Goal: Communication & Community: Answer question/provide support

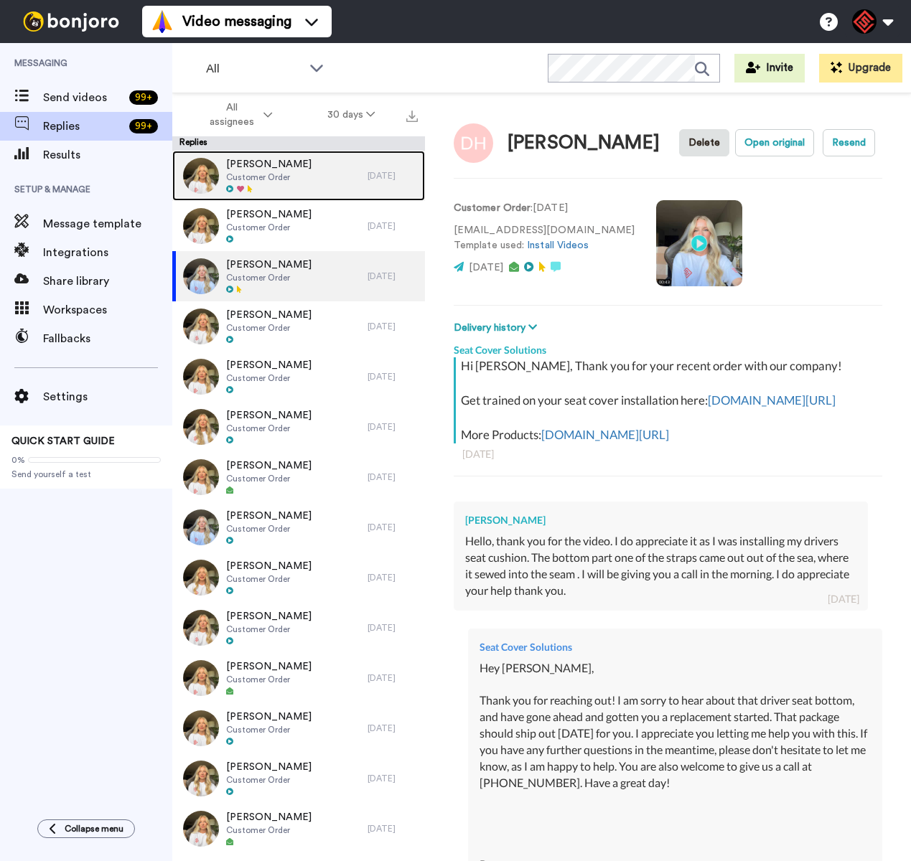
click at [286, 190] on div at bounding box center [268, 189] width 85 height 10
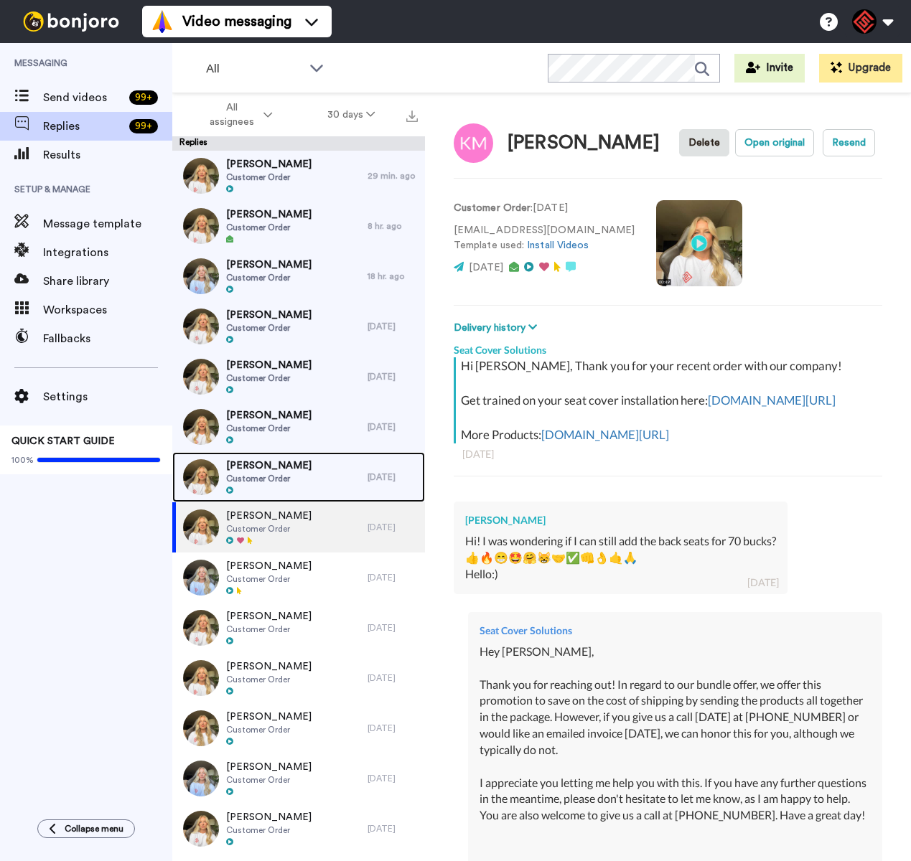
click at [305, 464] on div "Adriana Torres Customer Order" at bounding box center [269, 477] width 195 height 50
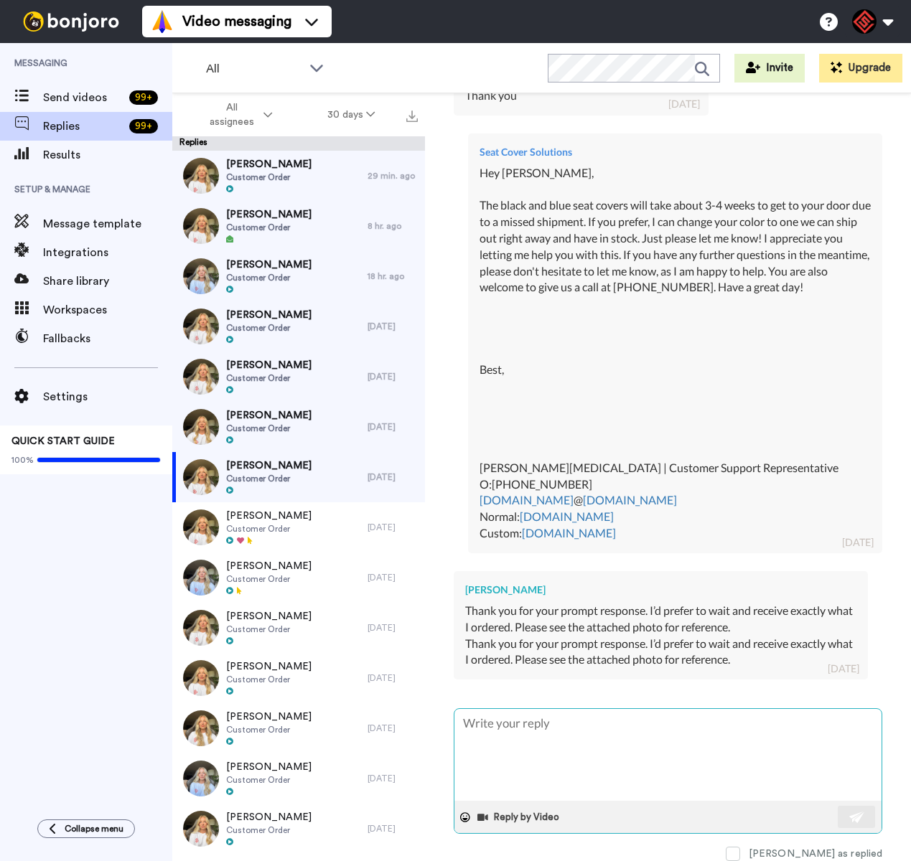
scroll to position [554, 0]
click at [717, 743] on textarea at bounding box center [667, 755] width 427 height 92
type textarea "x"
type textarea "H"
type textarea "x"
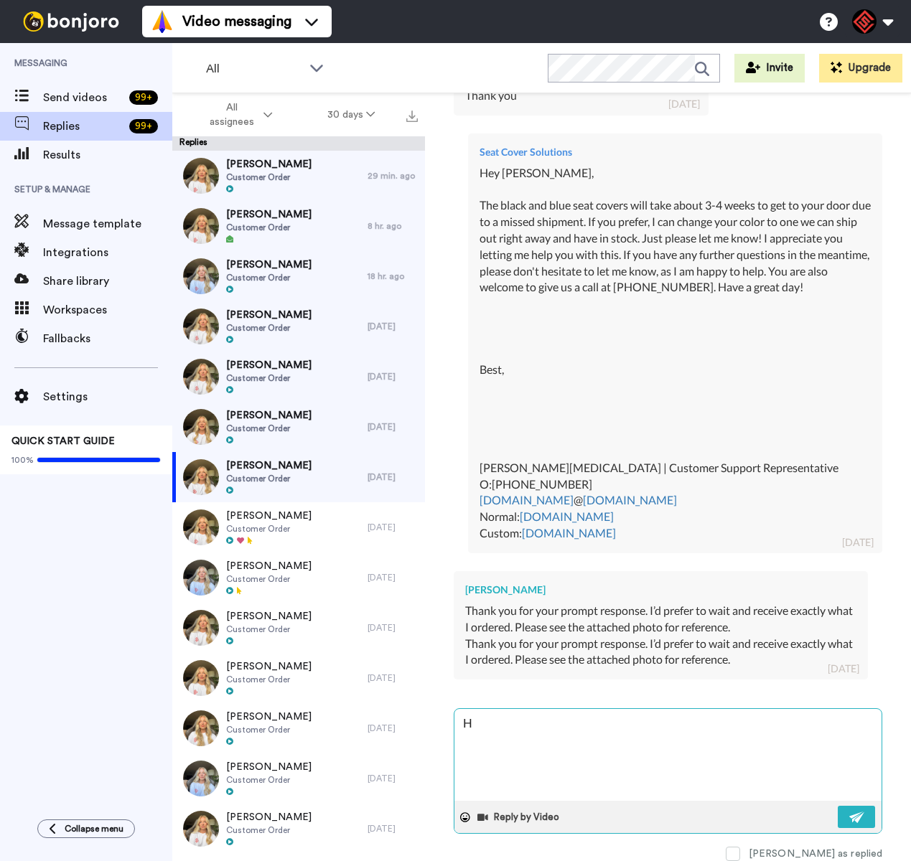
type textarea "He"
type textarea "x"
type textarea "Hey"
type textarea "x"
type textarea "Hey"
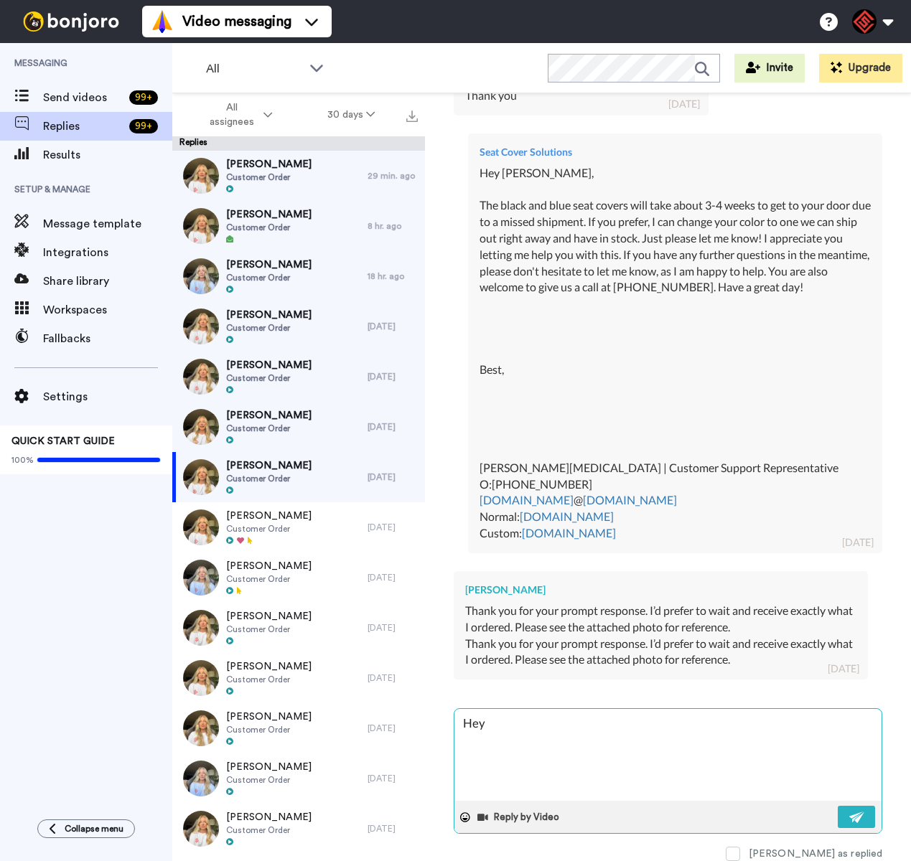
type textarea "x"
type textarea "Hey A"
type textarea "x"
type textarea "Hey Ad"
type textarea "x"
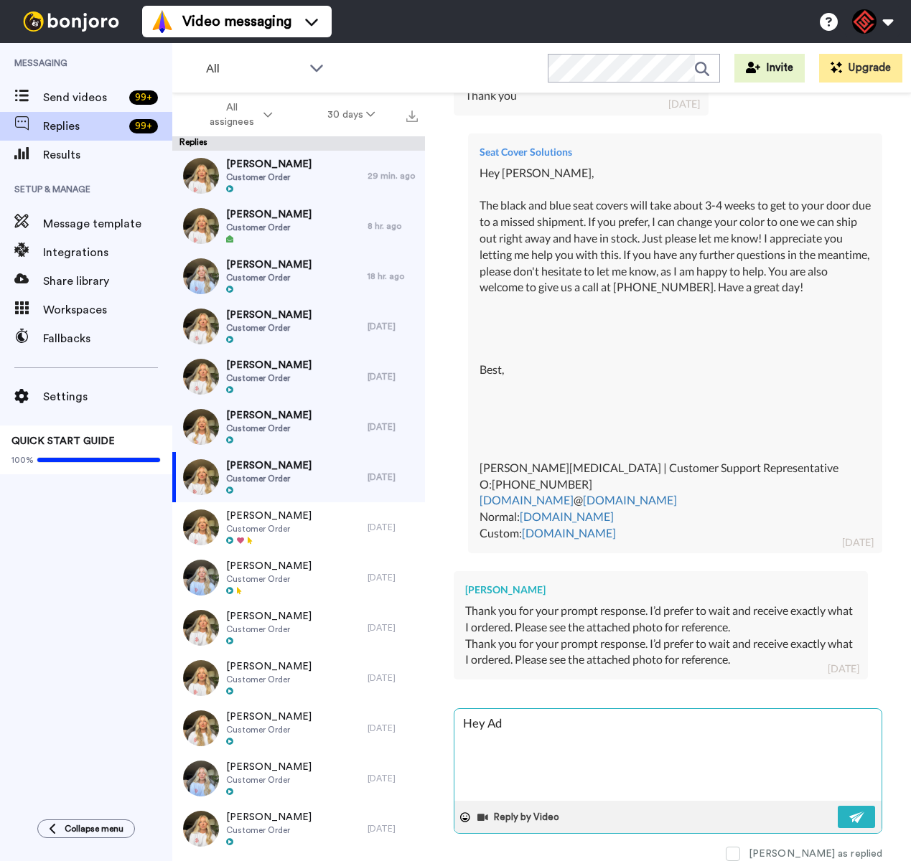
type textarea "Hey Adr"
type textarea "x"
type textarea "Hey Adri"
type textarea "x"
type textarea "Hey Adria"
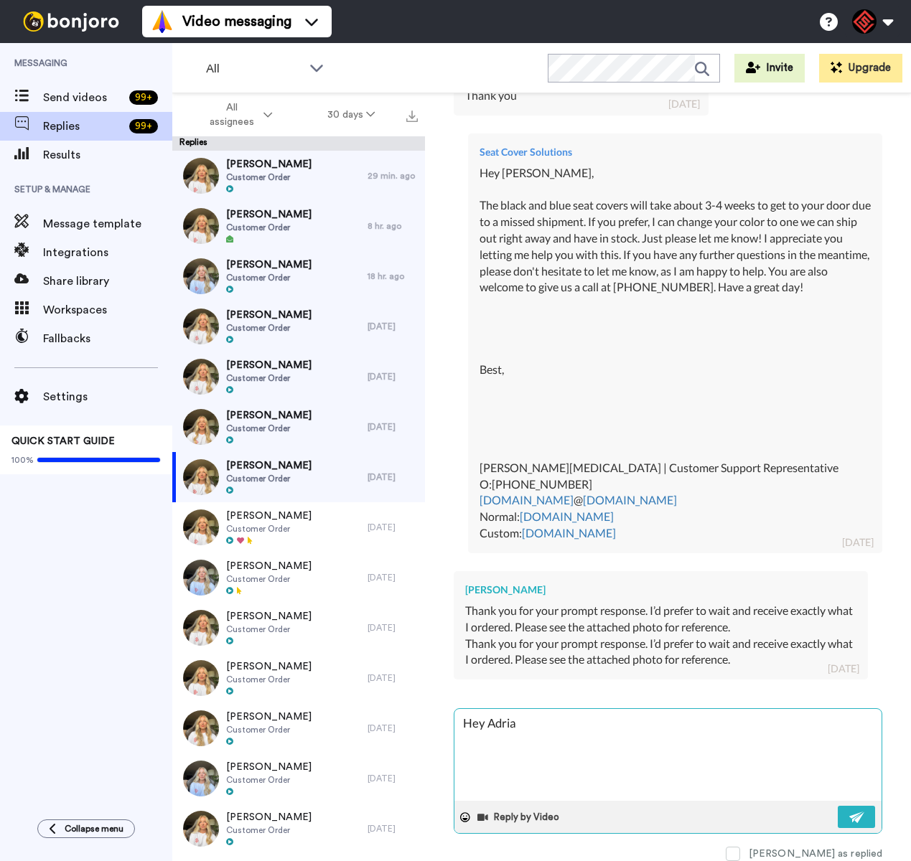
type textarea "x"
type textarea "Hey Adrian"
type textarea "x"
type textarea "Hey Adriana"
type textarea "x"
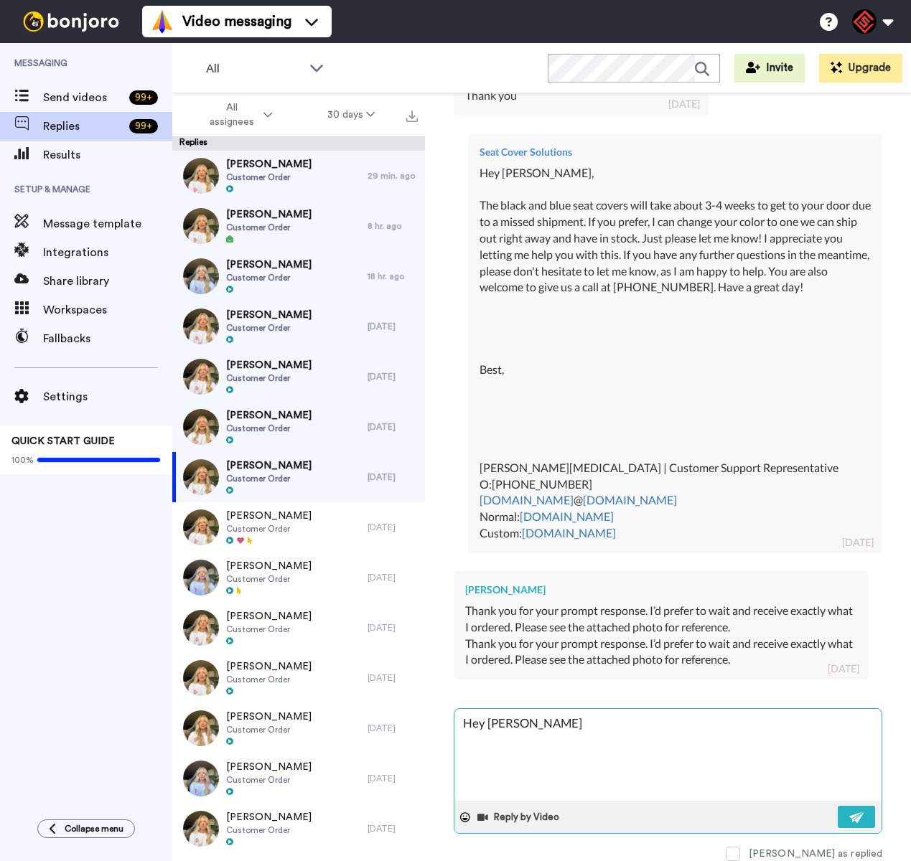
type textarea "Hey Adriana,"
type textarea "x"
type textarea "Hey Adriana,"
type textarea "x"
type textarea "Hey Adriana,"
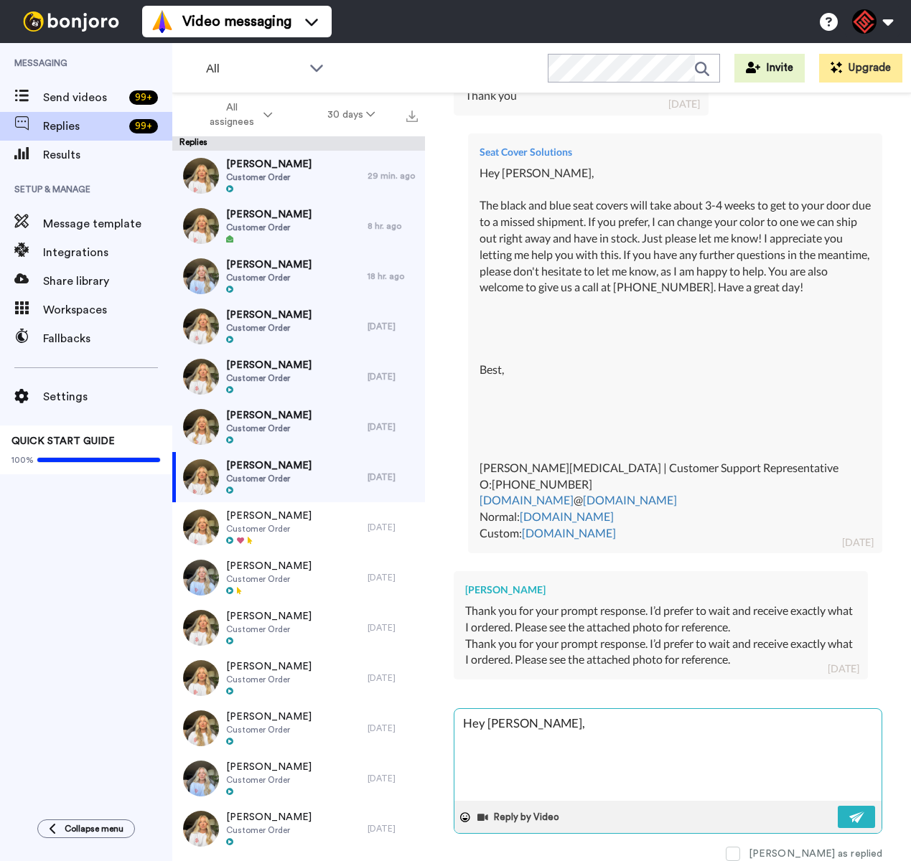
type textarea "x"
type textarea "Hey Adriana, T"
type textarea "x"
type textarea "Hey Adriana, Th"
type textarea "x"
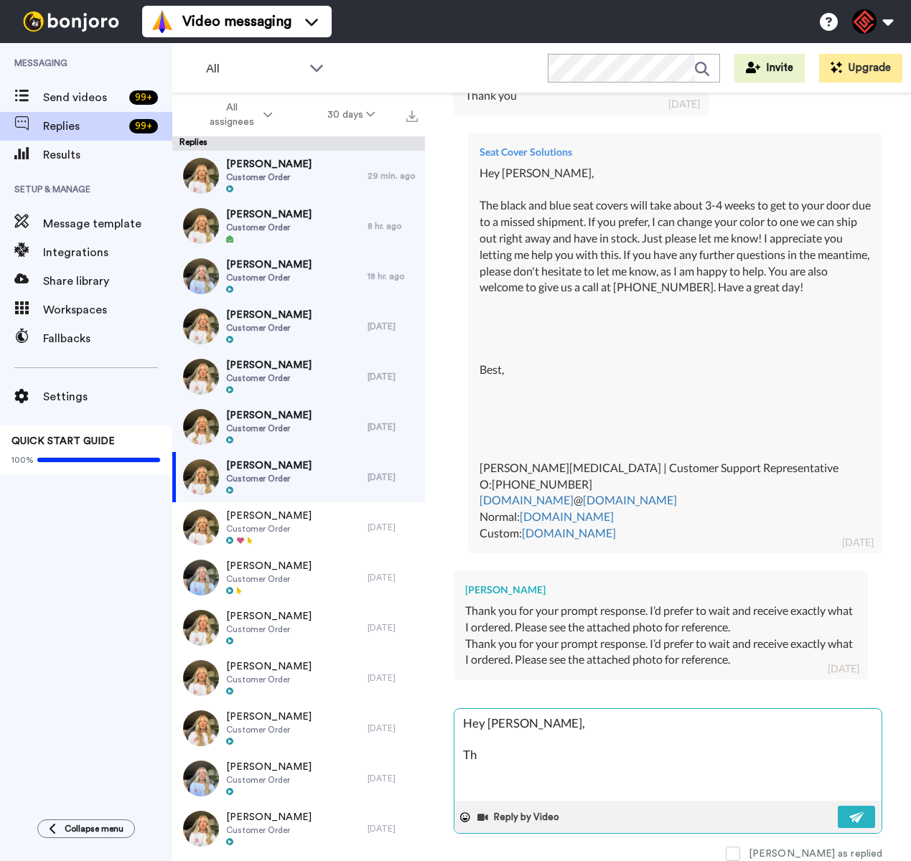
type textarea "Hey Adriana, Tha"
type textarea "x"
type textarea "Hey Adriana, Than"
type textarea "x"
type textarea "Hey Adriana, Thank"
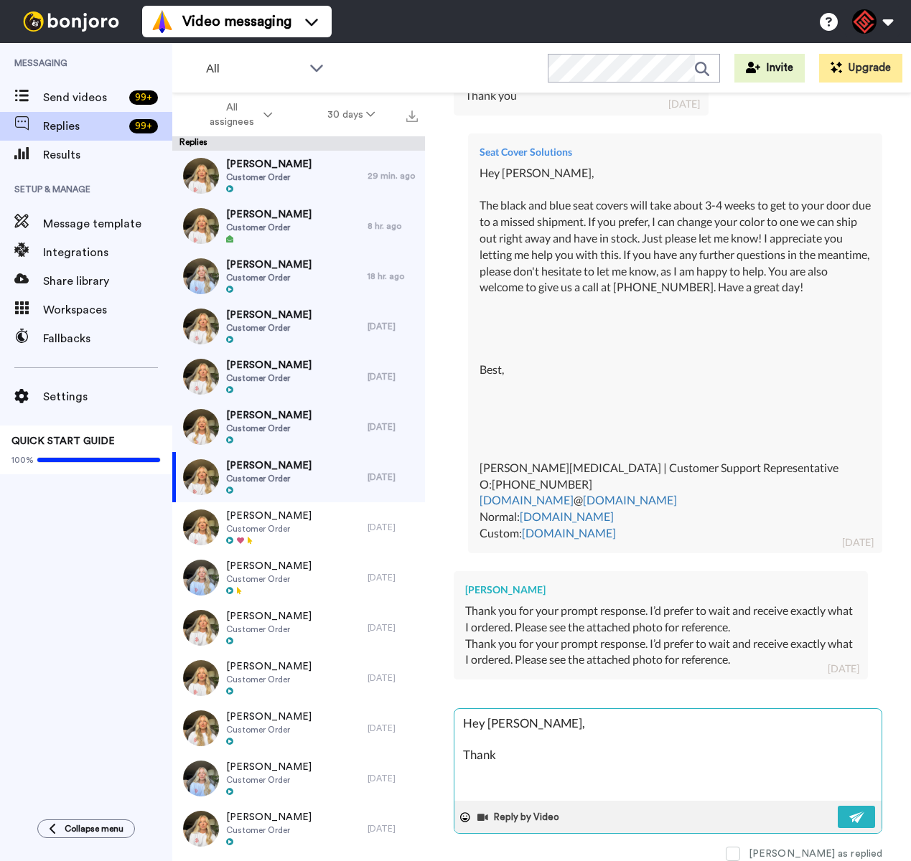
type textarea "x"
type textarea "Hey Adriana, Thank"
type textarea "x"
type textarea "Hey Adriana, Thank y"
type textarea "x"
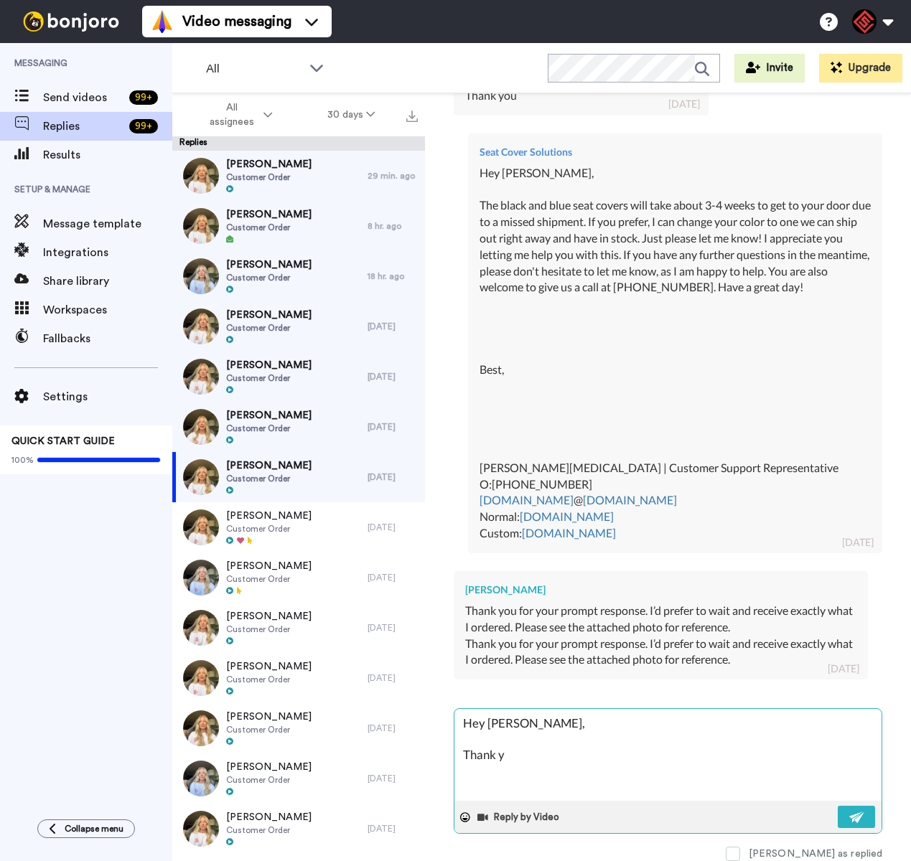
type textarea "Hey Adriana, Thank yo"
type textarea "x"
type textarea "Hey Adriana, Thank you"
type textarea "x"
type textarea "Hey Adriana, Thank you"
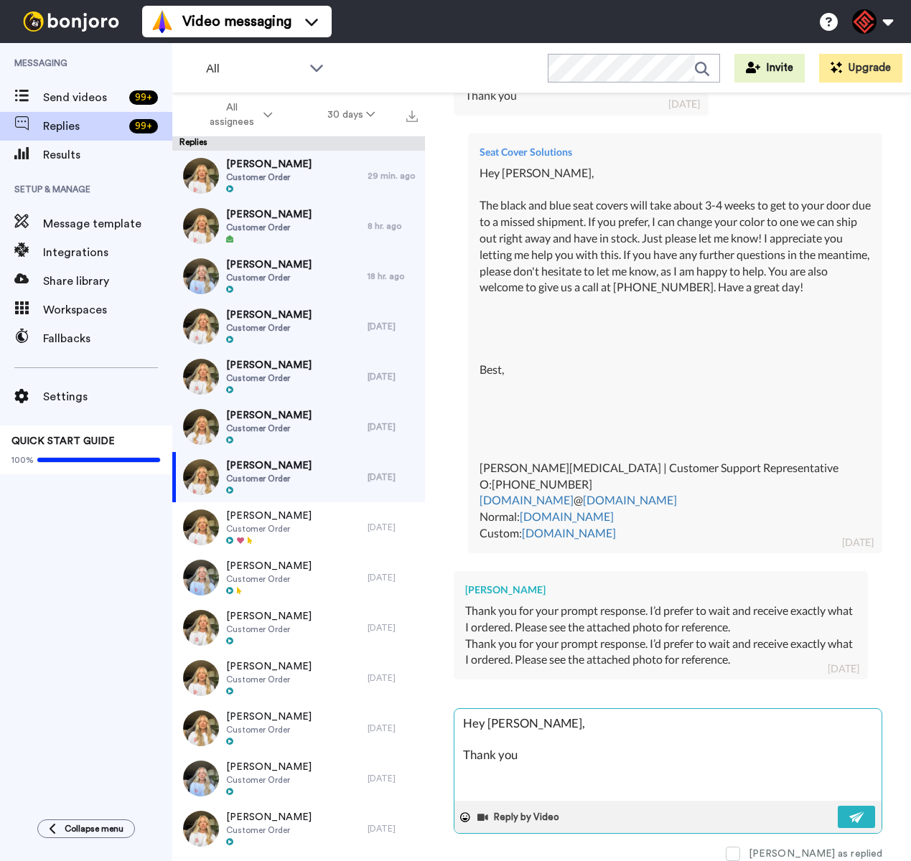
type textarea "x"
type textarea "Hey Adriana, Thank you f"
type textarea "x"
type textarea "Hey Adriana, Thank you fo"
type textarea "x"
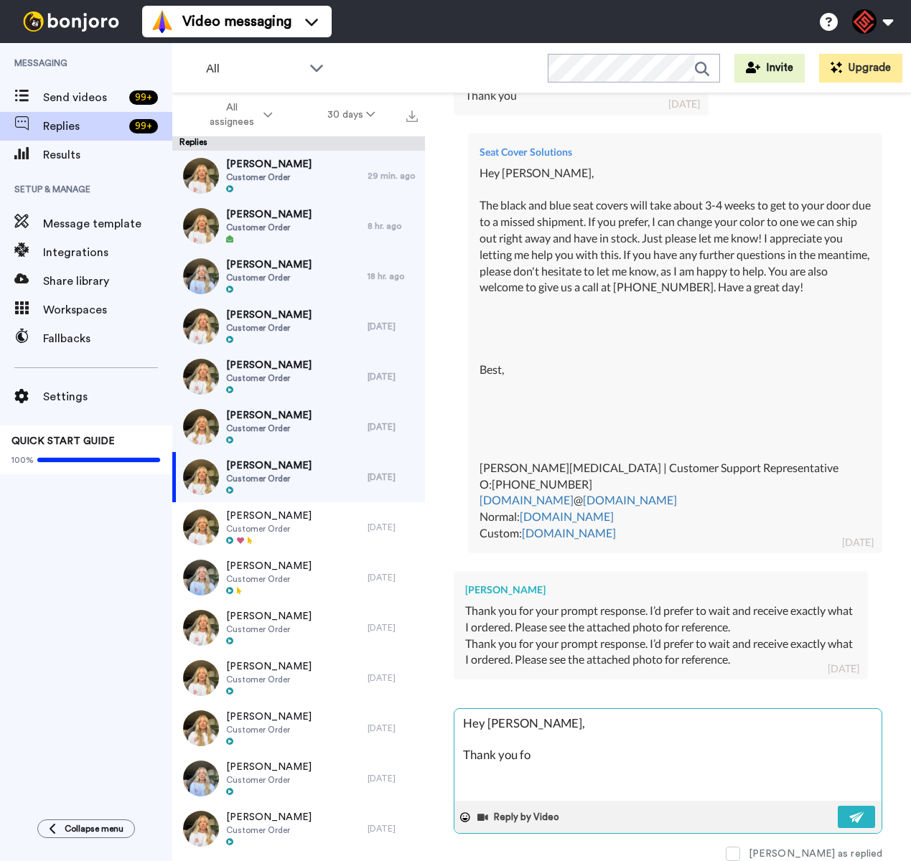
type textarea "Hey Adriana, Thank you for"
type textarea "x"
type textarea "Hey Adriana, Thank you for"
type textarea "x"
type textarea "Hey Adriana, Thank you for g"
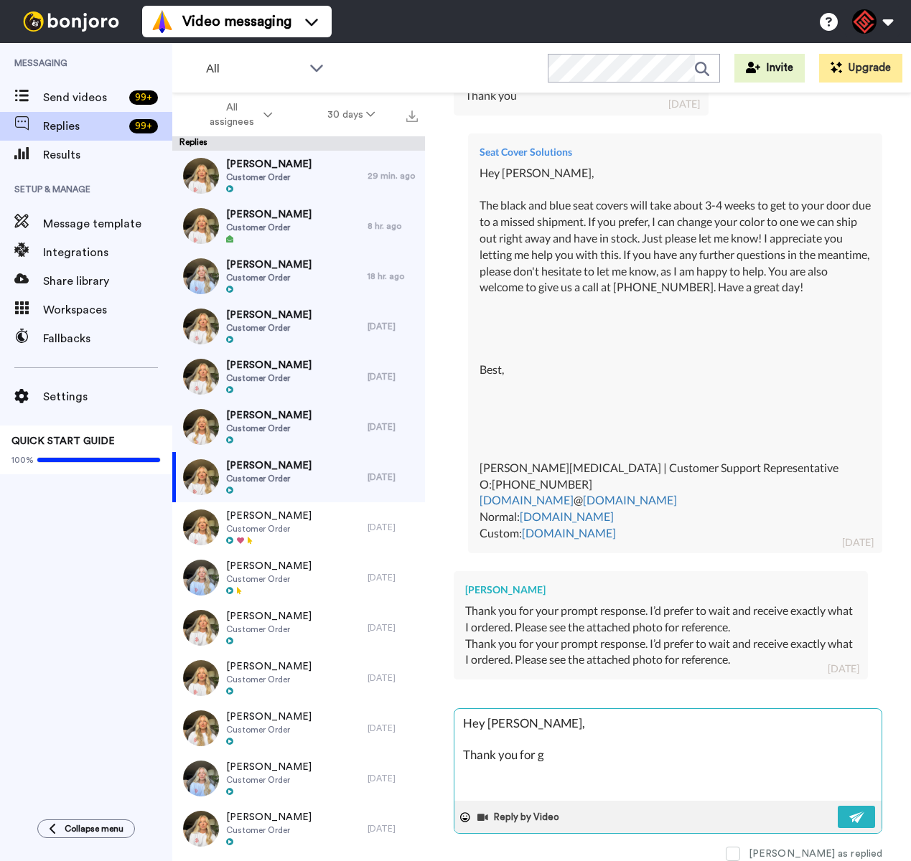
type textarea "x"
type textarea "Hey Adriana, Thank you for ge"
type textarea "x"
type textarea "Hey Adriana, Thank you for gett"
type textarea "x"
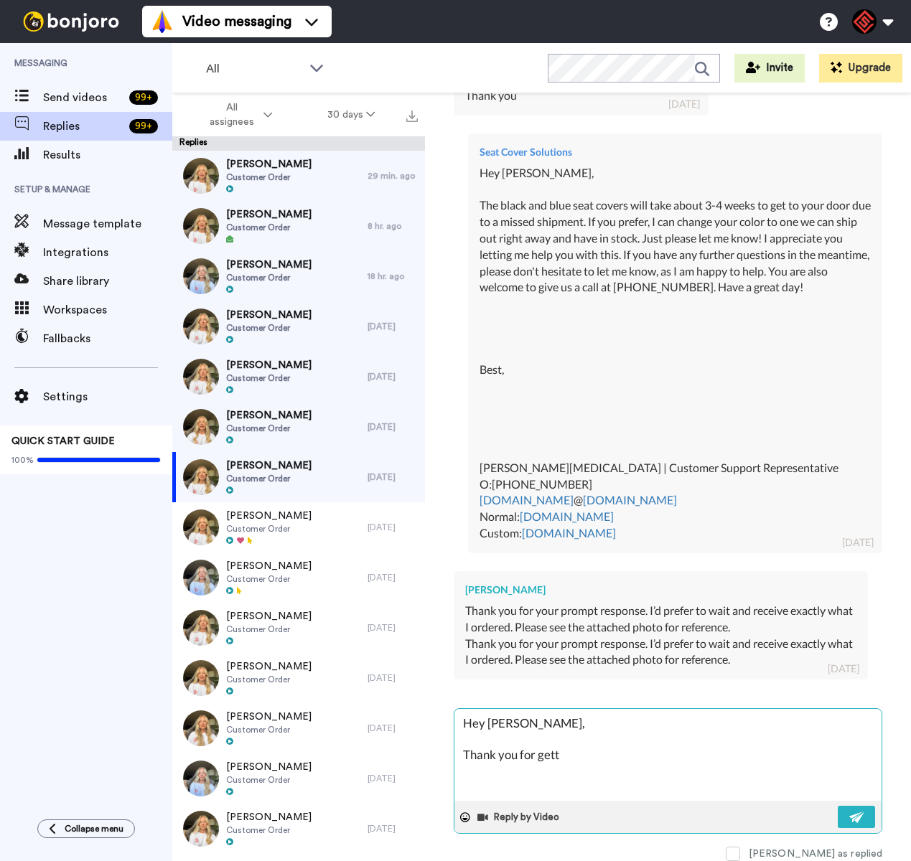
type textarea "Hey Adriana, Thank you for getti"
type textarea "x"
type textarea "Hey Adriana, Thank you for gettin"
type textarea "x"
type textarea "Hey Adriana, Thank you for getting"
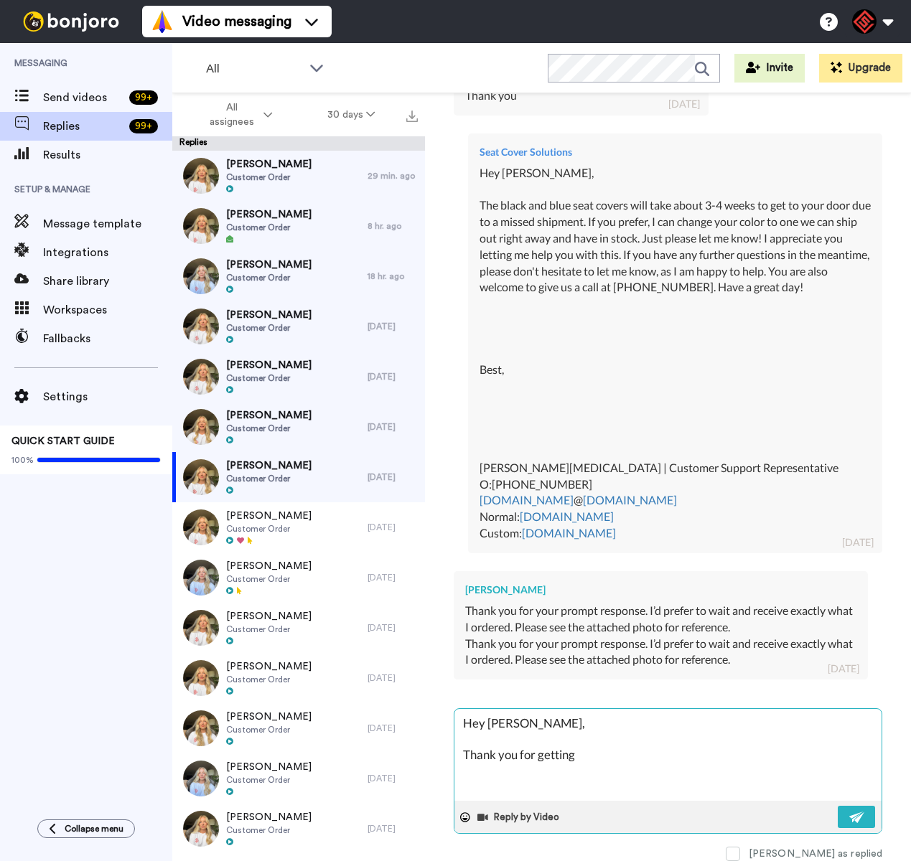
type textarea "x"
type textarea "Hey Adriana, Thank you for getting"
type textarea "x"
type textarea "Hey Adriana, Thank you for getting b"
type textarea "x"
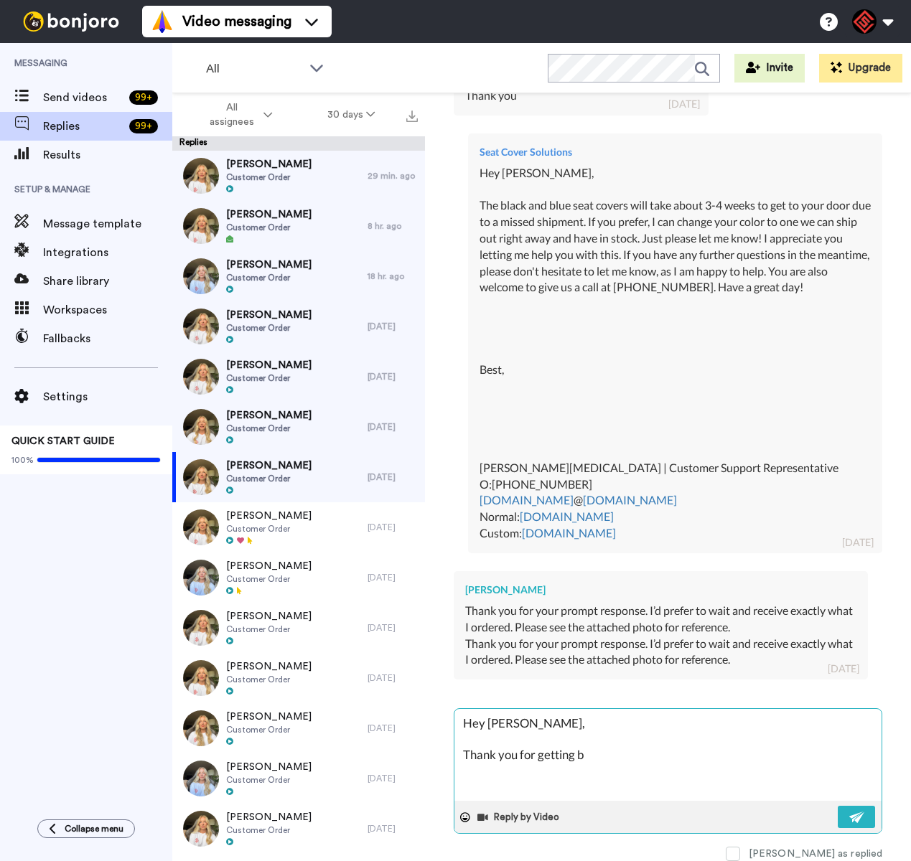
type textarea "Hey Adriana, Thank you for getting ba"
type textarea "x"
type textarea "Hey Adriana, Thank you for getting bac"
type textarea "x"
type textarea "Hey Adriana, Thank you for getting back"
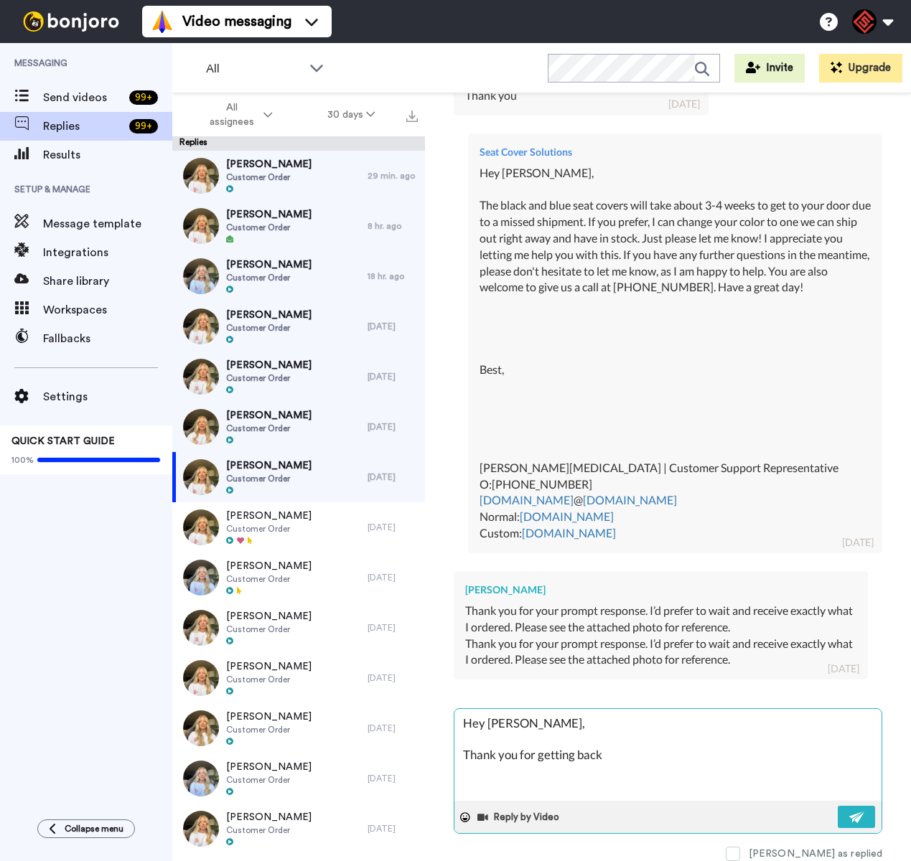
type textarea "x"
type textarea "Hey Adriana, Thank you for getting back"
type textarea "x"
type textarea "Hey Adriana, Thank you for getting back t"
type textarea "x"
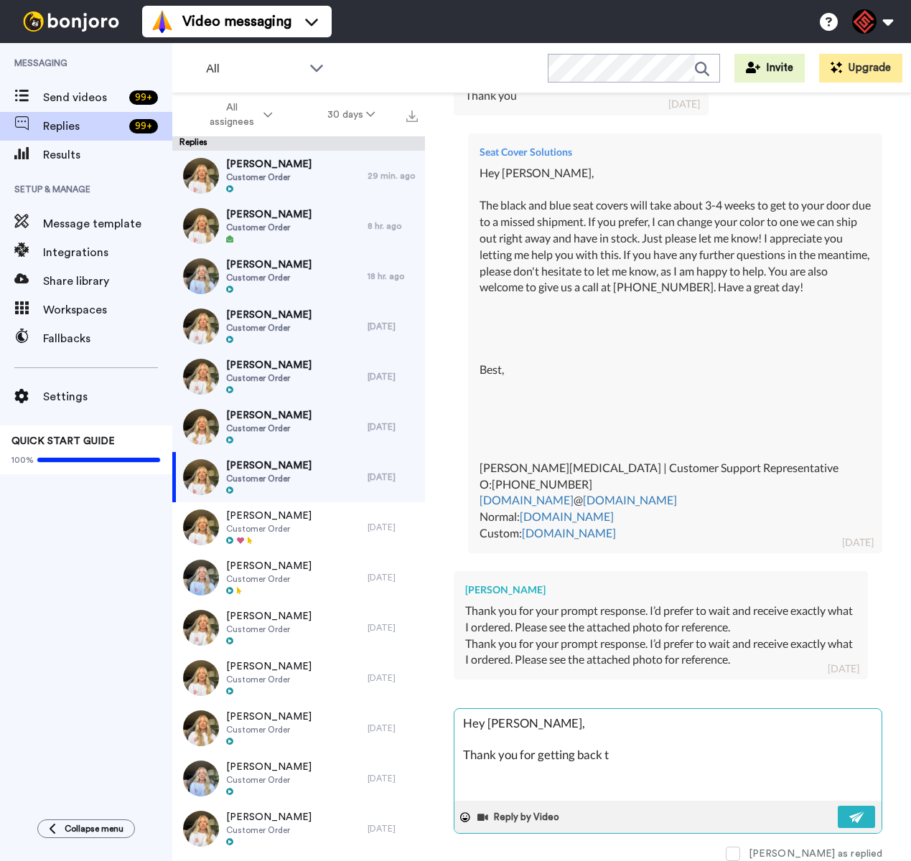
type textarea "Hey Adriana, Thank you for getting back to"
type textarea "x"
type textarea "Hey Adriana, Thank you for getting back to"
type textarea "x"
type textarea "Hey Adriana, Thank you for getting back to m"
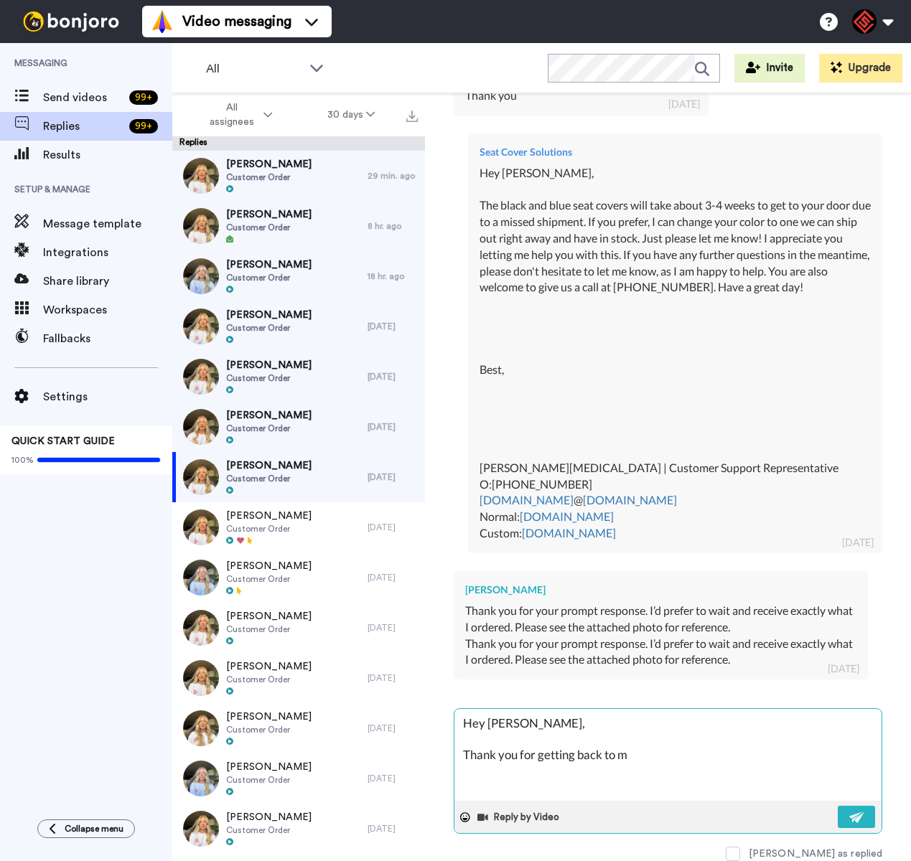
type textarea "x"
type textarea "Hey Adriana, Thank you for getting back to me"
type textarea "x"
type textarea "Hey Adriana, Thank you for getting back to me!"
type textarea "x"
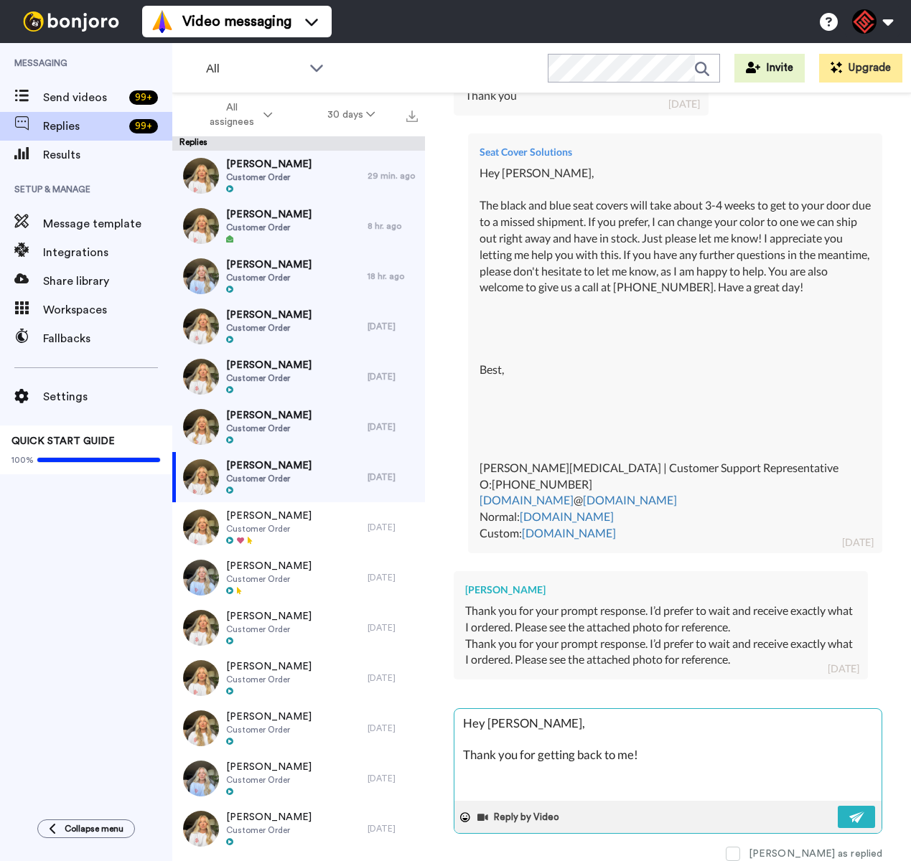
type textarea "Hey Adriana, Thank you for getting back to me!"
type textarea "x"
type textarea "Hey Adriana, Thank you for getting back to me! S"
type textarea "x"
type textarea "Hey Adriana, Thank you for getting back to me! So"
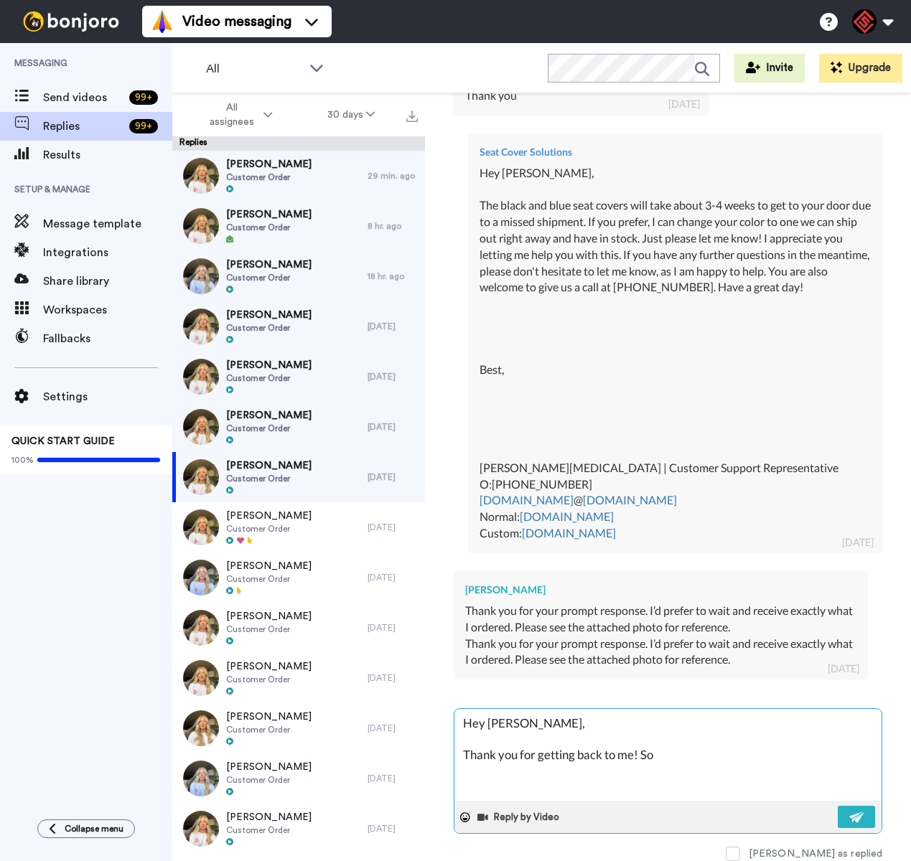
type textarea "x"
type textarea "Hey Adriana, Thank you for getting back to me! Sou"
type textarea "x"
type textarea "Hey Adriana, Thank you for getting back to me! Soud"
type textarea "x"
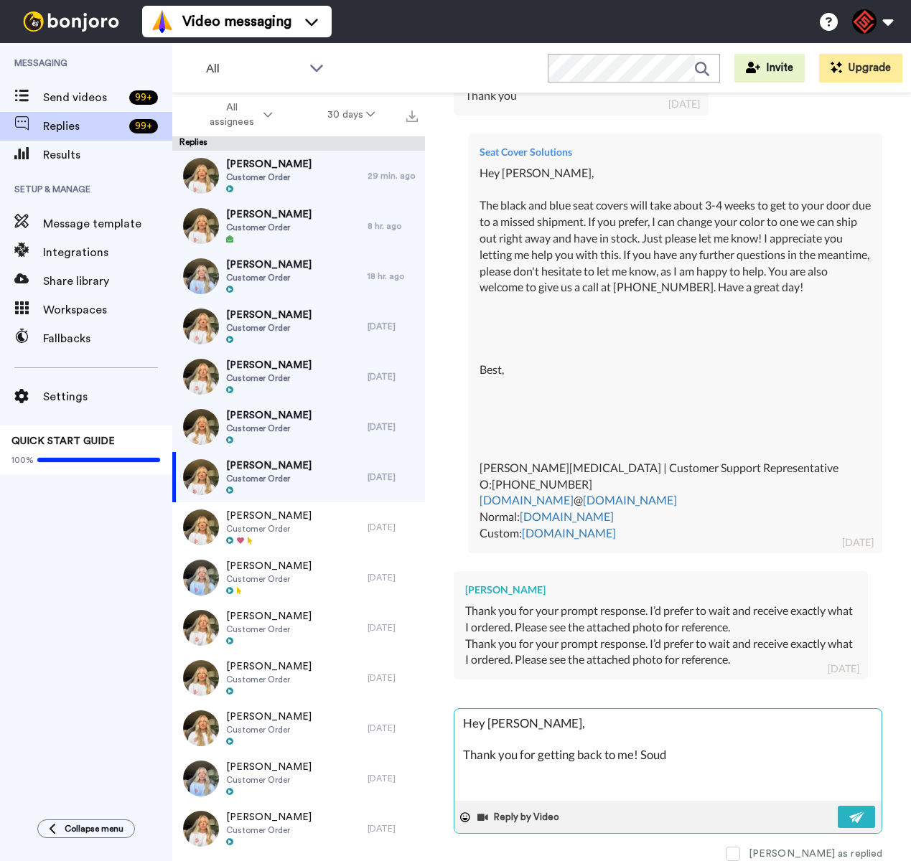
type textarea "Hey Adriana, Thank you for getting back to me! Soudn"
type textarea "x"
type textarea "Hey Adriana, Thank you for getting back to me! Soudns"
type textarea "x"
type textarea "Hey Adriana, Thank you for getting back to me! Soudns"
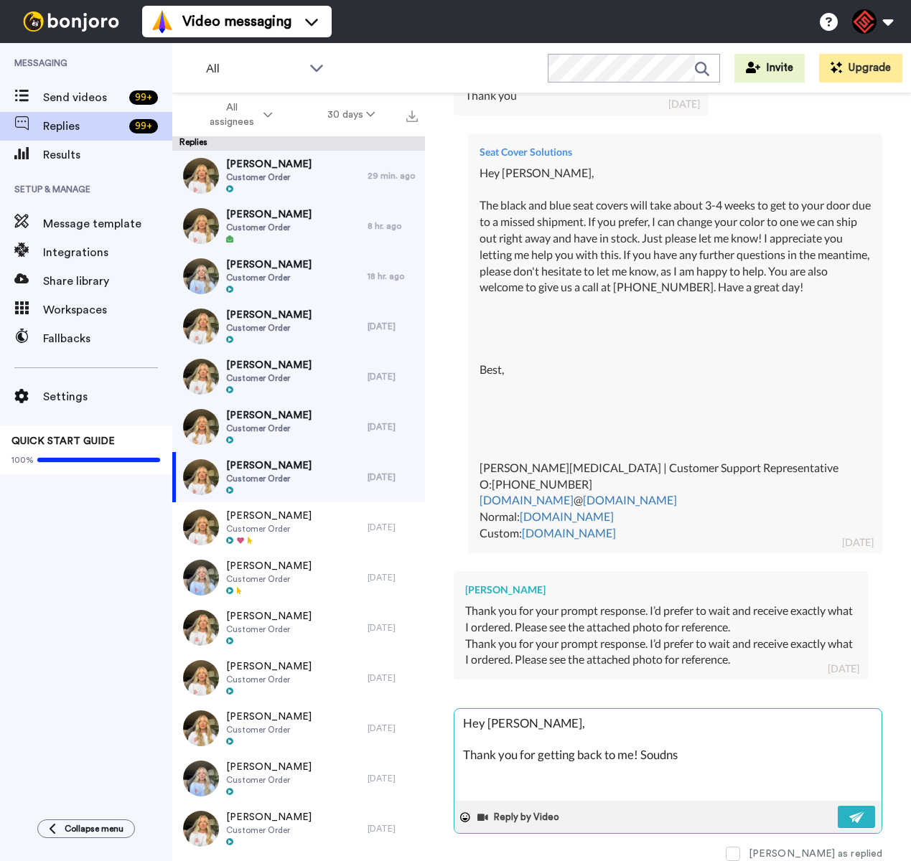
type textarea "x"
type textarea "Hey Adriana, Thank you for getting back to me! Soudns g"
type textarea "x"
type textarea "Hey Adriana, Thank you for getting back to me! Soudns gr"
type textarea "x"
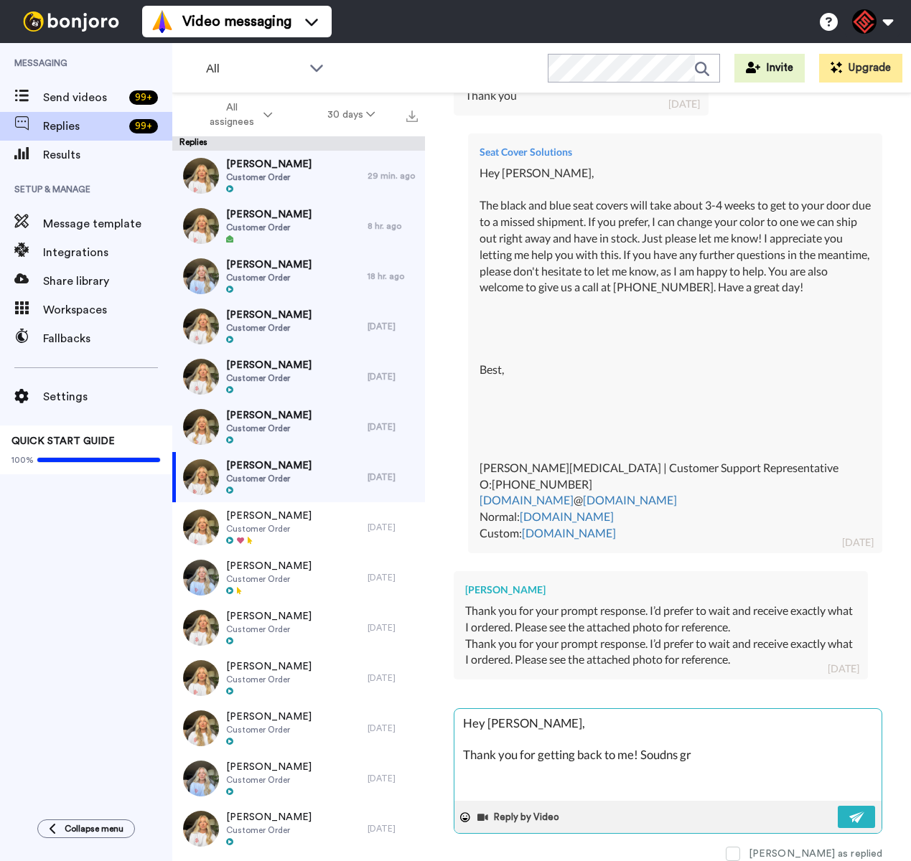
type textarea "Hey Adriana, Thank you for getting back to me! Soudns gre"
type textarea "x"
type textarea "Hey Adriana, Thank you for getting back to me! Soudns grea"
type textarea "x"
type textarea "Hey Adriana, Thank you for getting back to me! Soudns great"
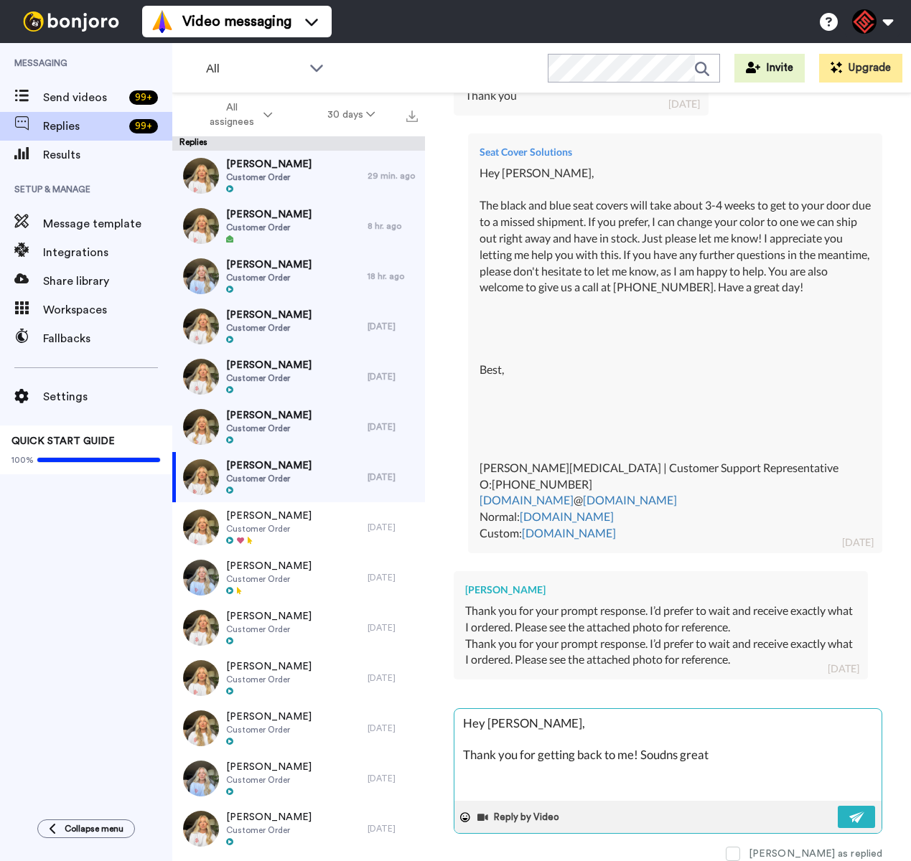
type textarea "x"
type textarea "Hey Adriana, Thank you for getting back to me! Soudns great"
type textarea "x"
type textarea "Hey Adriana, Thank you for getting back to me! Soudns great I"
type textarea "x"
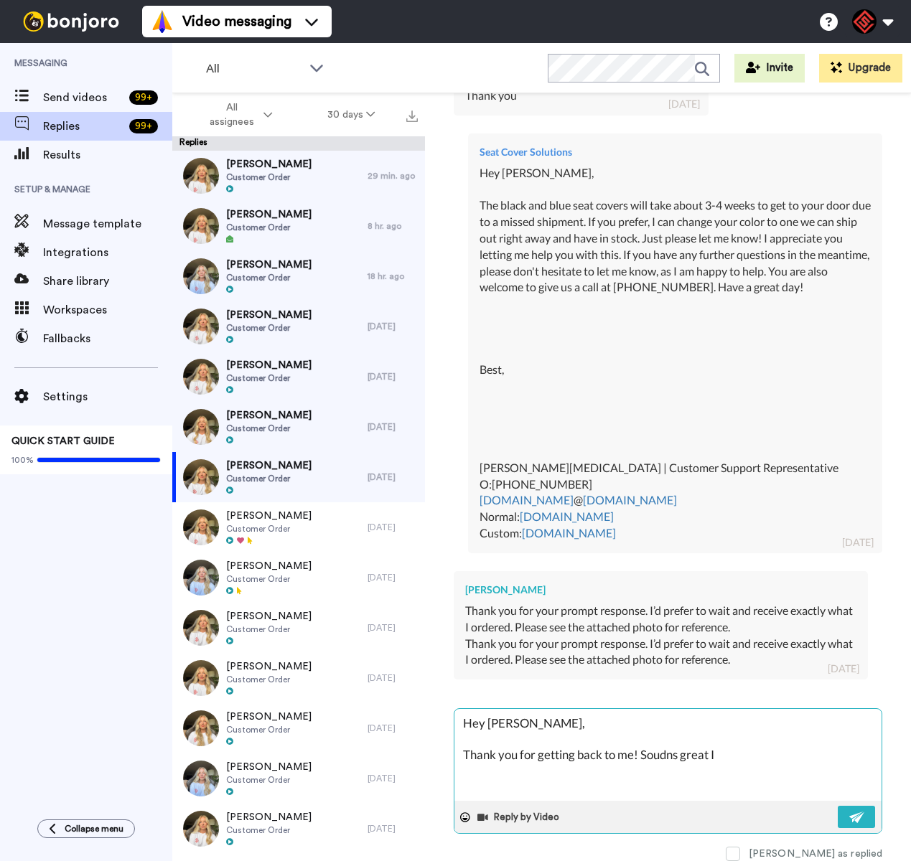
type textarea "Hey Adriana, Thank you for getting back to me! Soudns great I"
type textarea "x"
type textarea "Hey Adriana, Thank you for getting back to me! Soudns great I w"
type textarea "x"
type textarea "Hey Adriana, Thank you for getting back to me! Soudns great I wi"
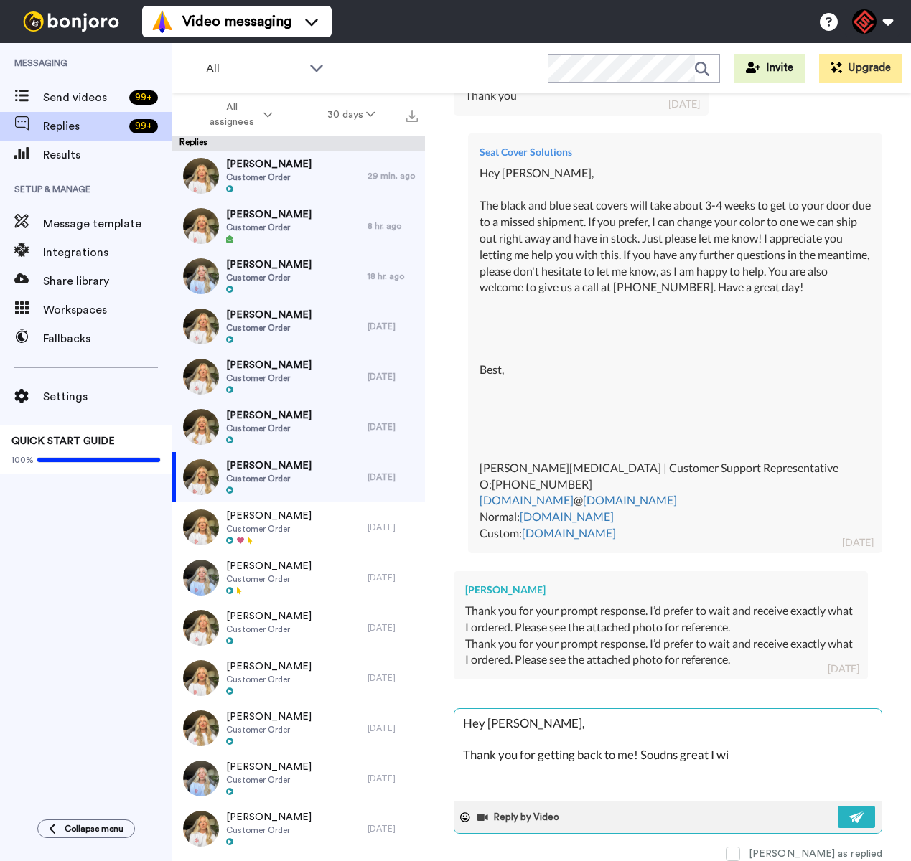
type textarea "x"
type textarea "Hey Adriana, Thank you for getting back to me! Soudns great I wil"
type textarea "x"
type textarea "Hey Adriana, Thank you for getting back to me! Soudns great I will"
type textarea "x"
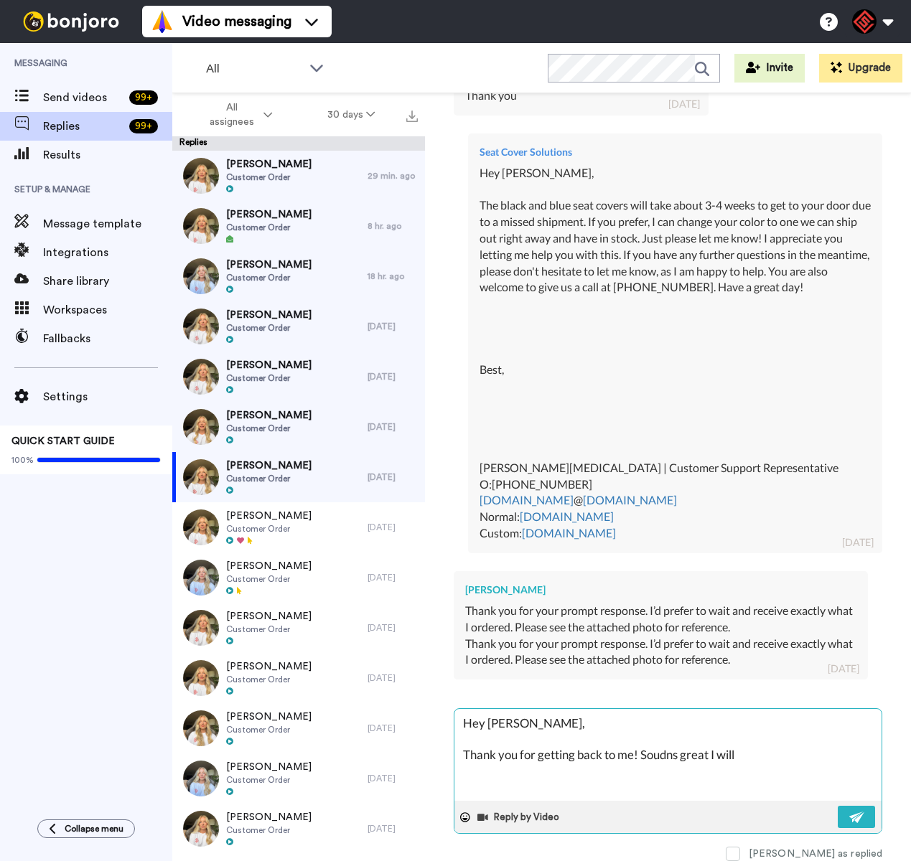
type textarea "Hey Adriana, Thank you for getting back to me! Soudns great I will"
type textarea "x"
type textarea "Hey Adriana, Thank you for getting back to me! Soudns great I will n"
type textarea "x"
type textarea "Hey Adriana, Thank you for getting back to me! Soudns great I will no"
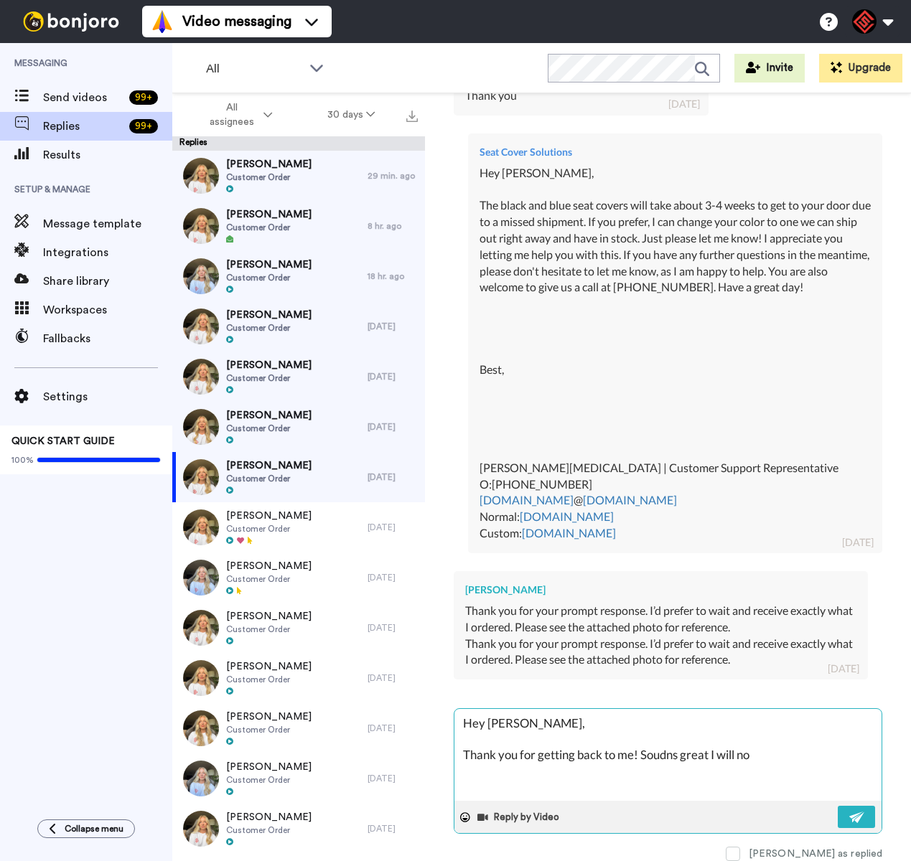
type textarea "x"
type textarea "Hey Adriana, Thank you for getting back to me! Soudns great I will not"
type textarea "x"
type textarea "Hey Adriana, Thank you for getting back to me! Soudns great I will not"
type textarea "x"
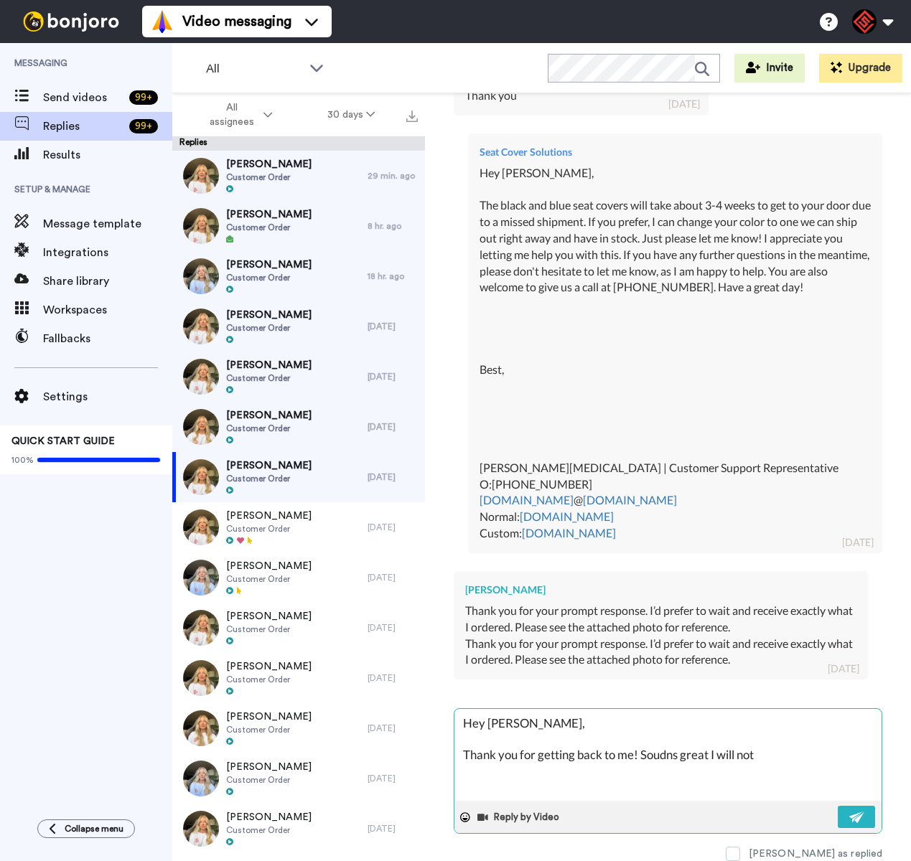
type textarea "Hey Adriana, Thank you for getting back to me! Soudns great I will not m"
type textarea "x"
type textarea "Hey Adriana, Thank you for getting back to me! Soudns great I will not ma"
type textarea "x"
type textarea "Hey Adriana, Thank you for getting back to me! Soudns great I will not mak"
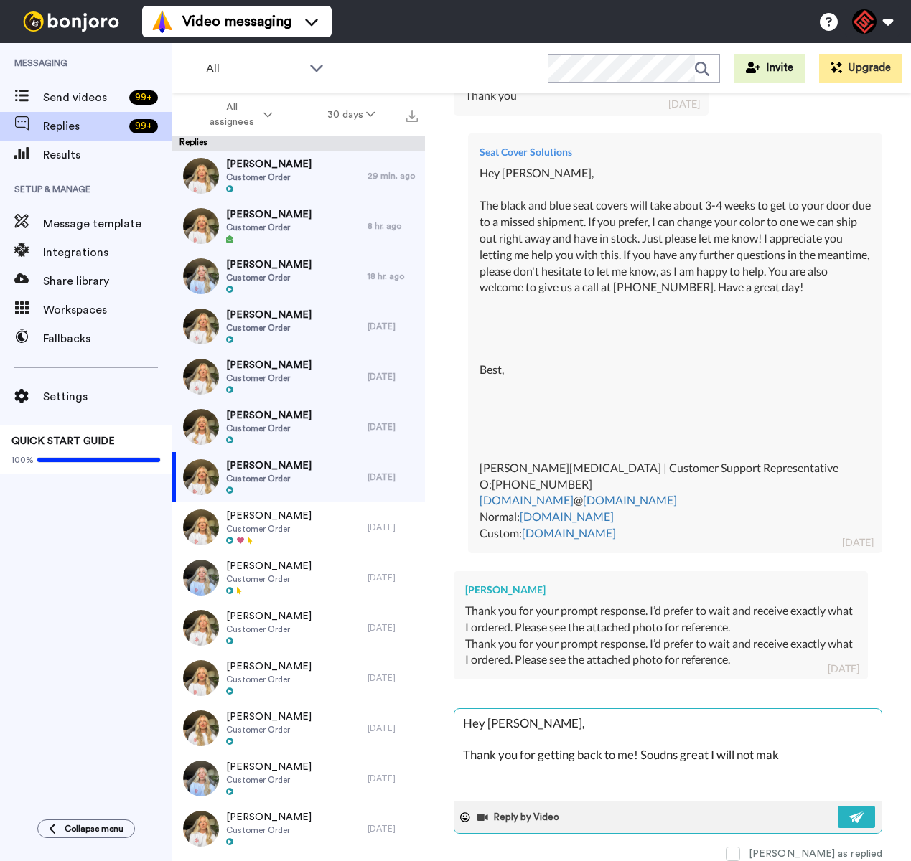
type textarea "x"
type textarea "Hey Adriana, Thank you for getting back to me! Soudns great I will not make"
type textarea "x"
type textarea "Hey Adriana, Thank you for getting back to me! Soudns great I will not make a"
type textarea "x"
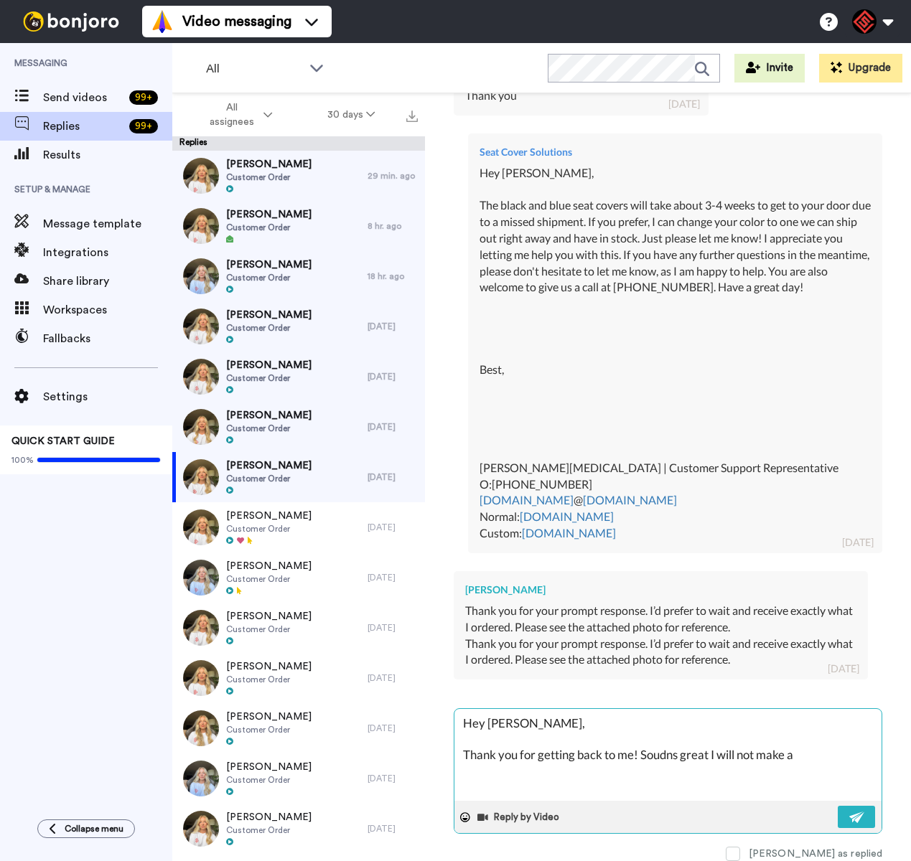
type textarea "Hey Adriana, Thank you for getting back to me! Soudns great I will not make an"
type textarea "x"
type textarea "Hey Adriana, Thank you for getting back to me! Soudns great I will not make any"
type textarea "x"
type textarea "Hey Adriana, Thank you for getting back to me! Soudns great I will not make any"
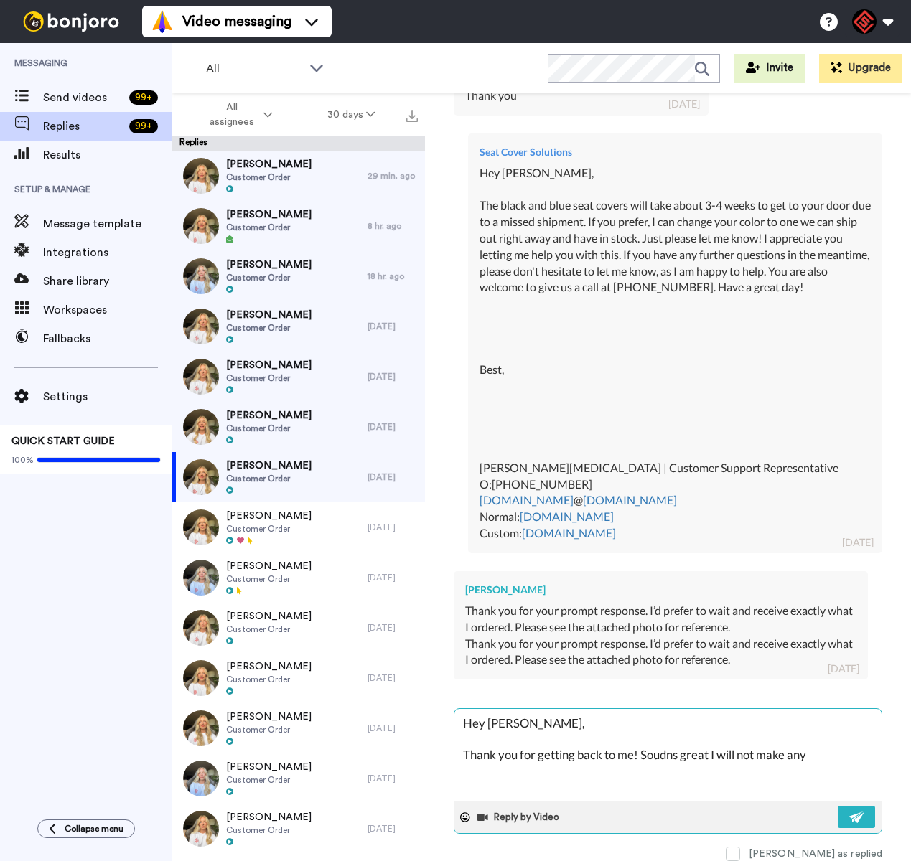
type textarea "x"
type textarea "Hey Adriana, Thank you for getting back to me! Soudns great I will not make any…"
type textarea "x"
type textarea "Hey Adriana, Thank you for getting back to me! Soudns great I will not make any…"
type textarea "x"
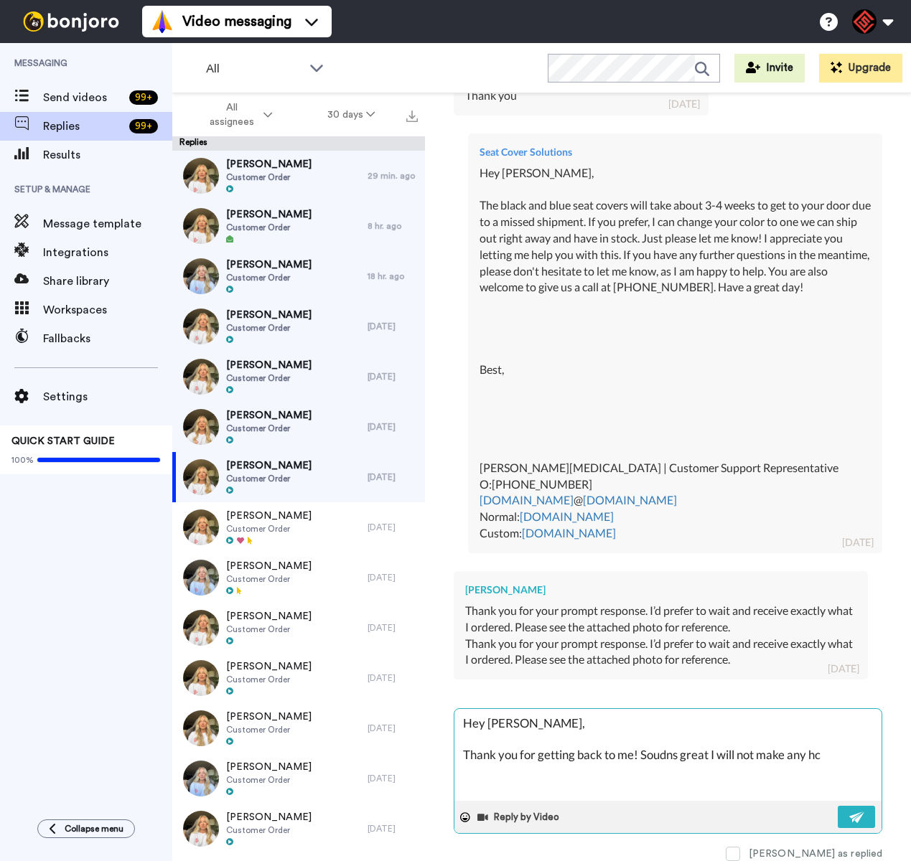
type textarea "Hey Adriana, Thank you for getting back to me! Soudns great I will not make any…"
type textarea "x"
type textarea "Hey Adriana, Thank you for getting back to me! Soudns great I will not make any…"
type textarea "x"
type textarea "Hey Adriana, Thank you for getting back to me! Soudns great I will not make any…"
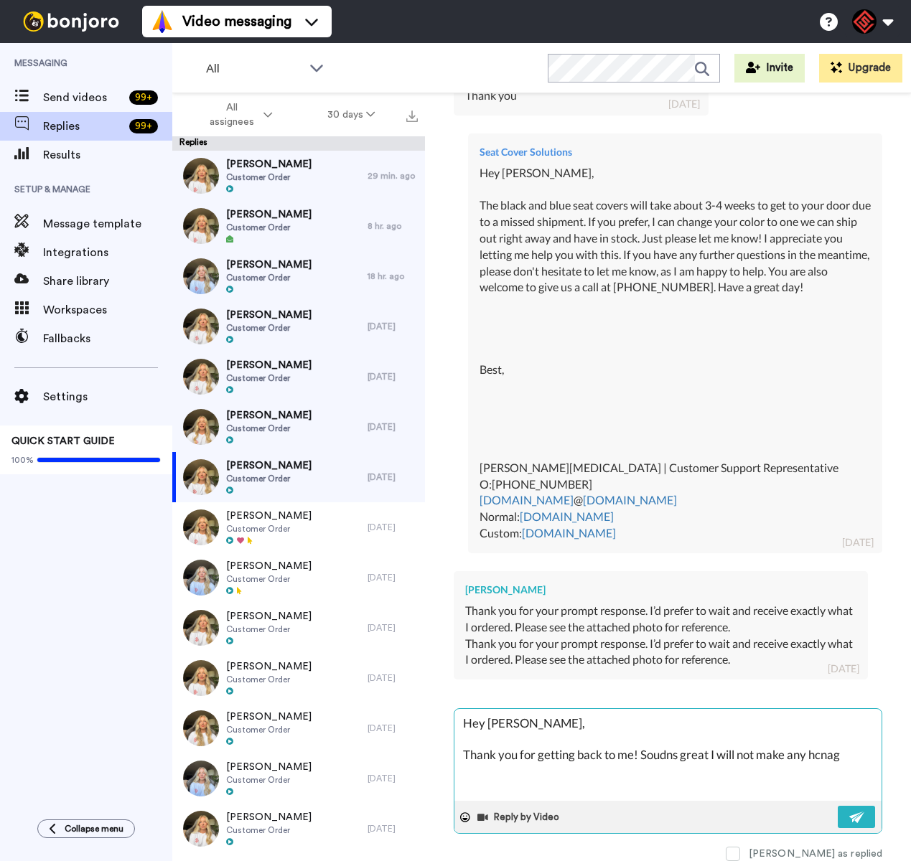
type textarea "x"
type textarea "Hey Adriana, Thank you for getting back to me! Soudns great I will not make any…"
type textarea "x"
type textarea "Hey Adriana, Thank you for getting back to me! Soudns great I will not make any…"
type textarea "x"
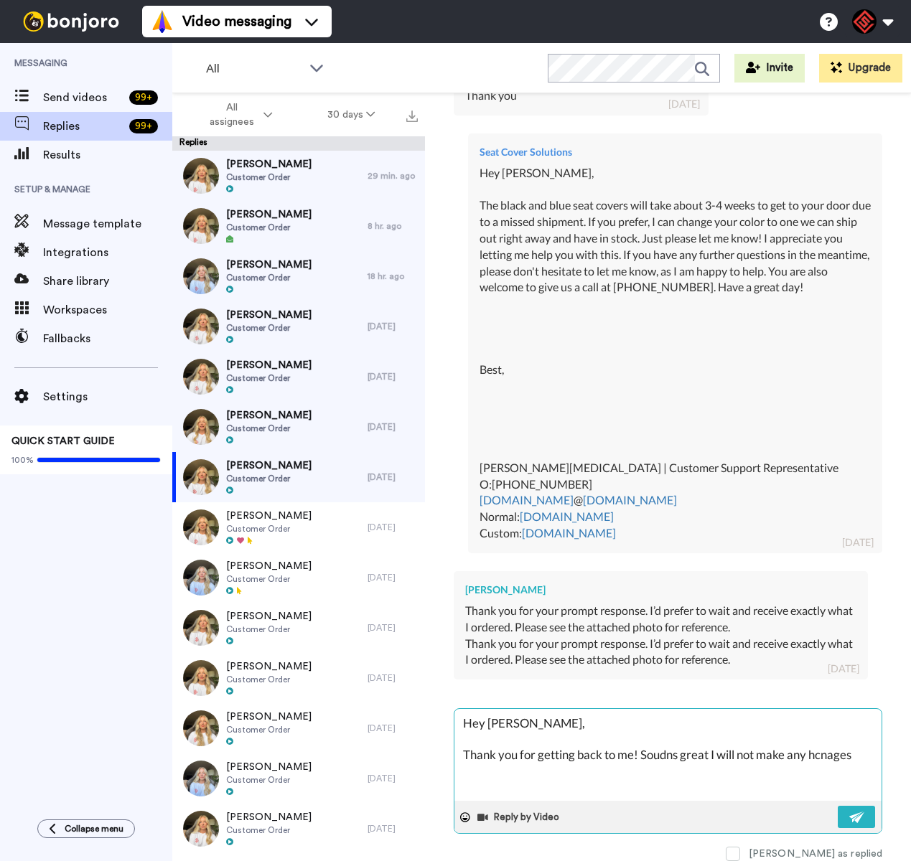
type textarea "Hey Adriana, Thank you for getting back to me! Soudns great I will not make any…"
type textarea "x"
type textarea "Hey Adriana, Thank you for getting back to me! Soudns great I will not make any…"
type textarea "x"
type textarea "Hey Adriana, Thank you for getting back to me! Soudns great I will not make any…"
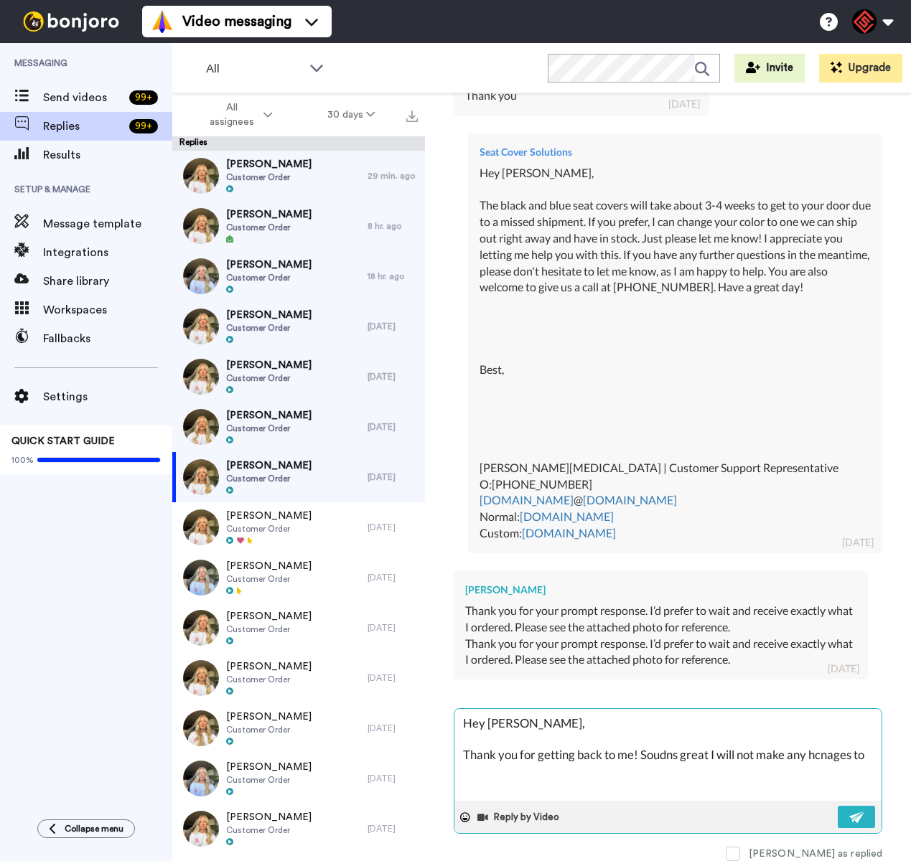
type textarea "x"
type textarea "Hey Adriana, Thank you for getting back to me! Soudns great I will not make any…"
type textarea "x"
type textarea "Hey Adriana, Thank you for getting back to me! Soudns great I will not make any…"
type textarea "x"
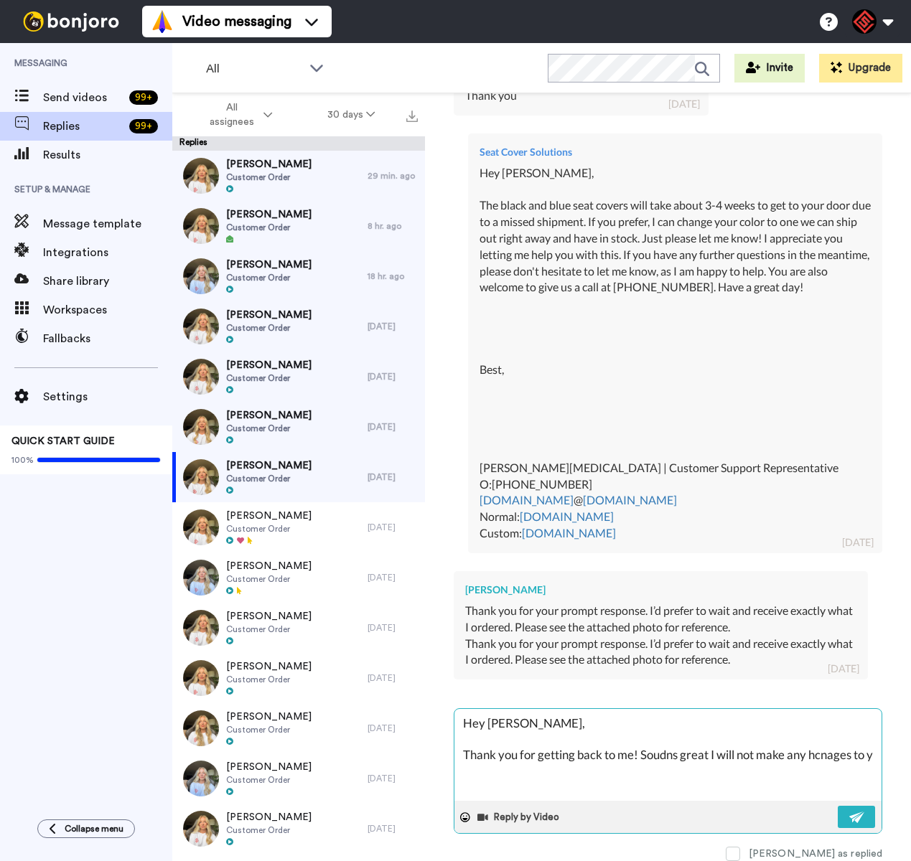
type textarea "Hey Adriana, Thank you for getting back to me! Soudns great I will not make any…"
type textarea "x"
type textarea "Hey Adriana, Thank you for getting back to me! Soudns great I will not make any…"
type textarea "x"
type textarea "Hey Adriana, Thank you for getting back to me! Soudns great I will not make any…"
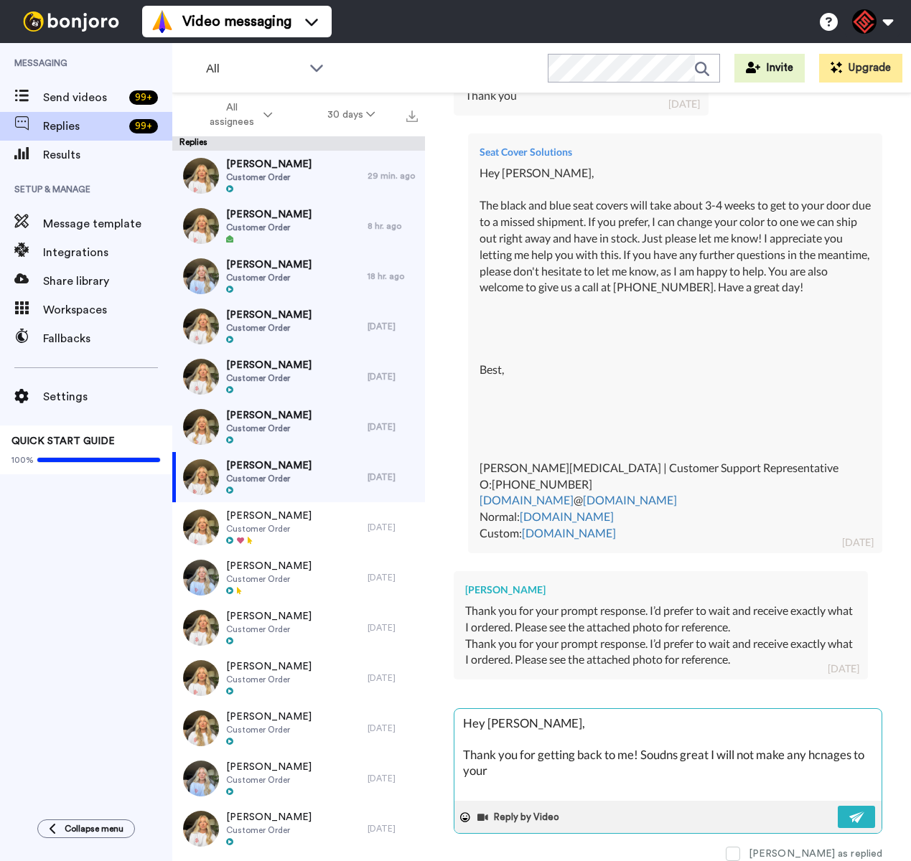
type textarea "x"
type textarea "Hey Adriana, Thank you for getting back to me! Soudns great I will not make any…"
type textarea "x"
type textarea "Hey Adriana, Thank you for getting back to me! Soudns great I will not make any…"
type textarea "x"
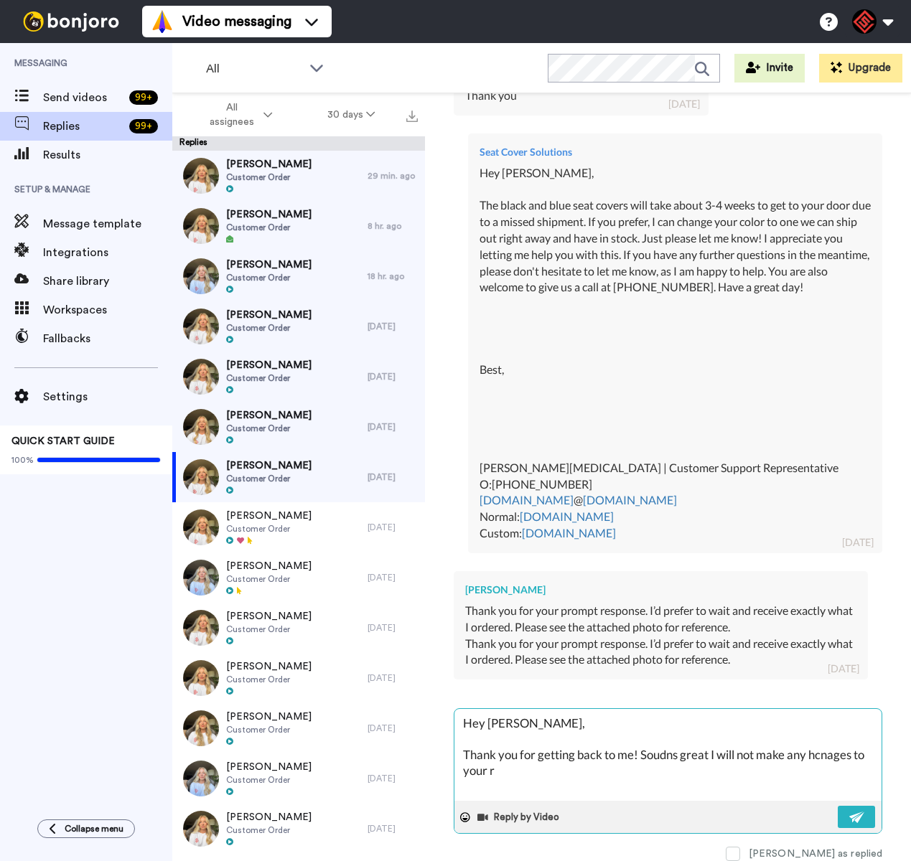
type textarea "Hey Adriana, Thank you for getting back to me! Soudns great I will not make any…"
type textarea "x"
type textarea "Hey Adriana, Thank you for getting back to me! Soudns great I will not make any…"
type textarea "x"
type textarea "Hey Adriana, Thank you for getting back to me! Soudns great I will not make any…"
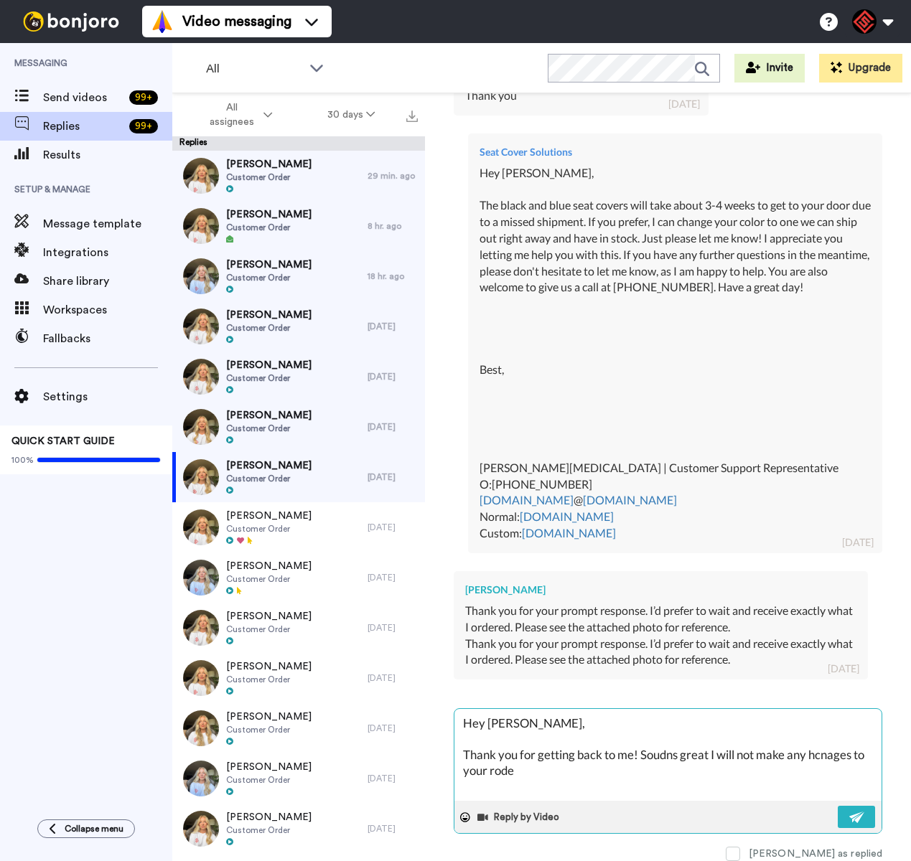
type textarea "x"
type textarea "Hey Adriana, Thank you for getting back to me! Soudns great I will not make any…"
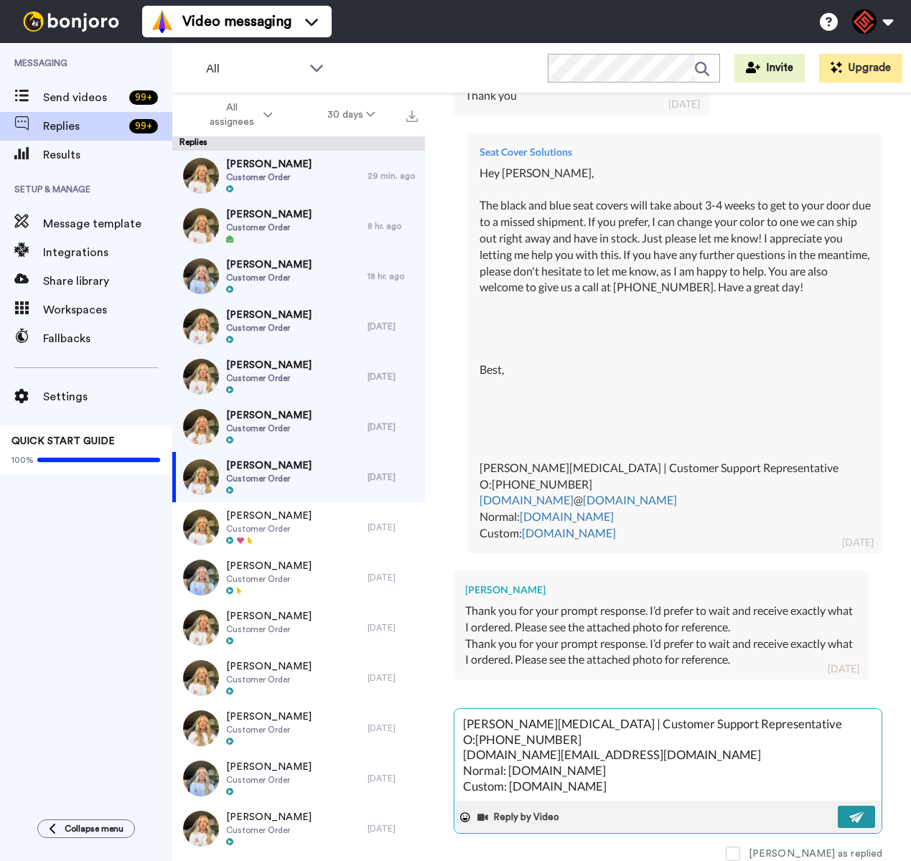
click at [849, 813] on img at bounding box center [857, 817] width 16 height 11
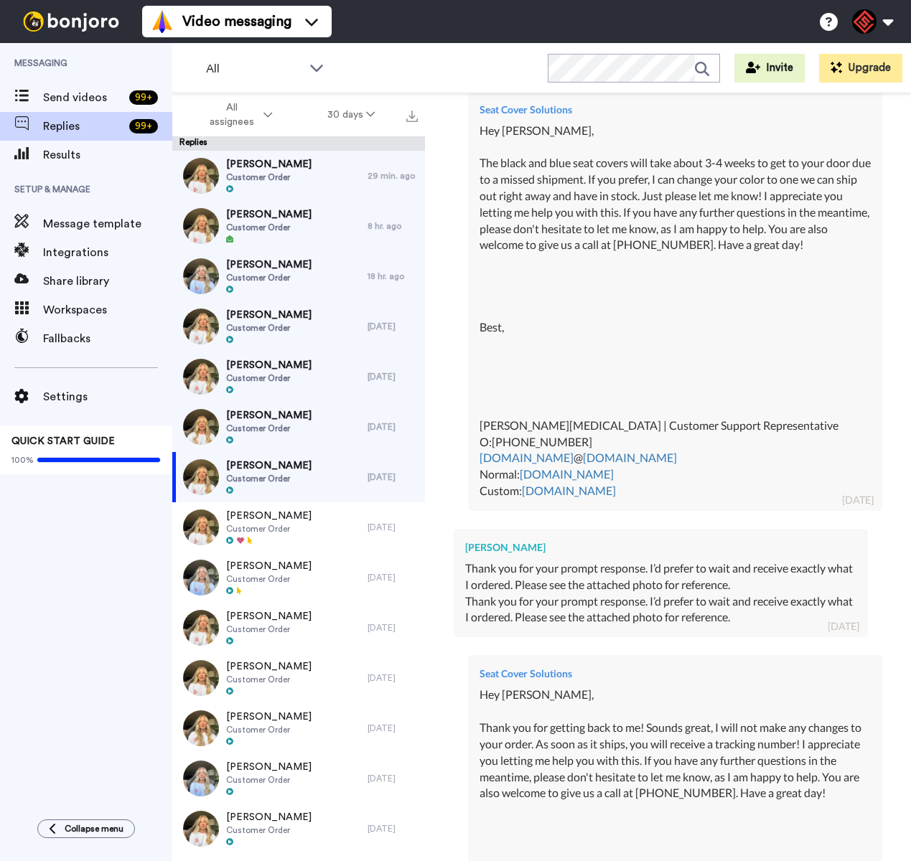
scroll to position [857, 0]
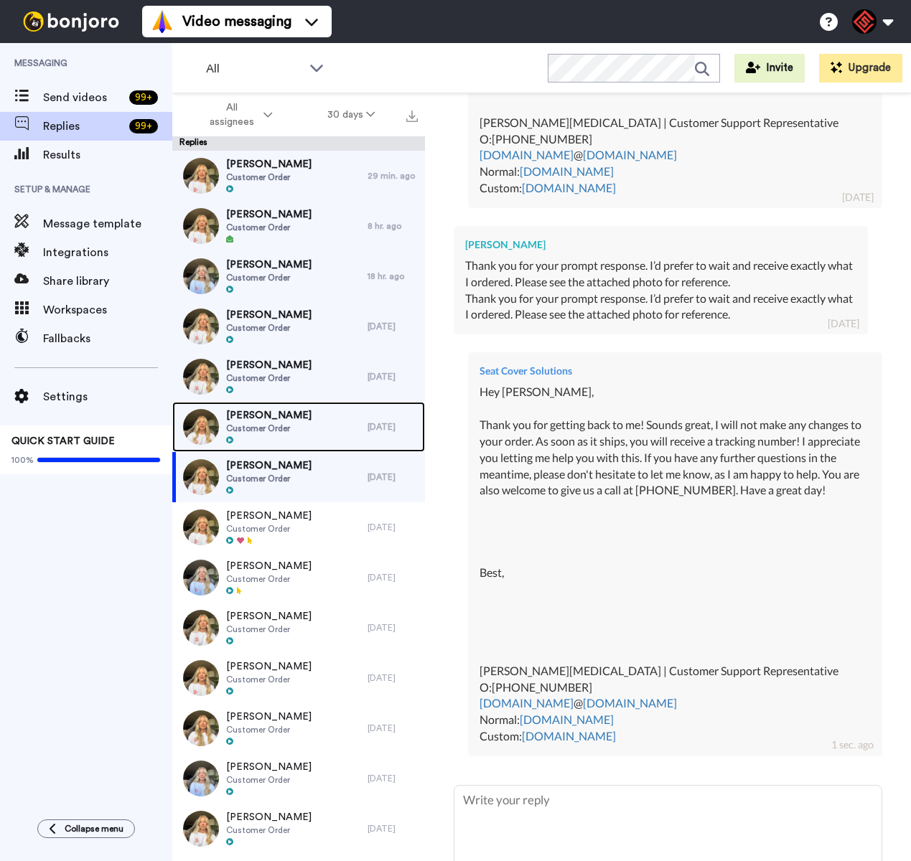
click at [325, 434] on div "Edward Crawford Customer Order" at bounding box center [269, 427] width 195 height 50
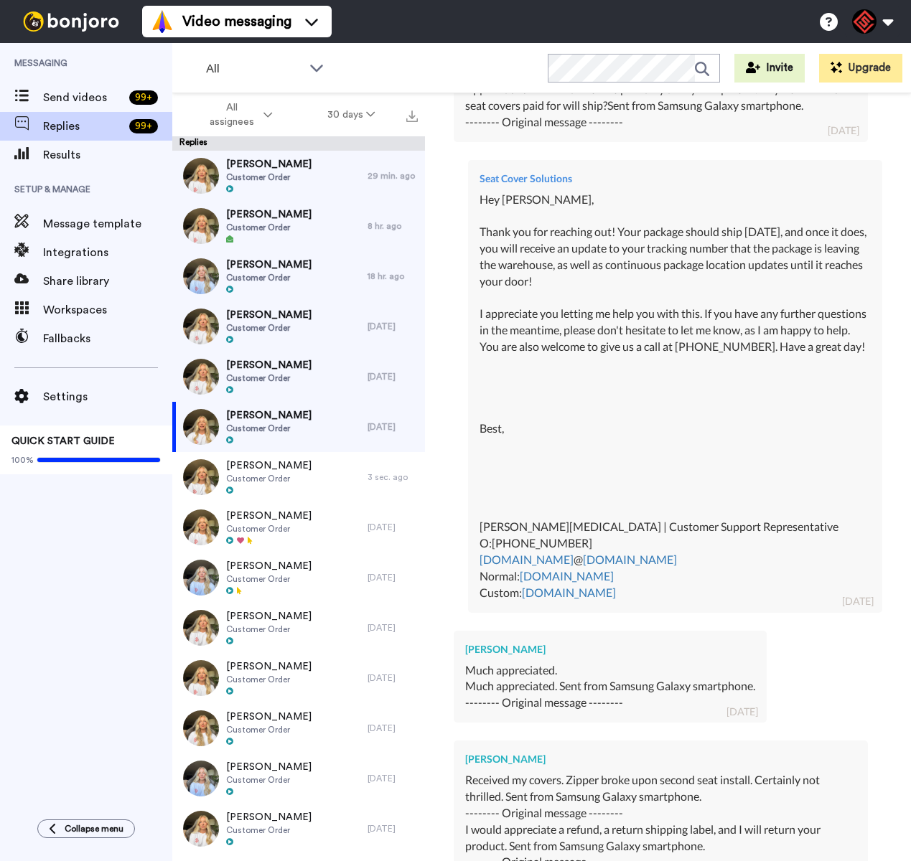
scroll to position [730, 0]
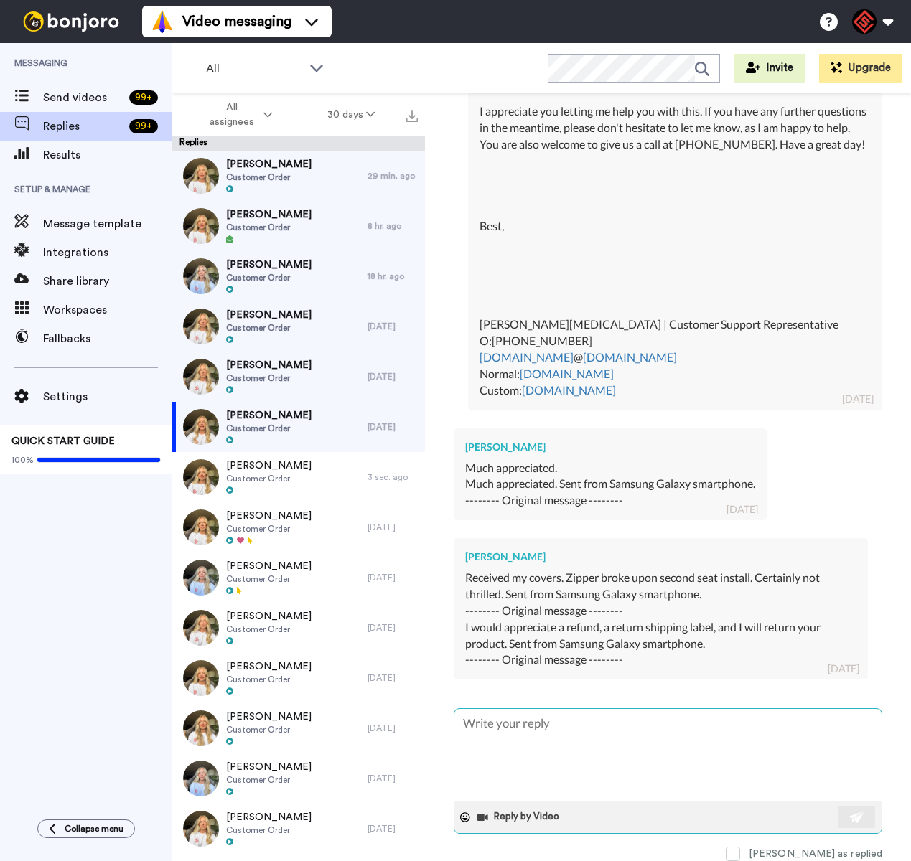
click at [691, 737] on textarea at bounding box center [667, 755] width 427 height 92
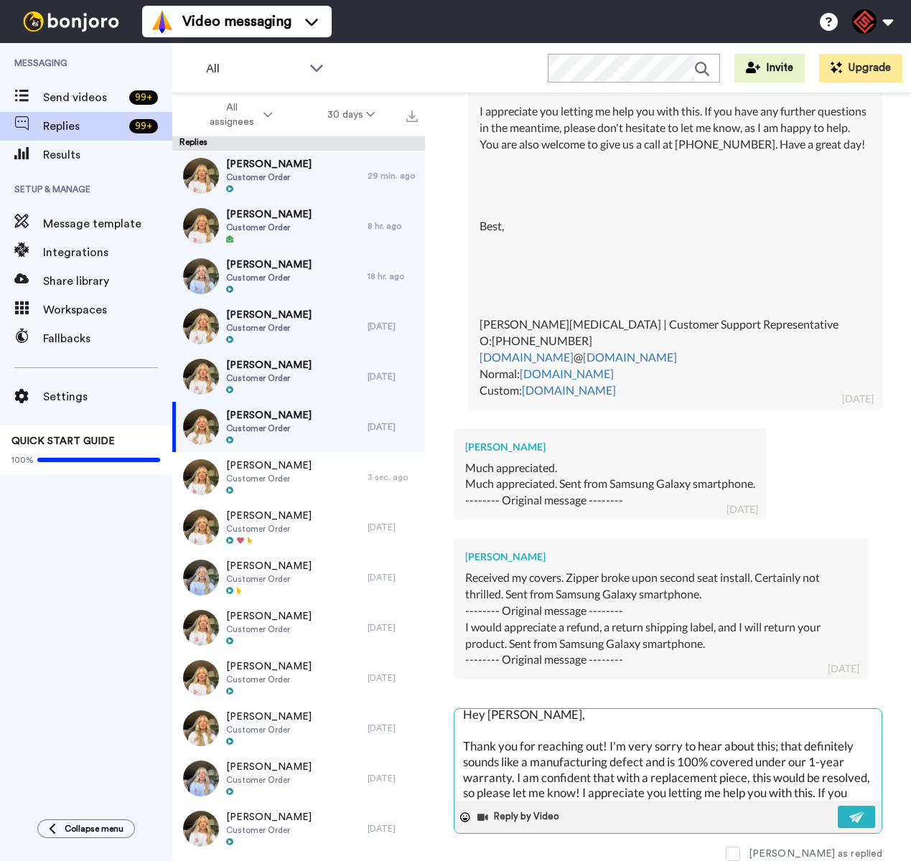
scroll to position [307, 0]
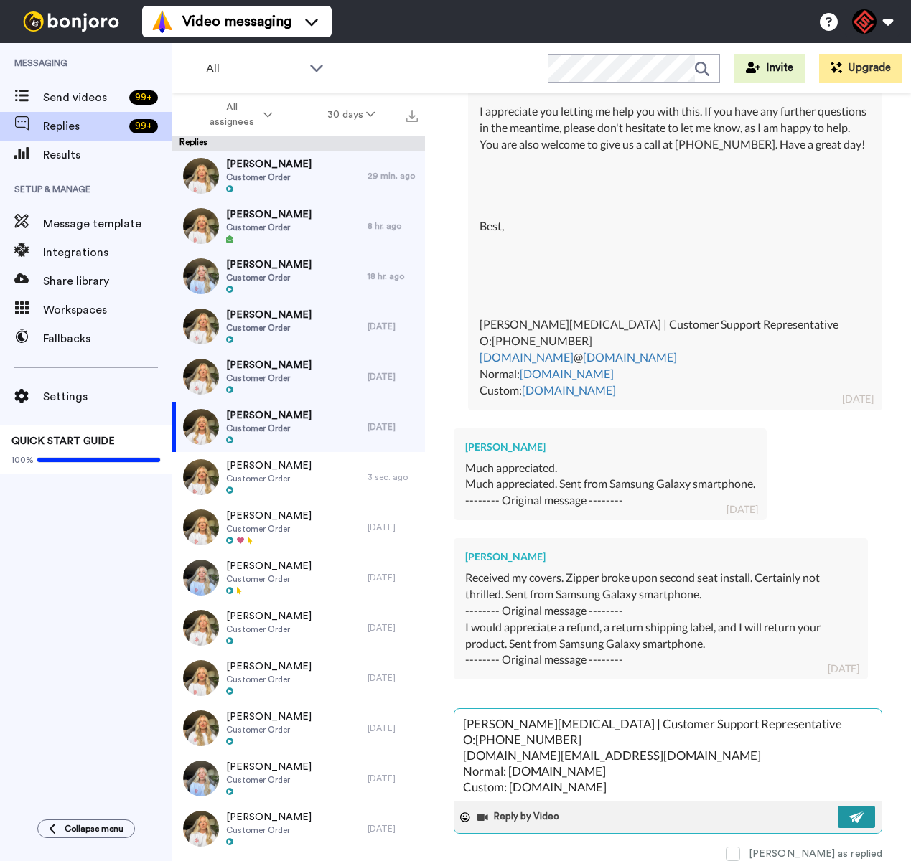
click at [853, 812] on img at bounding box center [857, 817] width 16 height 11
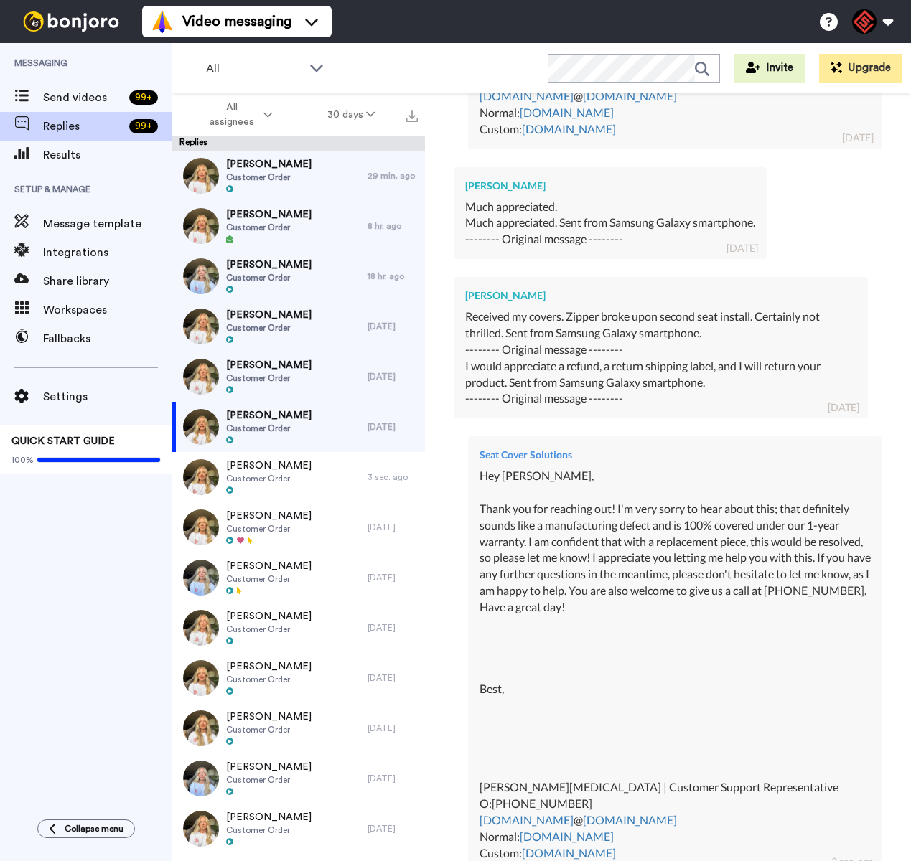
scroll to position [987, 0]
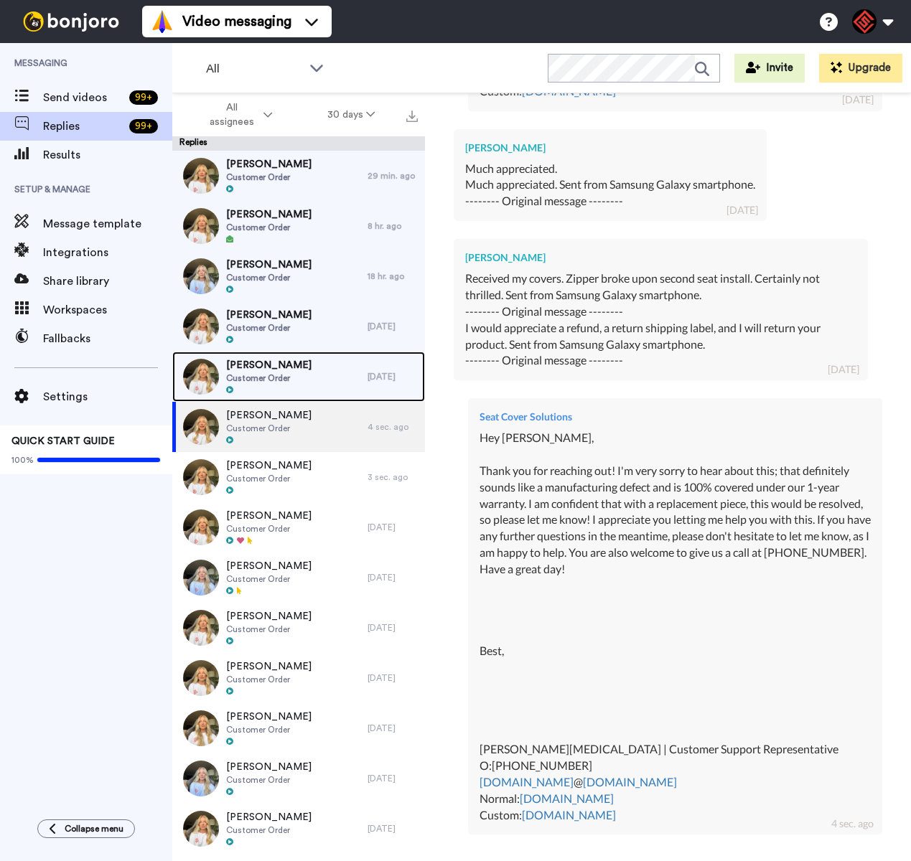
click at [310, 385] on div "Eric Babin Customer Order" at bounding box center [269, 377] width 195 height 50
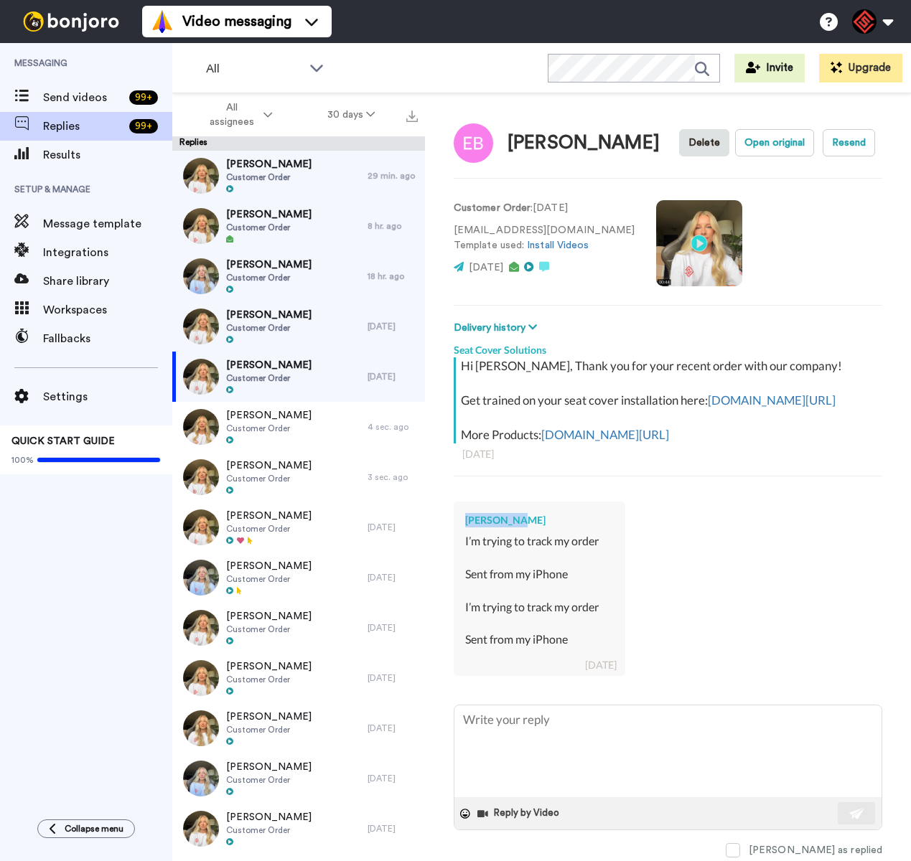
drag, startPoint x: 510, startPoint y: 539, endPoint x: 475, endPoint y: 538, distance: 35.2
click at [465, 528] on div "Eric Babin" at bounding box center [539, 520] width 149 height 14
copy div "Eric Babin"
click at [555, 730] on textarea at bounding box center [667, 752] width 427 height 92
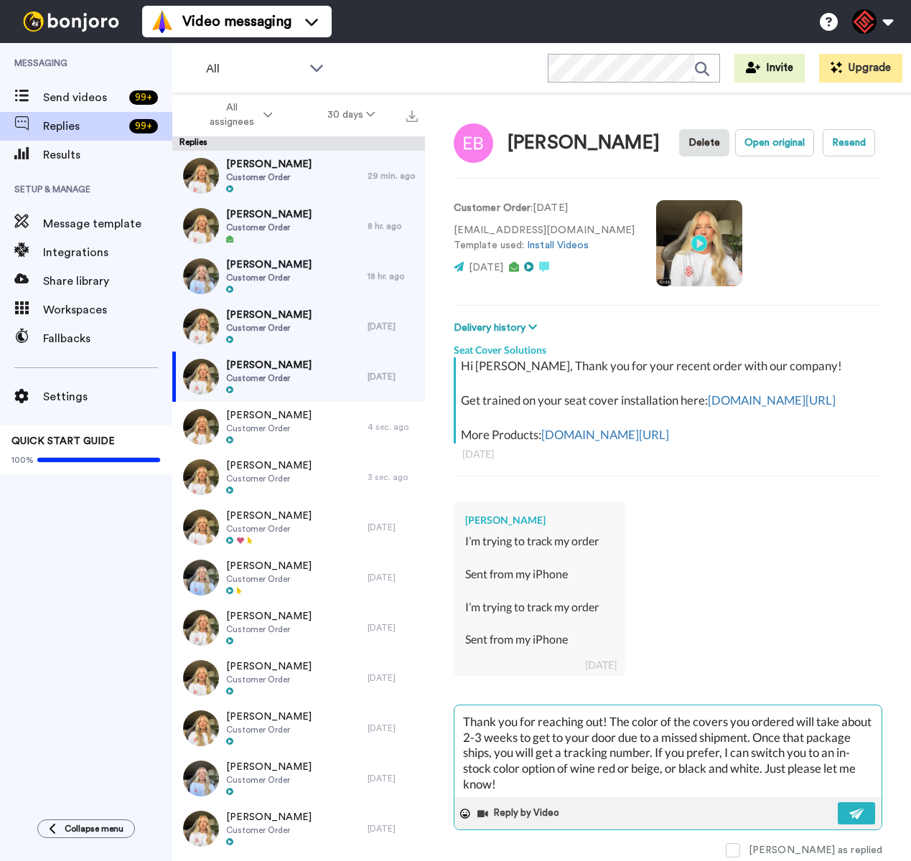
scroll to position [31, 0]
paste textarea "256525"
drag, startPoint x: 642, startPoint y: 796, endPoint x: 597, endPoint y: 796, distance: 44.5
click at [597, 796] on textarea "Hey Eric, Thank you for reaching out! The color of the covers you ordered will …" at bounding box center [667, 752] width 427 height 92
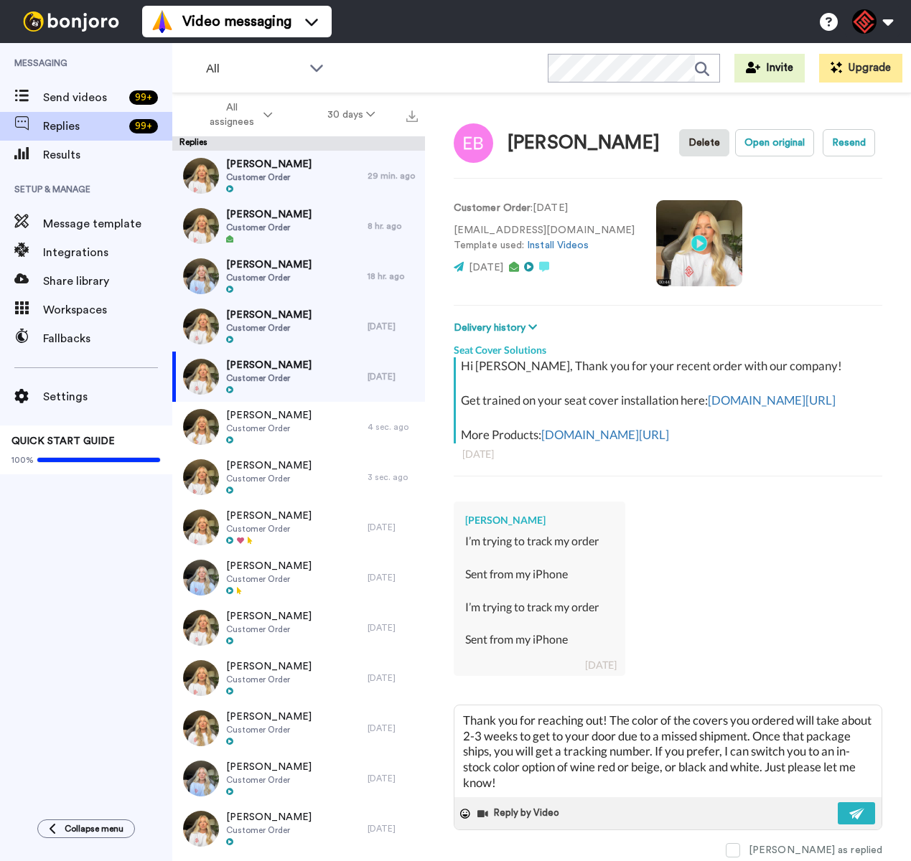
paste textarea "I appreciate you letting me help you with this. If you have any further questio…"
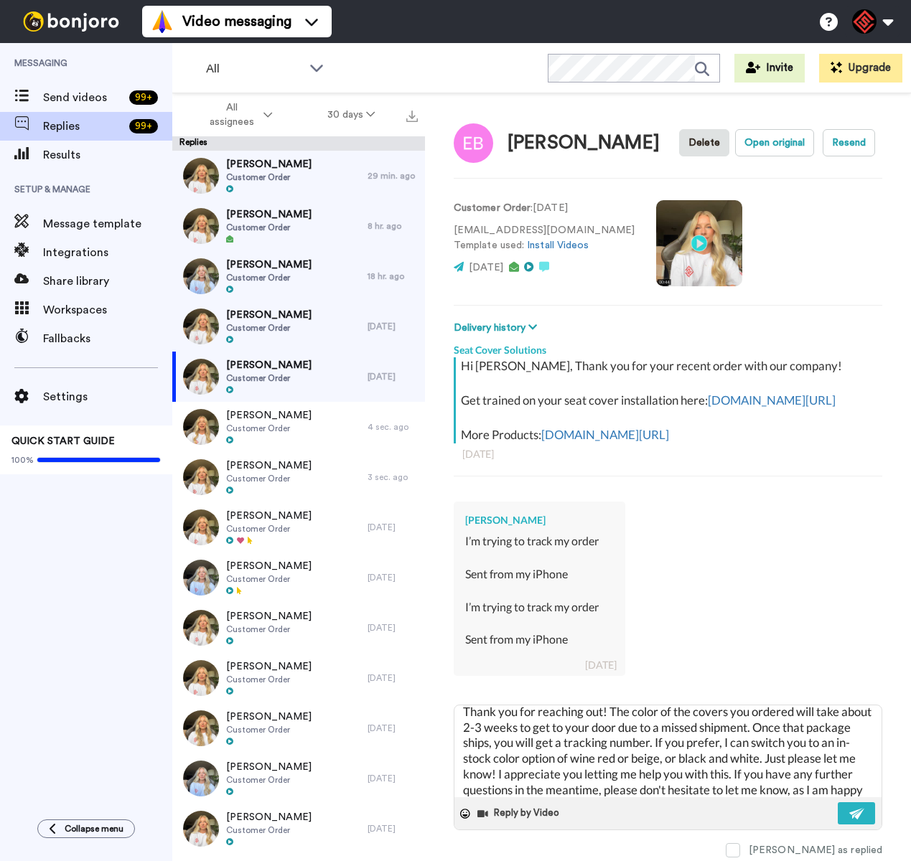
scroll to position [322, 0]
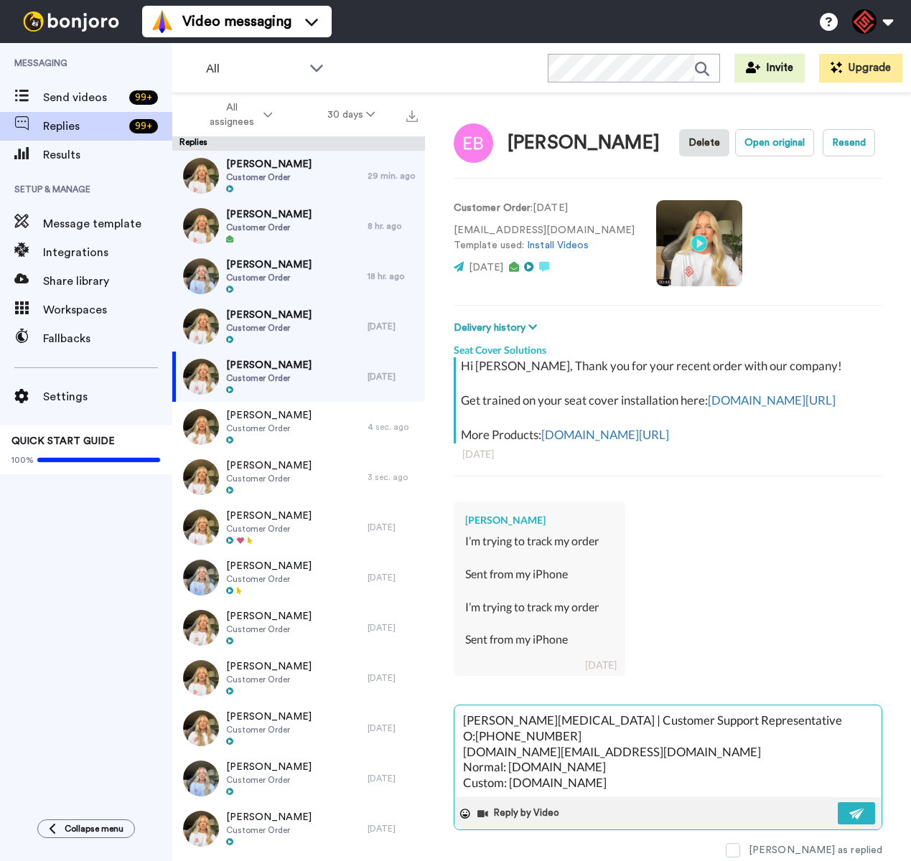
click at [836, 817] on div "Reply by Video" at bounding box center [667, 814] width 427 height 32
click at [849, 820] on img at bounding box center [857, 813] width 16 height 11
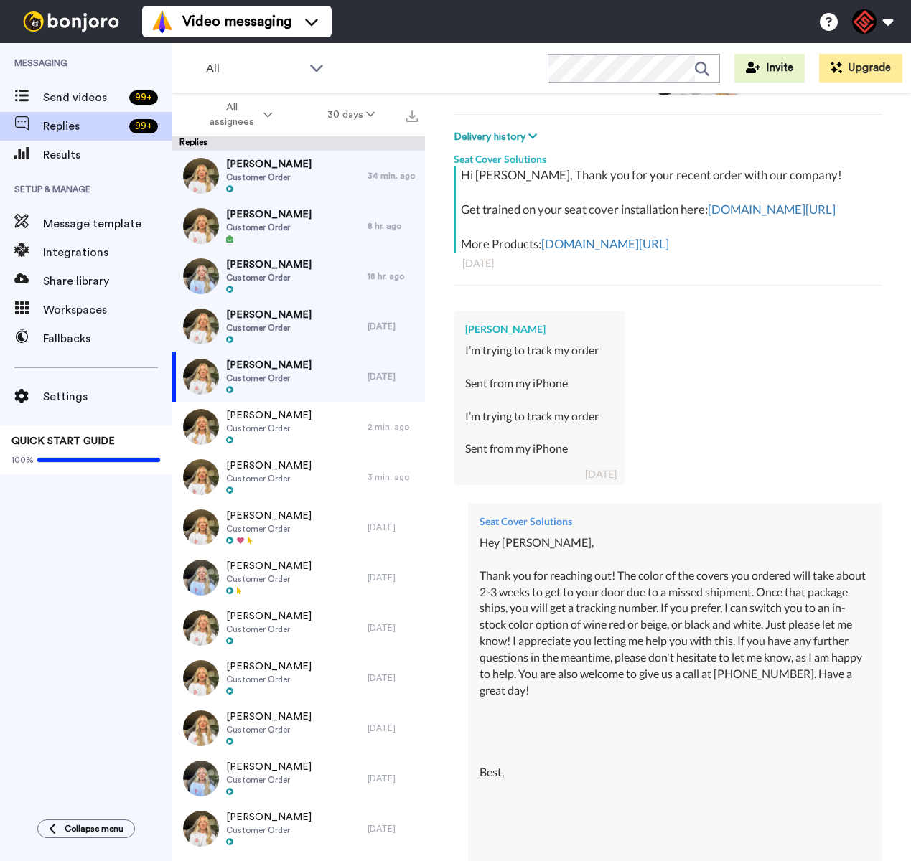
scroll to position [263, 0]
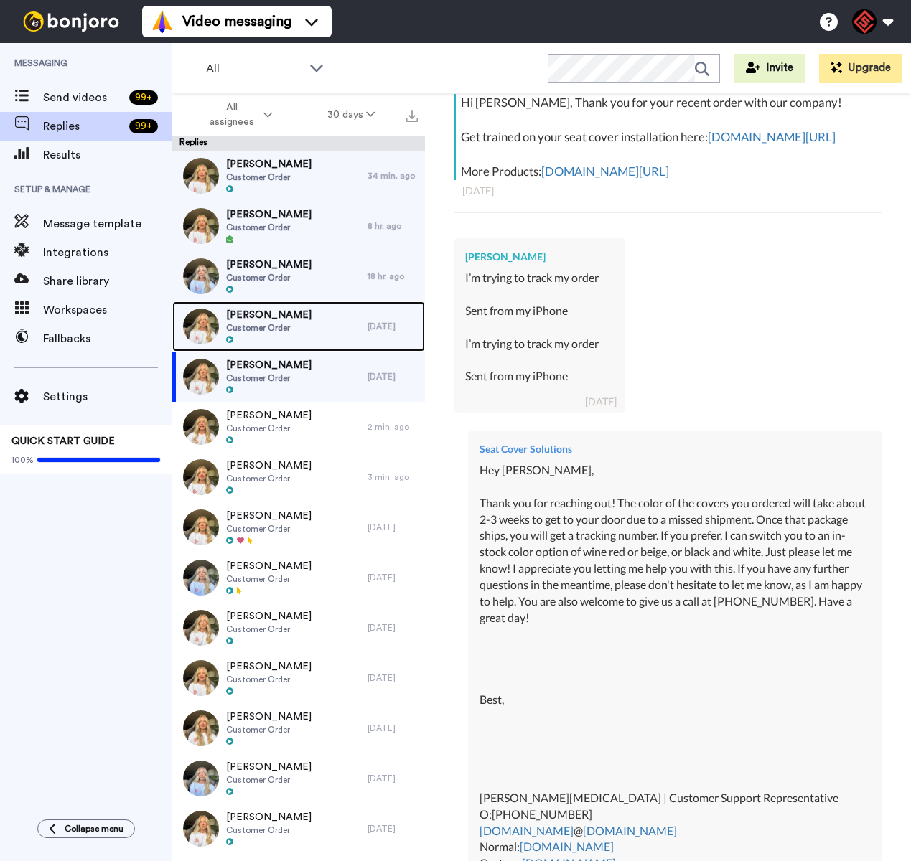
click at [296, 334] on div "Kevin Dunn Customer Order" at bounding box center [269, 327] width 195 height 50
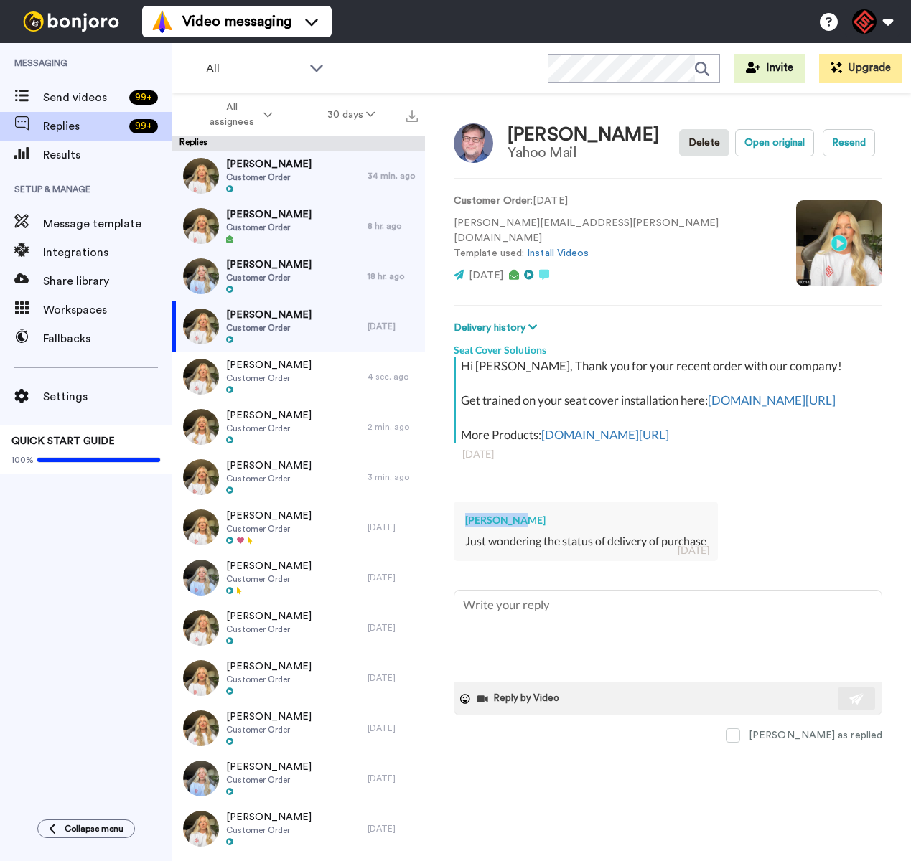
drag, startPoint x: 518, startPoint y: 536, endPoint x: 464, endPoint y: 541, distance: 53.3
click at [465, 528] on div "Kevin Dunn" at bounding box center [585, 520] width 241 height 14
copy div "Kevin Dunn"
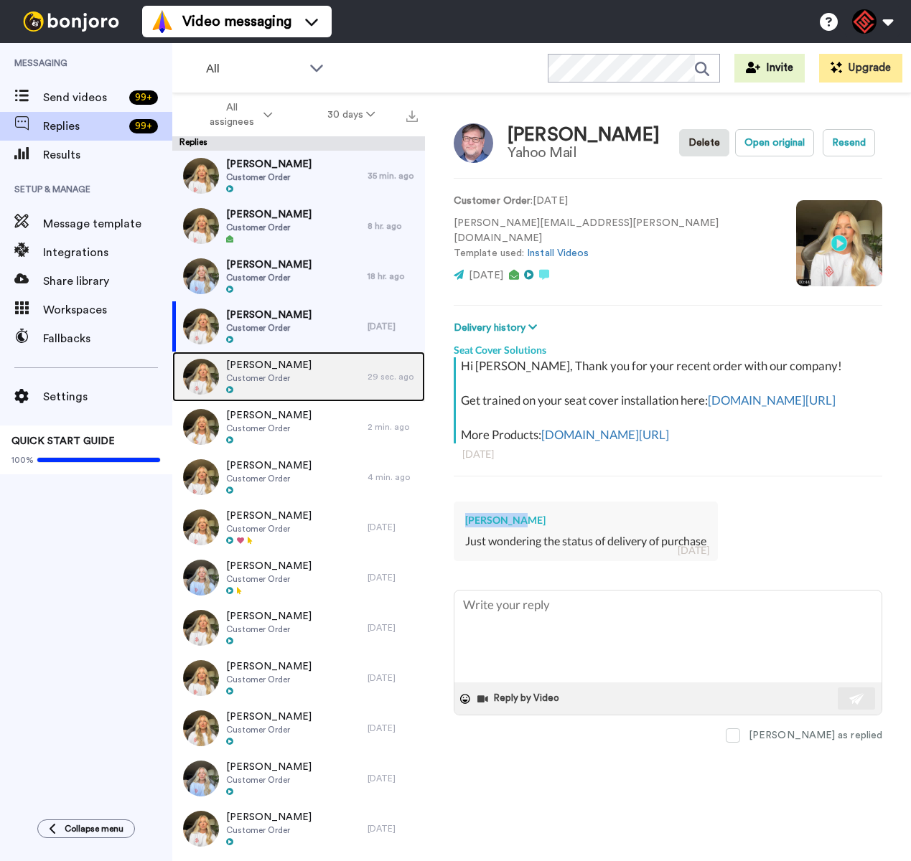
click at [280, 388] on div at bounding box center [268, 391] width 85 height 10
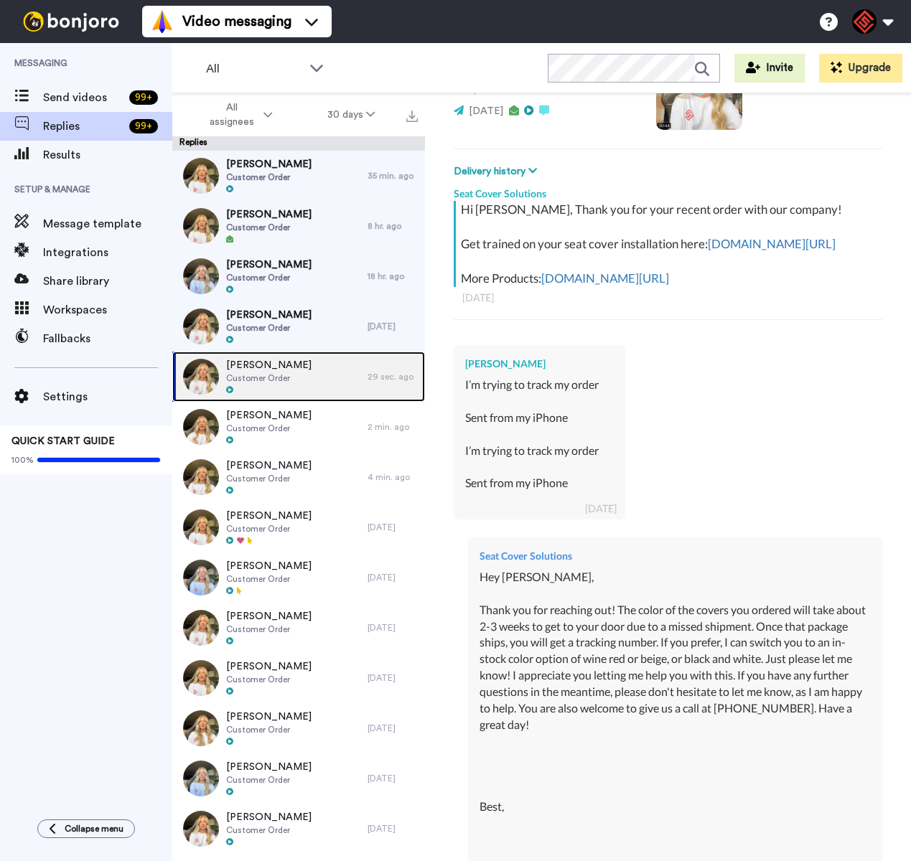
scroll to position [482, 0]
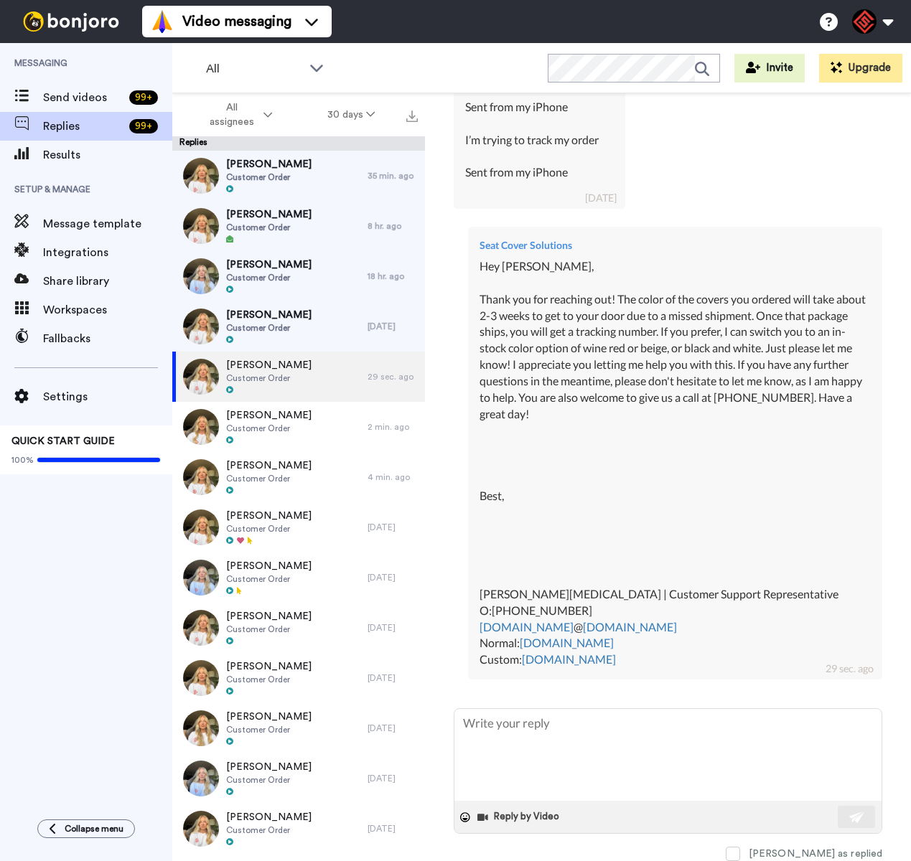
drag, startPoint x: 481, startPoint y: 269, endPoint x: 632, endPoint y: 591, distance: 355.5
click at [675, 656] on div "Hey Eric, Thank you for reaching out! The color of the covers you ordered will …" at bounding box center [675, 463] width 391 height 410
copy div "Hey Eric, Thank you for reaching out! The color of the covers you ordered will …"
click at [286, 327] on span "Customer Order" at bounding box center [268, 327] width 85 height 11
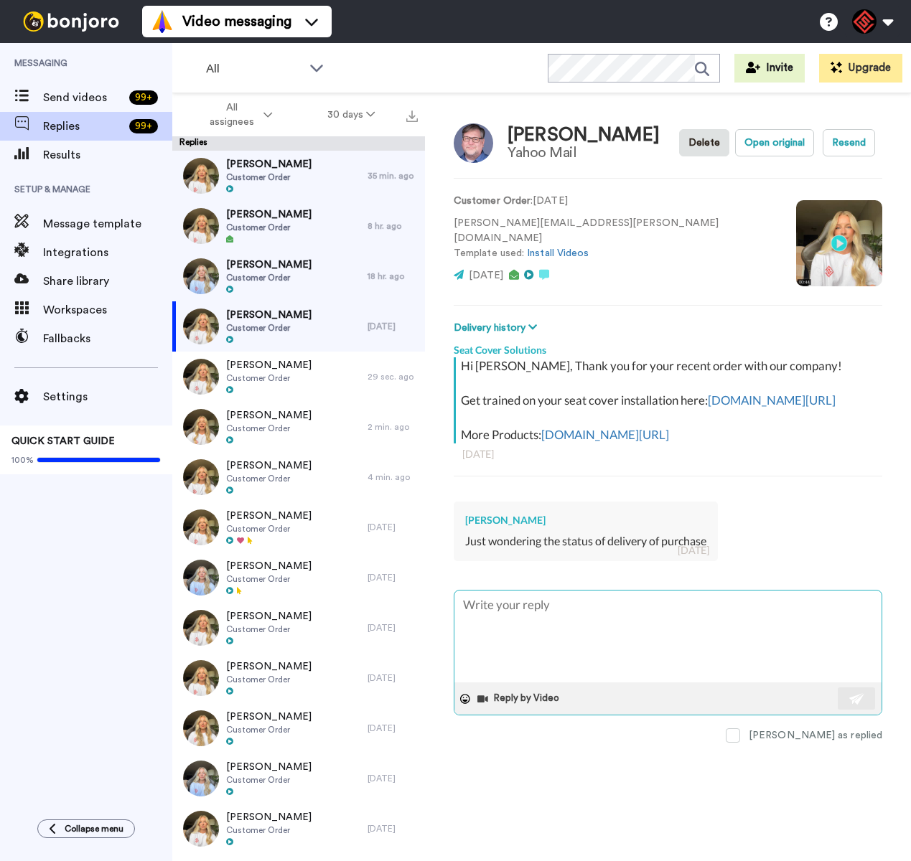
click at [541, 633] on textarea at bounding box center [667, 637] width 427 height 92
paste textarea "Hey Eric, Thank you for reaching out! The color of the covers you ordered will …"
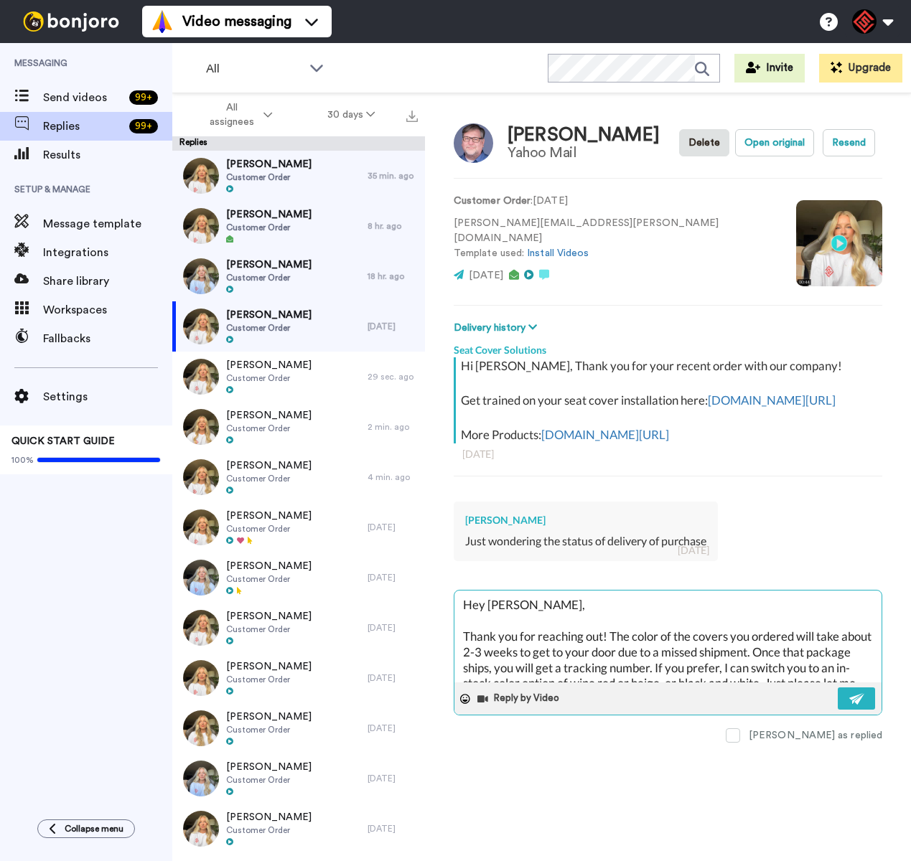
click at [496, 620] on textarea "Hey Eric, Thank you for reaching out! The color of the covers you ordered will …" at bounding box center [667, 637] width 427 height 92
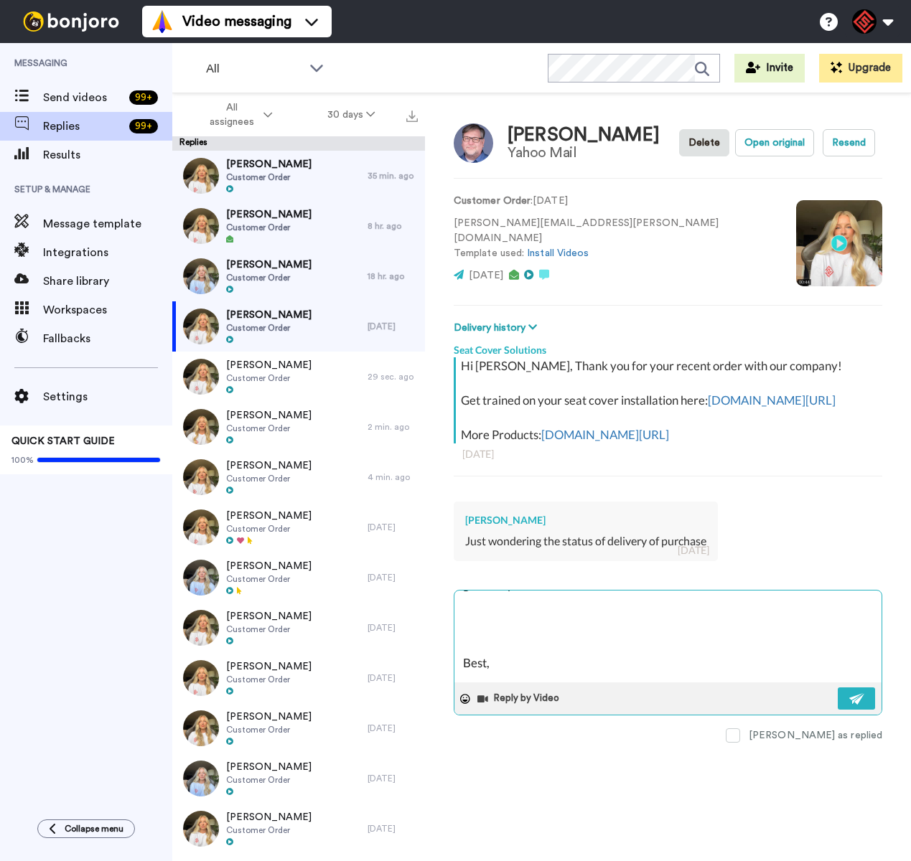
scroll to position [62, 0]
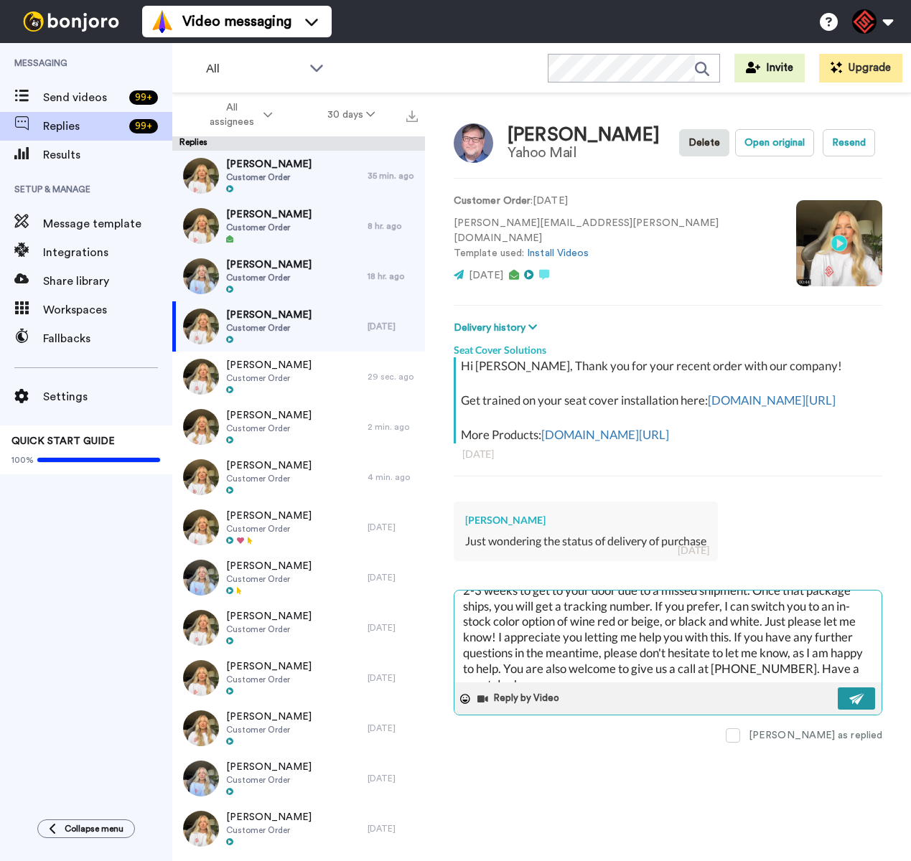
click at [856, 705] on img at bounding box center [857, 698] width 16 height 11
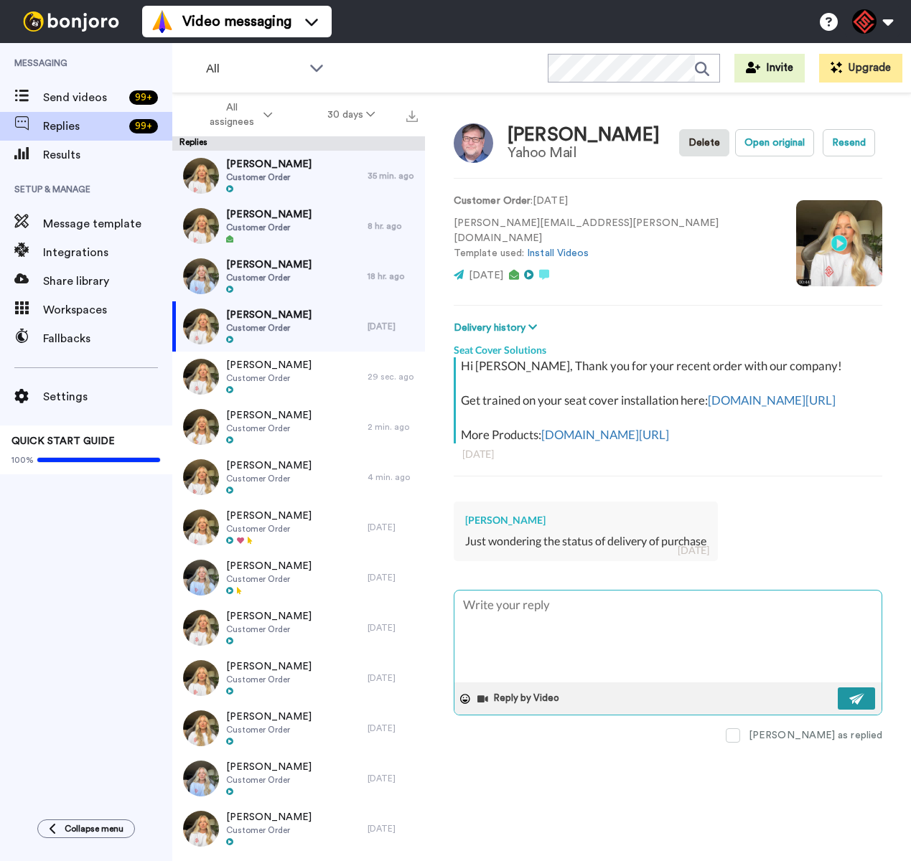
scroll to position [0, 0]
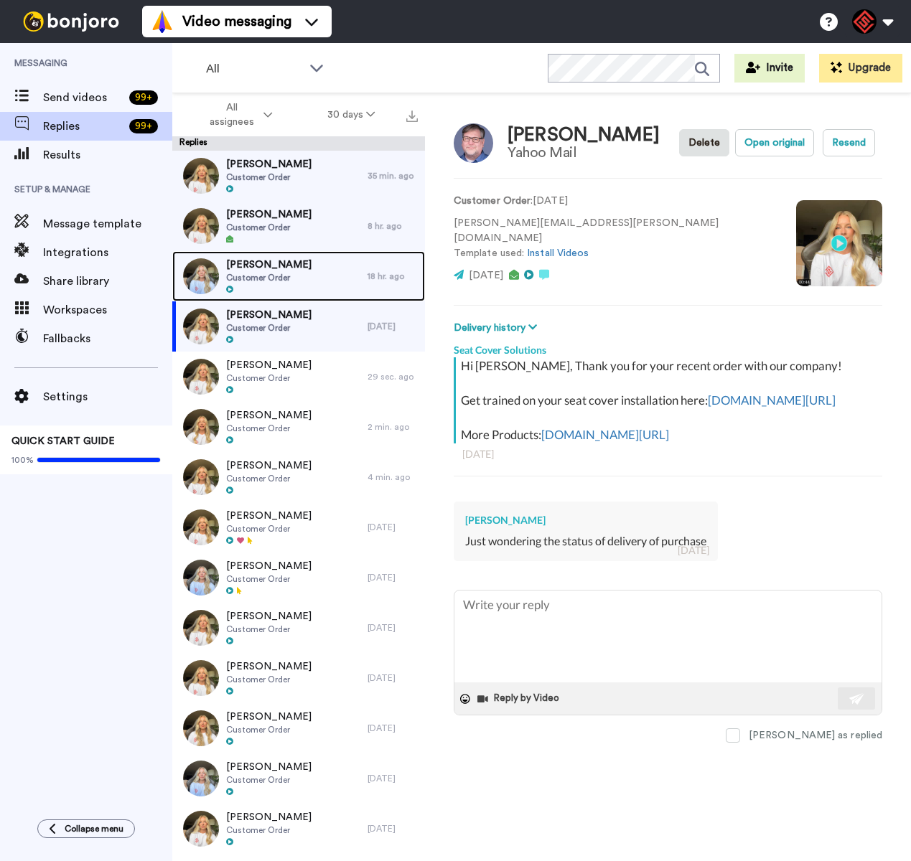
click at [296, 268] on div "Ronald Finch Customer Order" at bounding box center [269, 276] width 195 height 50
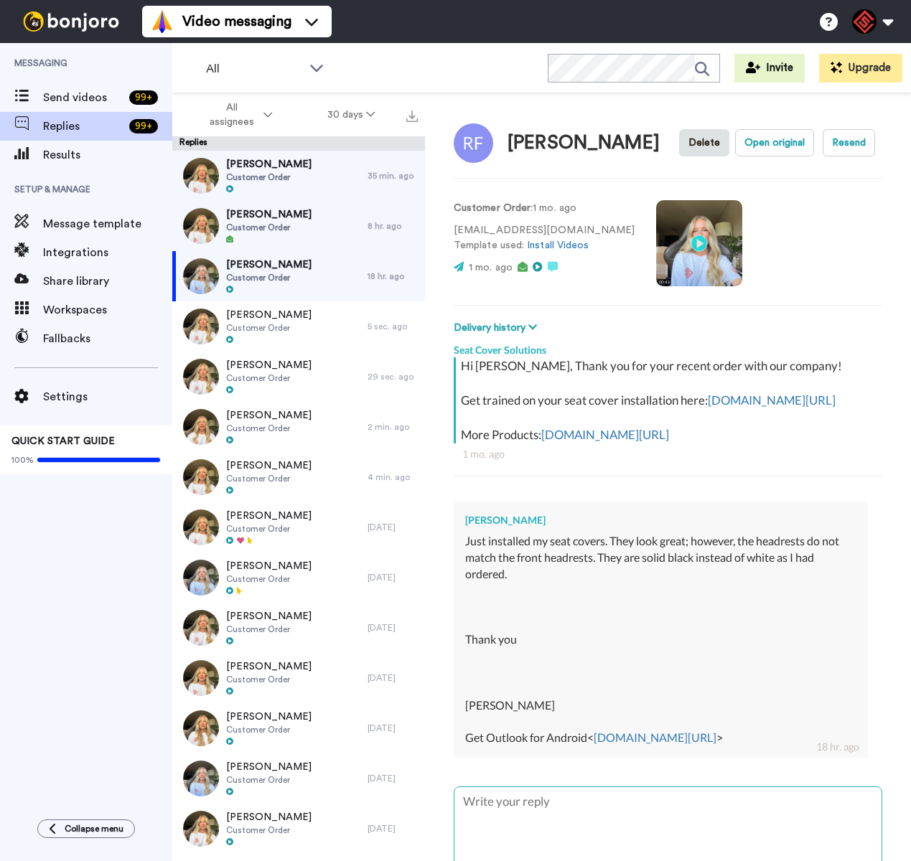
click at [586, 831] on textarea at bounding box center [667, 834] width 427 height 92
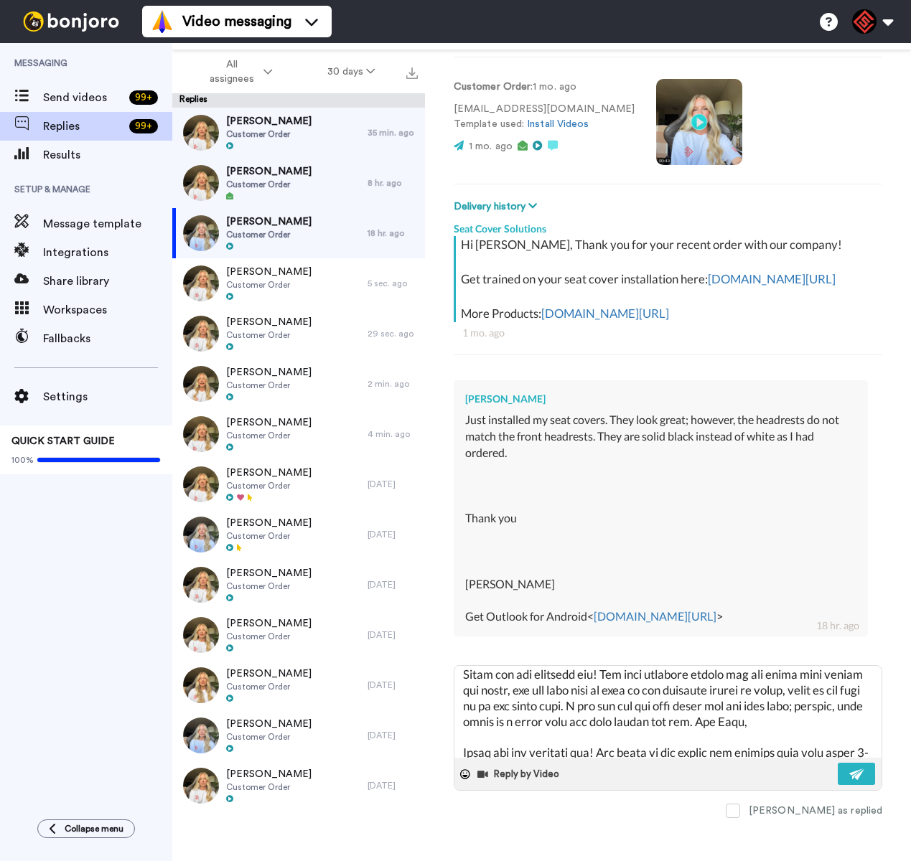
scroll to position [104, 0]
click at [849, 770] on img at bounding box center [857, 774] width 16 height 11
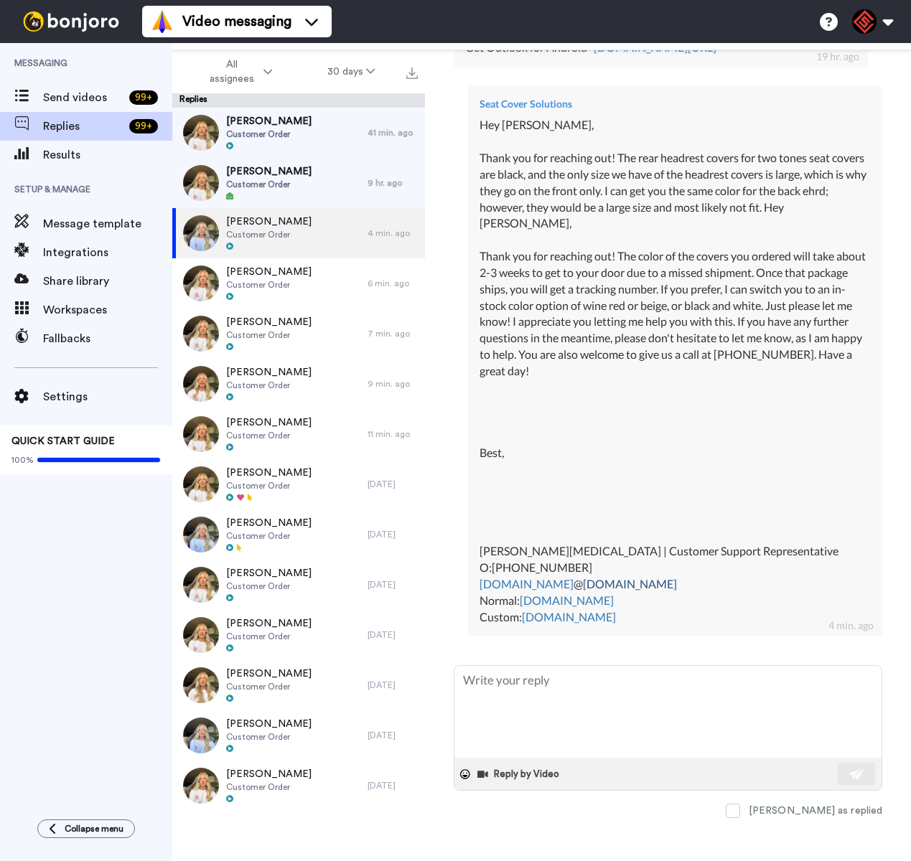
scroll to position [673, 0]
click at [305, 177] on span "[PERSON_NAME]" at bounding box center [268, 171] width 85 height 14
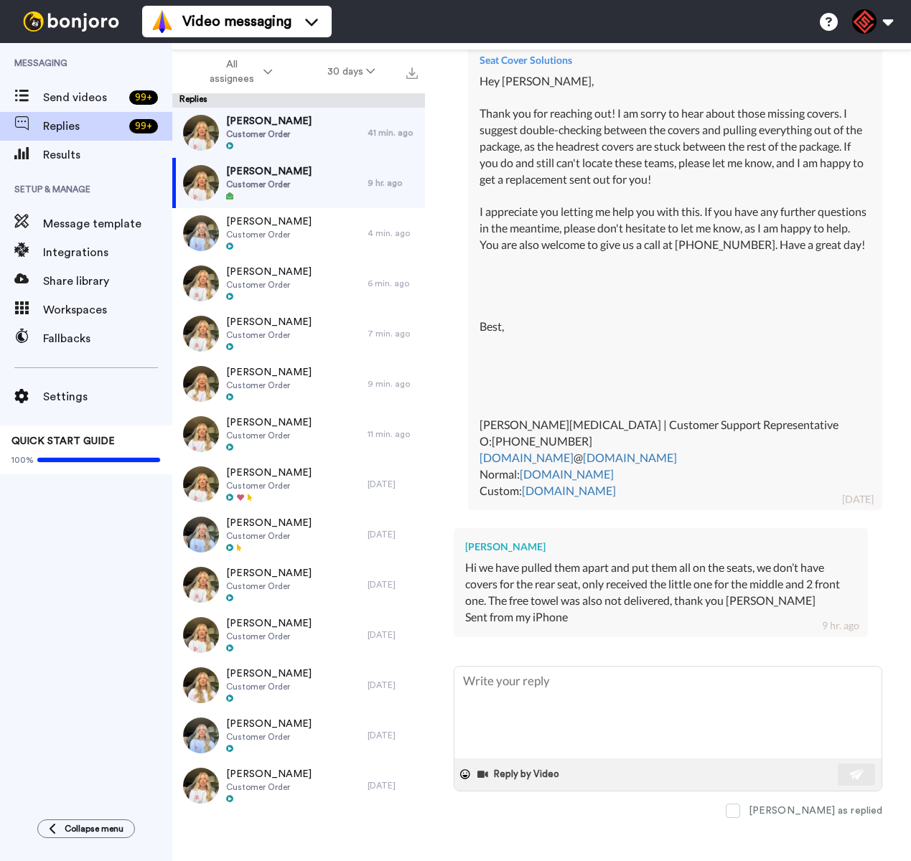
scroll to position [603, 0]
drag, startPoint x: 545, startPoint y: 535, endPoint x: 464, endPoint y: 537, distance: 80.4
click at [465, 540] on div "[PERSON_NAME]" at bounding box center [660, 547] width 391 height 14
copy div "[PERSON_NAME]"
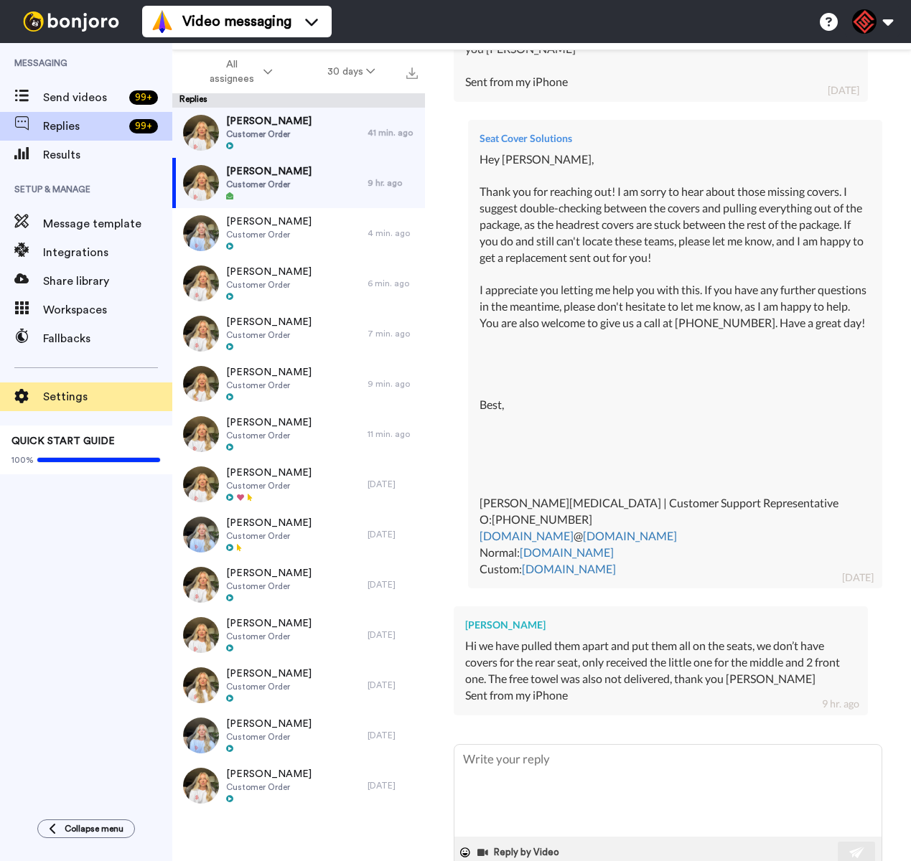
scroll to position [537, 0]
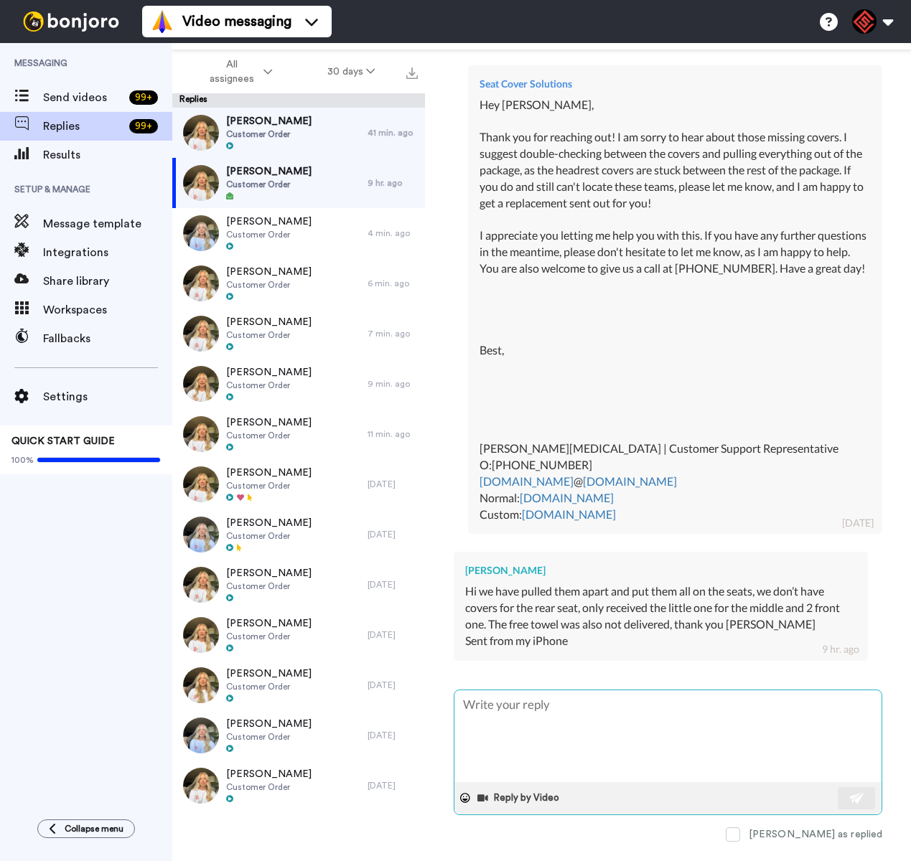
click at [584, 737] on textarea at bounding box center [667, 737] width 427 height 92
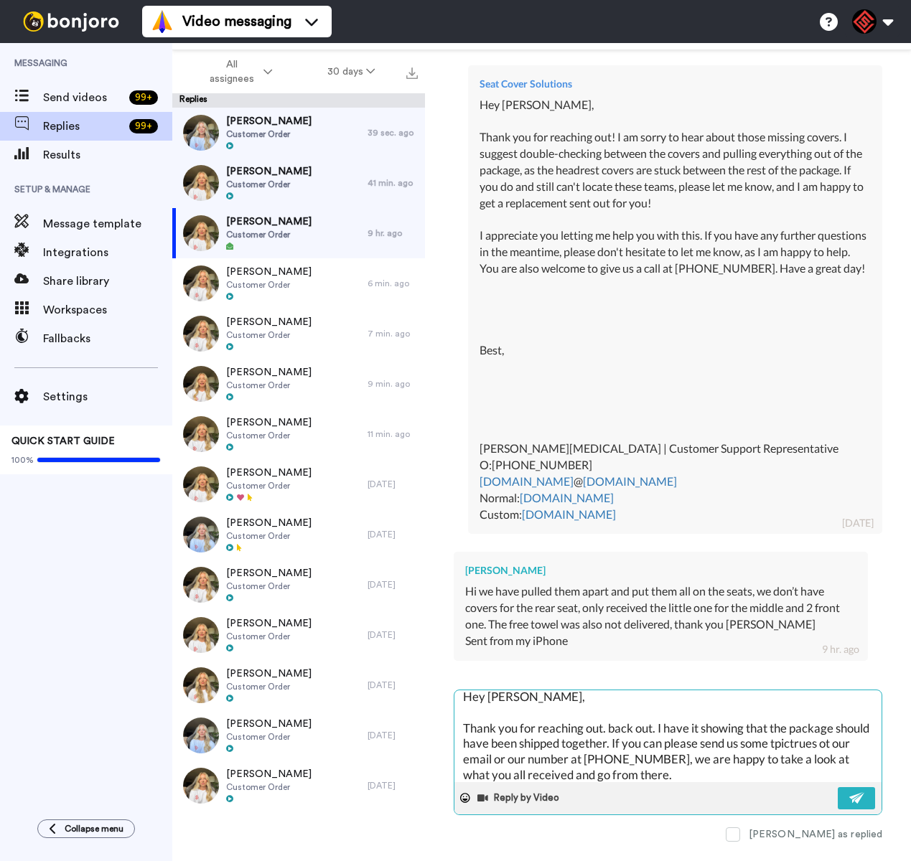
scroll to position [8, 0]
click at [609, 763] on textarea "Hey Belinda, Thank you for reaching out. back out. I have it showing that the p…" at bounding box center [667, 737] width 427 height 92
click at [805, 780] on textarea "Hey Belinda, Thank you for reaching back out. I have it showing that the packag…" at bounding box center [667, 737] width 427 height 92
drag, startPoint x: 831, startPoint y: 776, endPoint x: 774, endPoint y: 780, distance: 57.5
click at [774, 780] on textarea "Hey Belinda, Thank you for reaching back out. I have it showing that the packag…" at bounding box center [667, 737] width 427 height 92
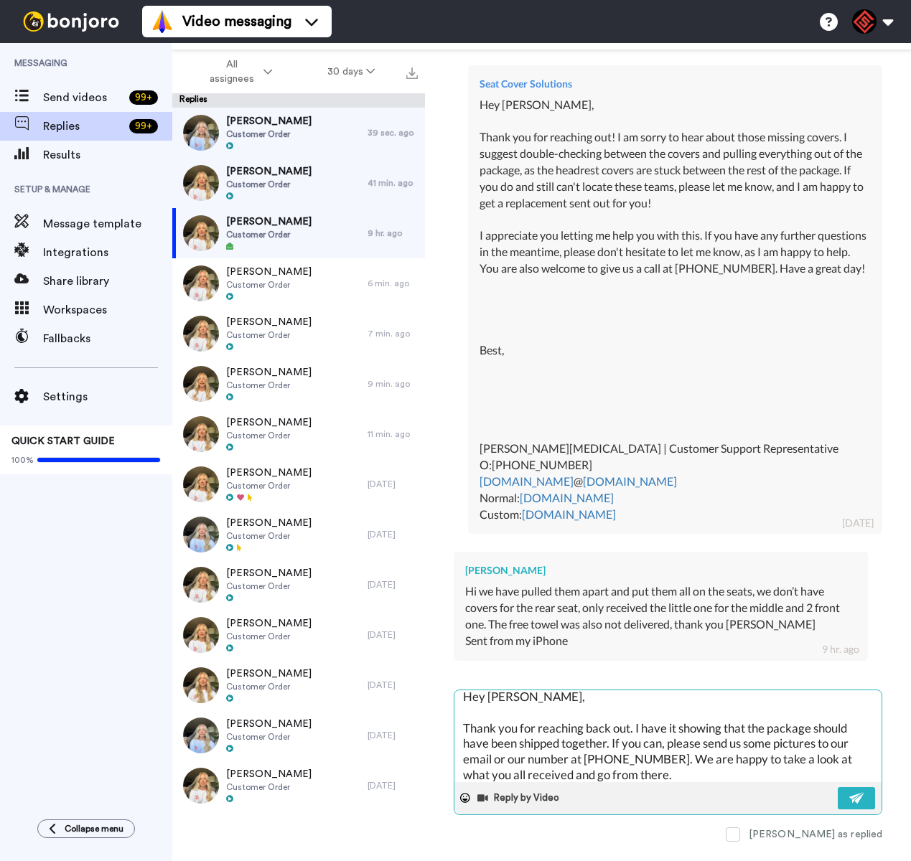
scroll to position [15, 0]
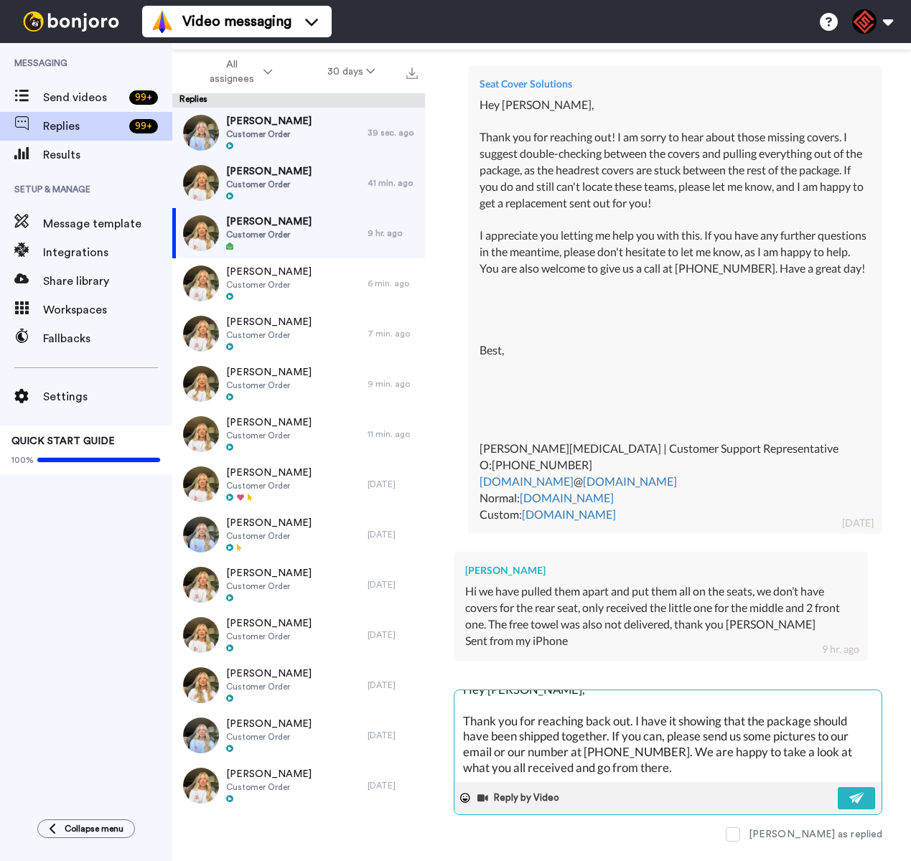
click at [722, 783] on textarea "Hey Belinda, Thank you for reaching back out. I have it showing that the packag…" at bounding box center [667, 737] width 427 height 92
paste textarea "I appreciate you letting me help you with this. If you have any further questio…"
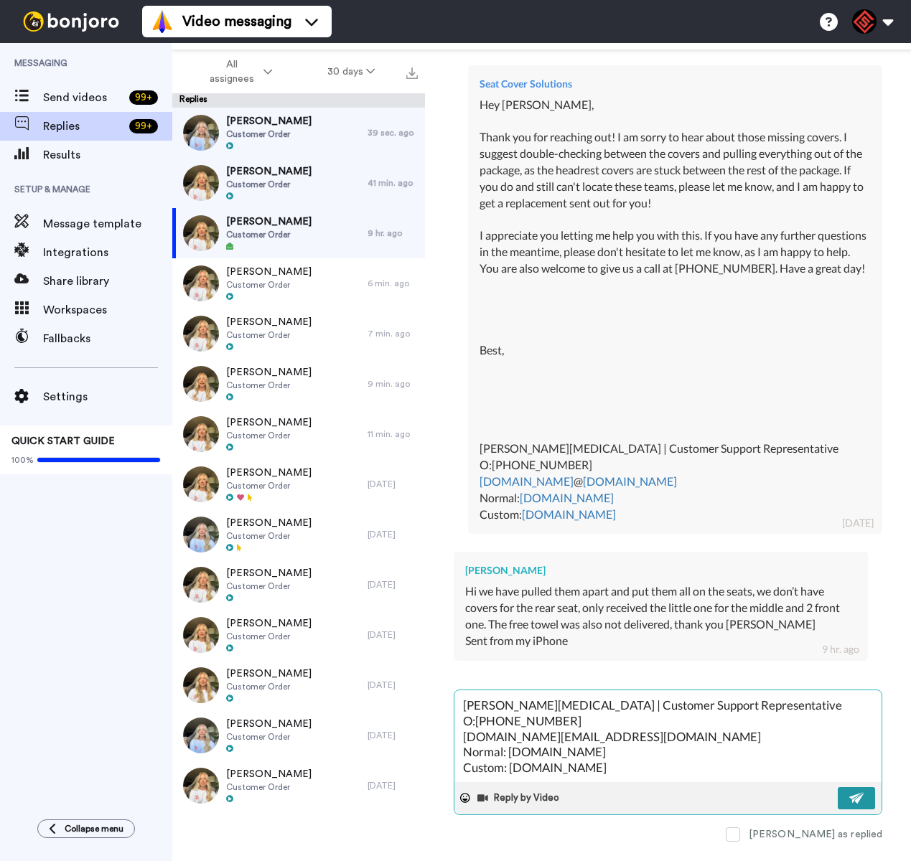
click at [861, 810] on button at bounding box center [856, 799] width 37 height 22
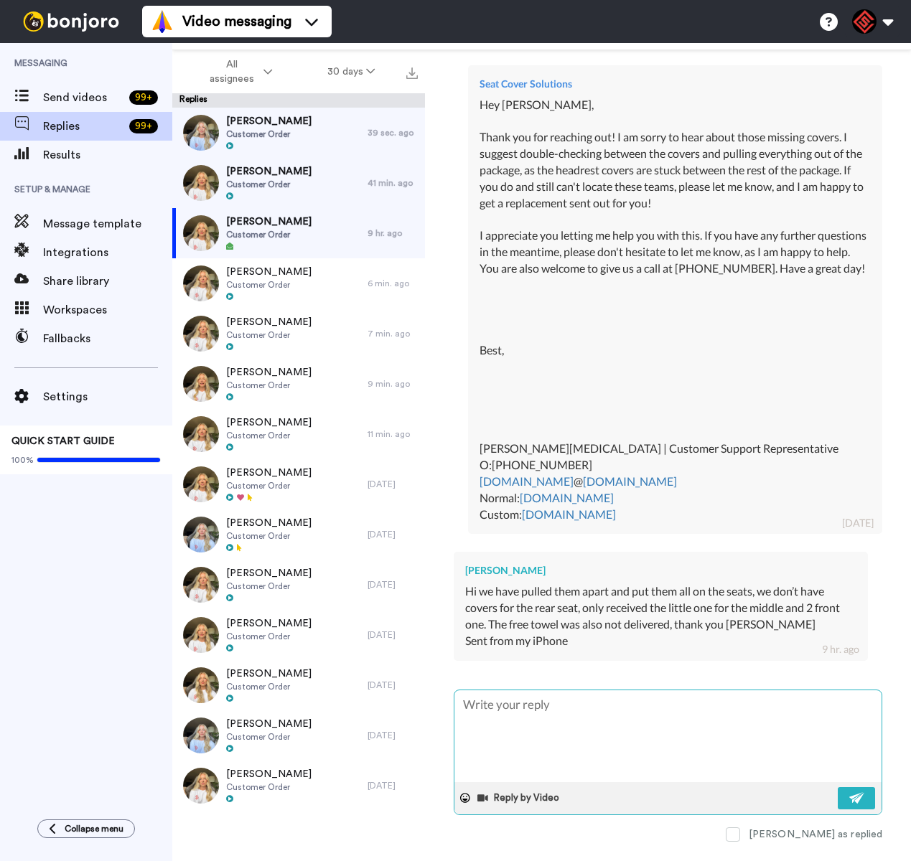
scroll to position [0, 0]
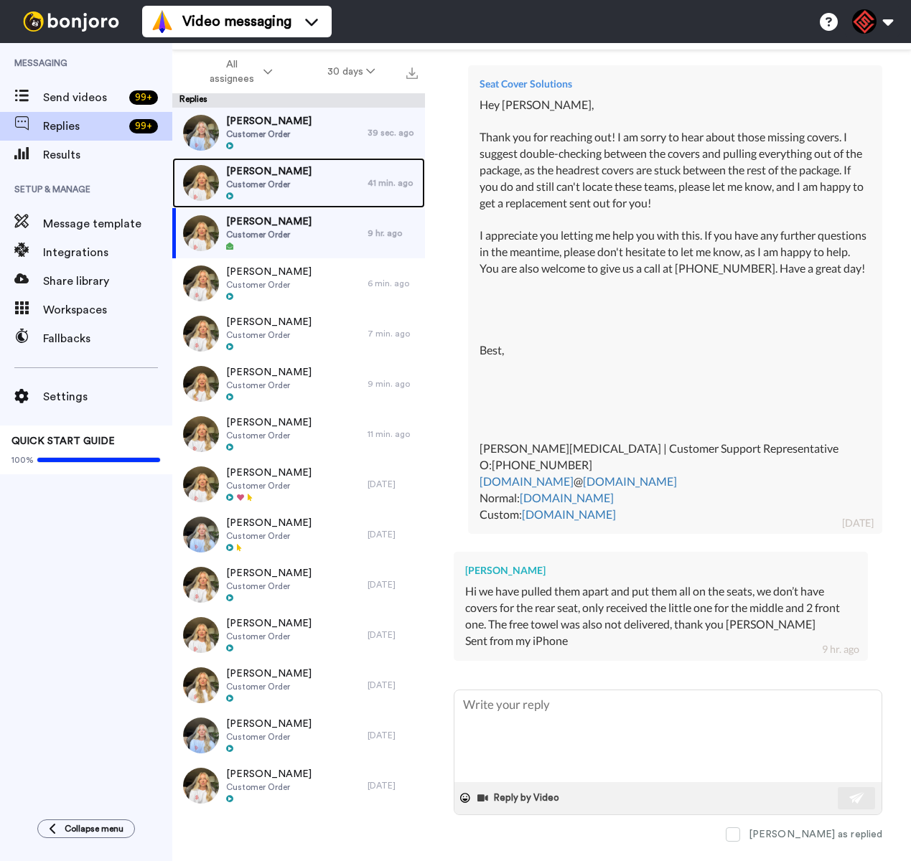
click at [292, 177] on span "Dominic Trobaugh" at bounding box center [268, 171] width 85 height 14
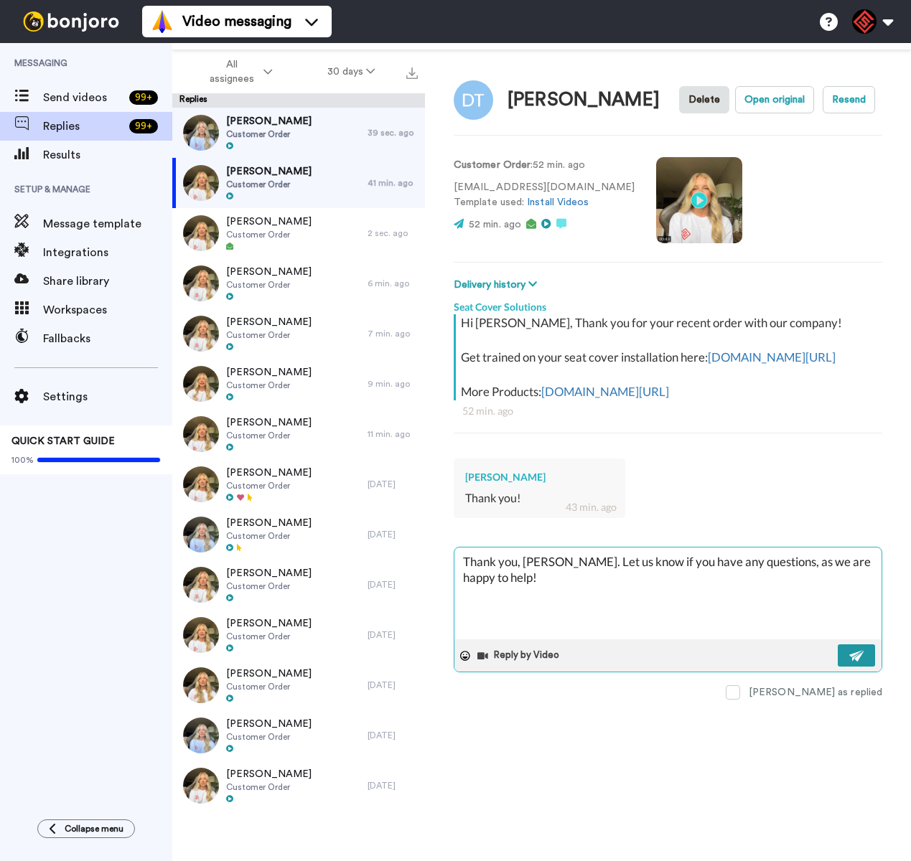
click at [854, 662] on img at bounding box center [857, 655] width 16 height 11
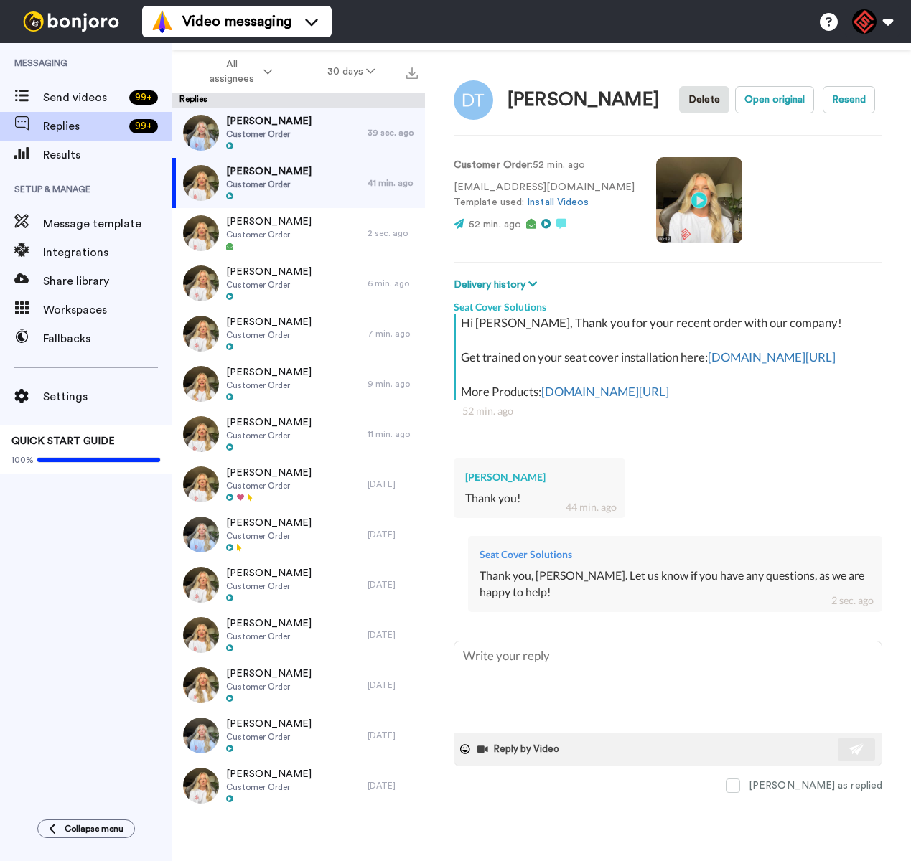
scroll to position [1, 0]
click at [378, 136] on div "39 sec. ago" at bounding box center [393, 132] width 50 height 11
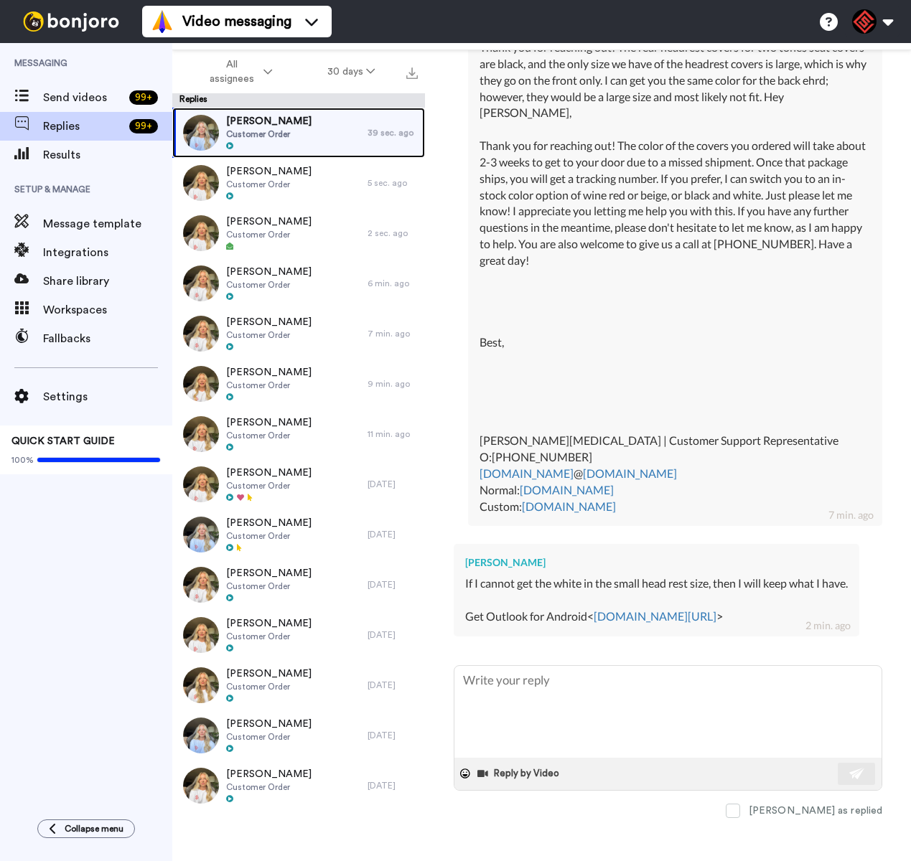
scroll to position [800, 0]
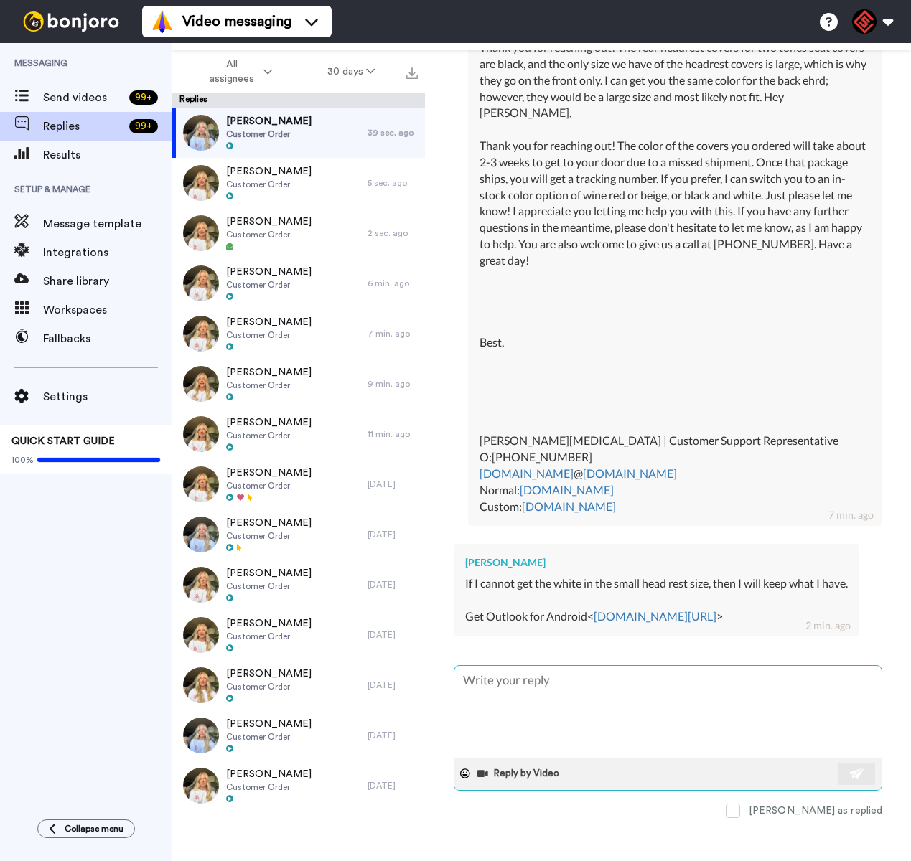
click at [615, 696] on textarea at bounding box center [667, 712] width 427 height 92
paste textarea "I appreciate you letting me help you with this. If you have any further questio…"
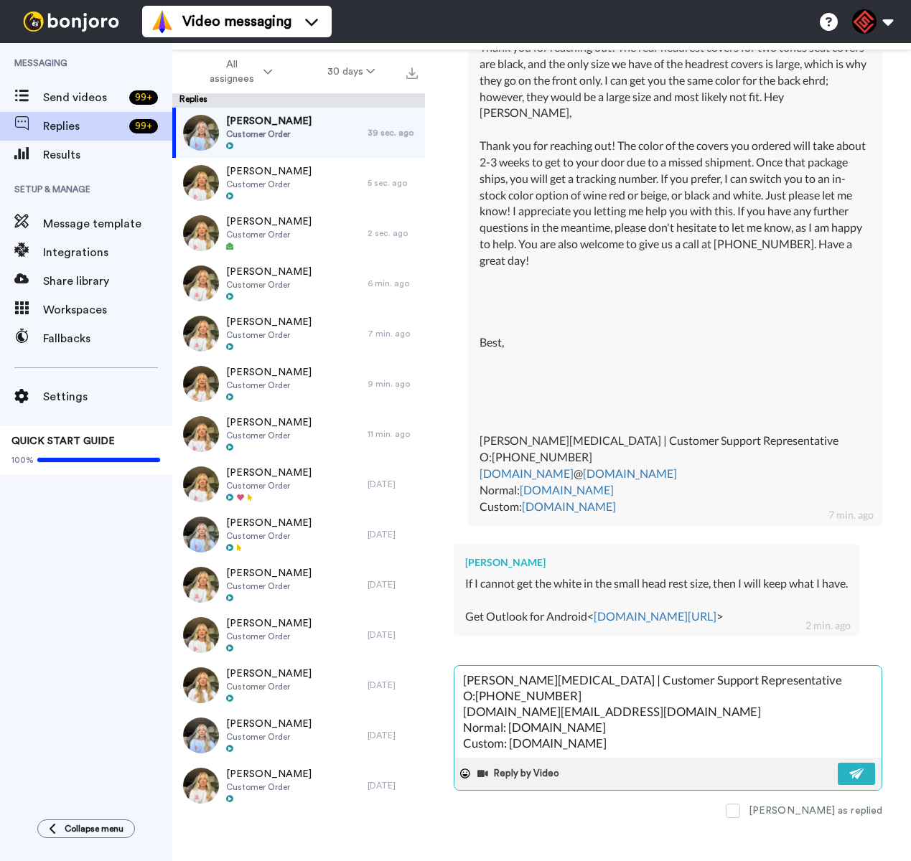
scroll to position [0, 0]
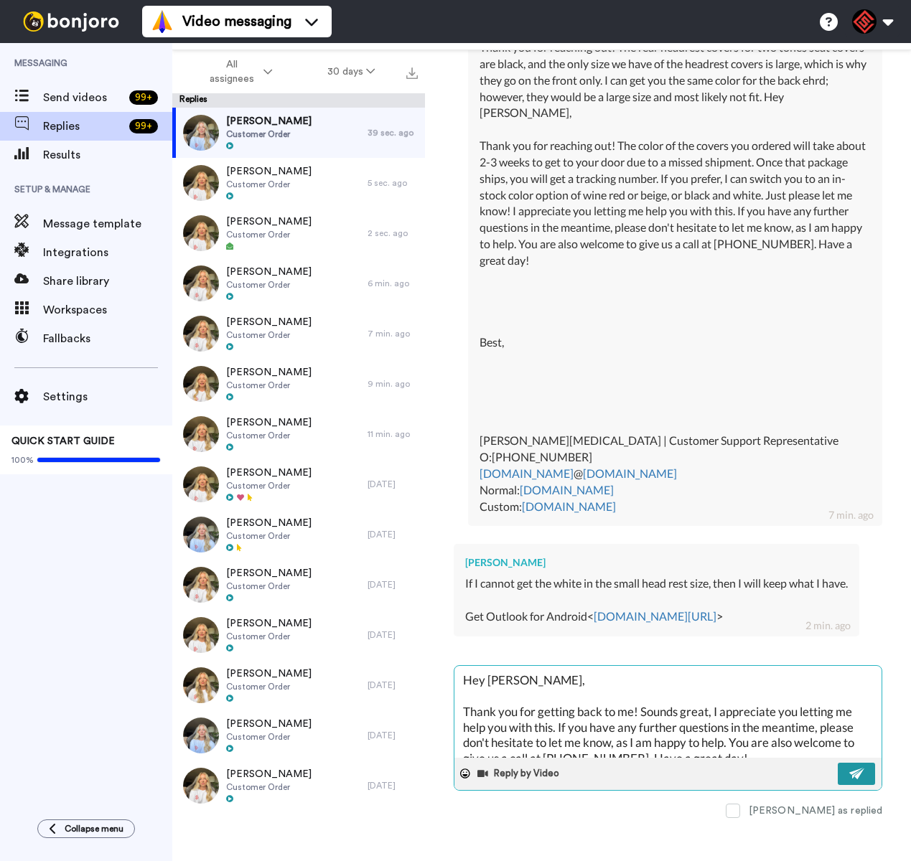
click at [849, 770] on img at bounding box center [857, 773] width 16 height 11
